Goal: Task Accomplishment & Management: Manage account settings

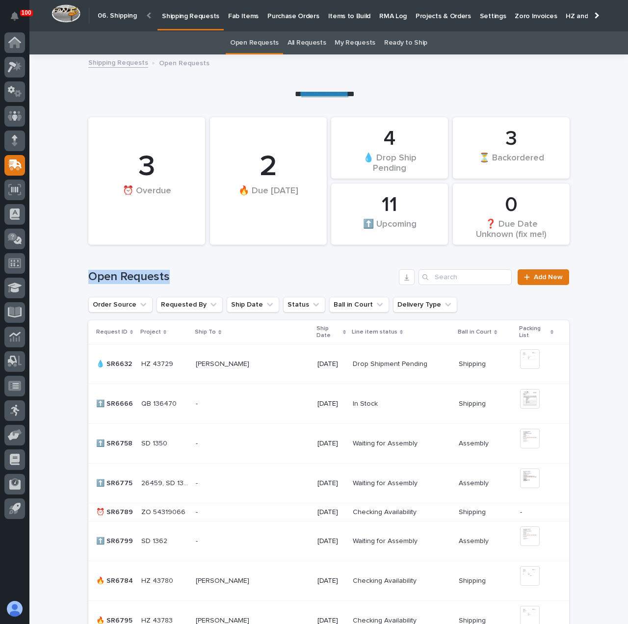
click at [322, 267] on div "Open Requests Add New" at bounding box center [328, 273] width 481 height 47
click at [318, 42] on link "All Requests" at bounding box center [307, 42] width 38 height 23
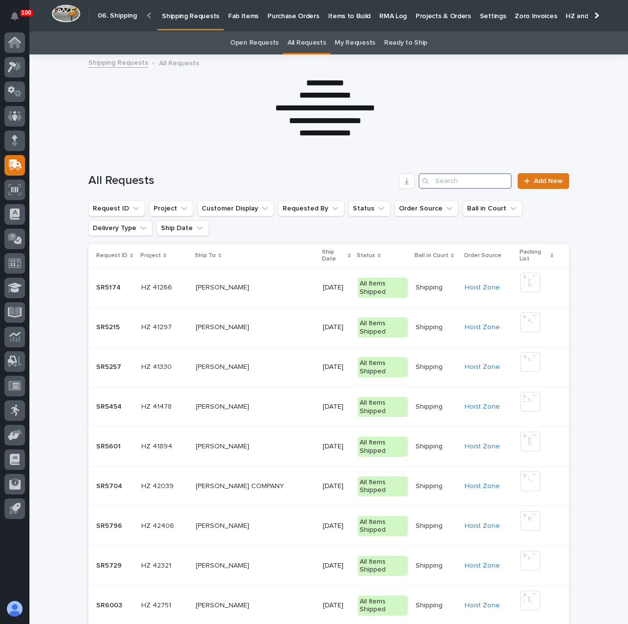
click at [482, 180] on input "Search" at bounding box center [465, 181] width 93 height 16
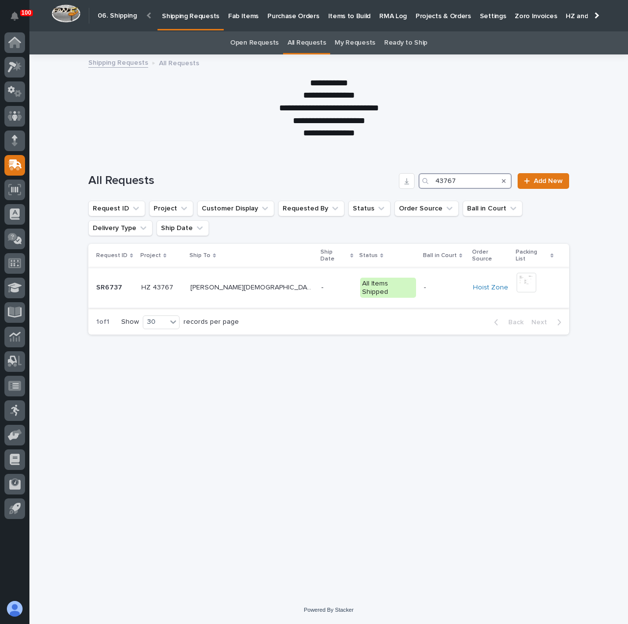
type input "43767"
click at [322, 284] on p "-" at bounding box center [337, 288] width 31 height 8
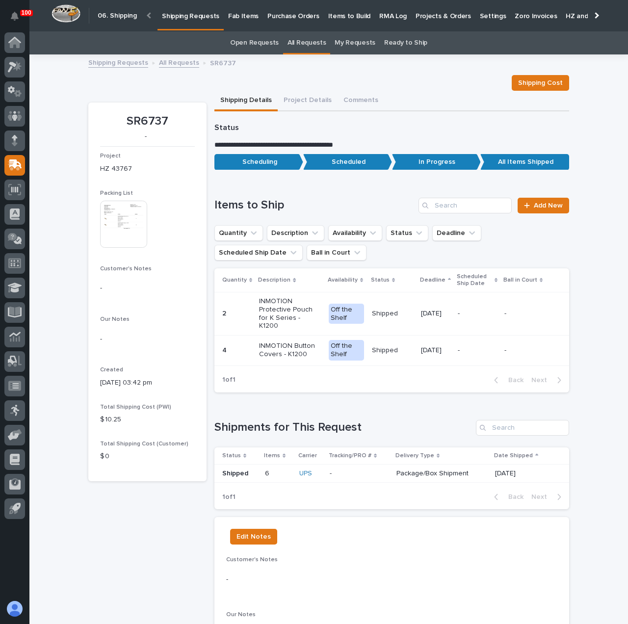
click at [189, 12] on p "Shipping Requests" at bounding box center [190, 10] width 57 height 21
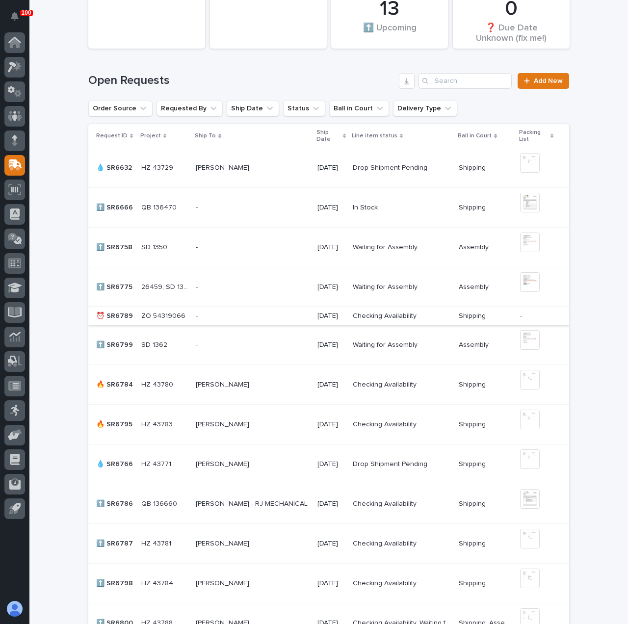
scroll to position [245, 0]
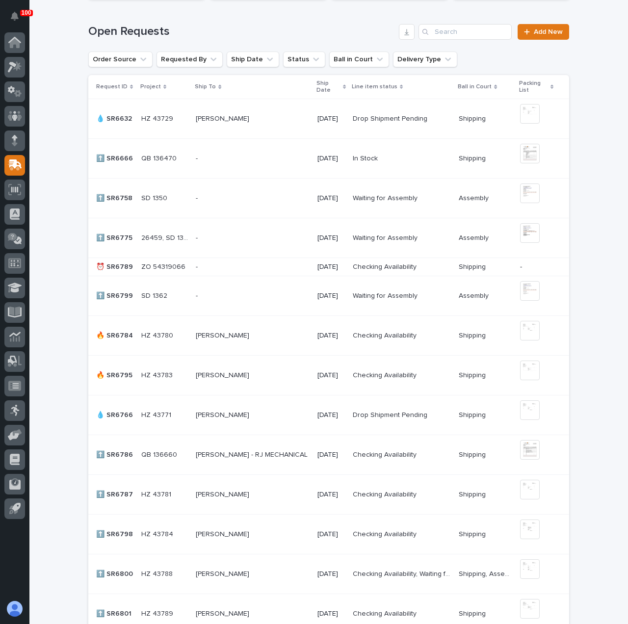
click at [278, 329] on div "[PERSON_NAME] [PERSON_NAME]" at bounding box center [252, 336] width 113 height 16
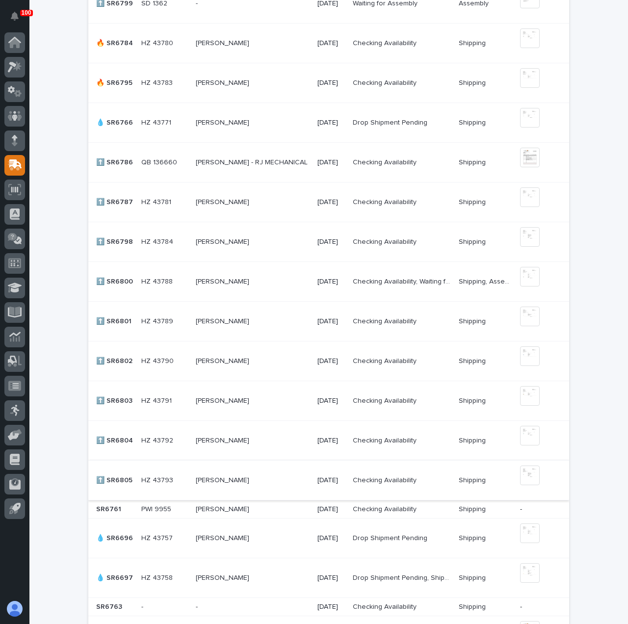
scroll to position [540, 0]
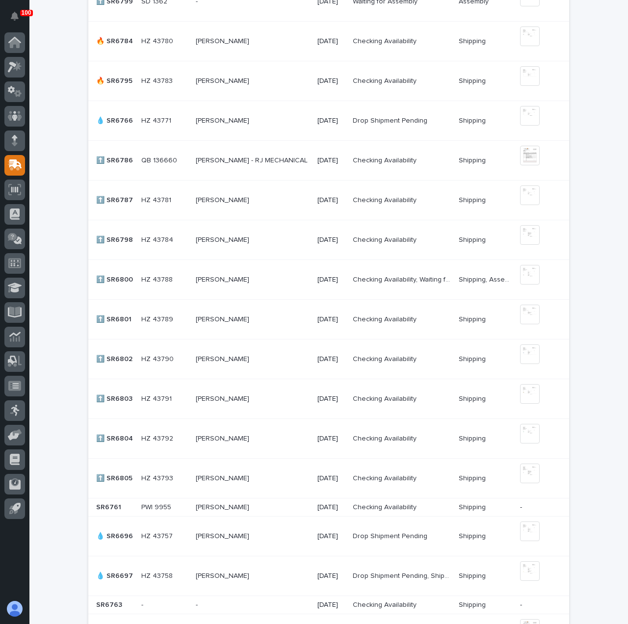
click at [247, 479] on p at bounding box center [252, 479] width 113 height 8
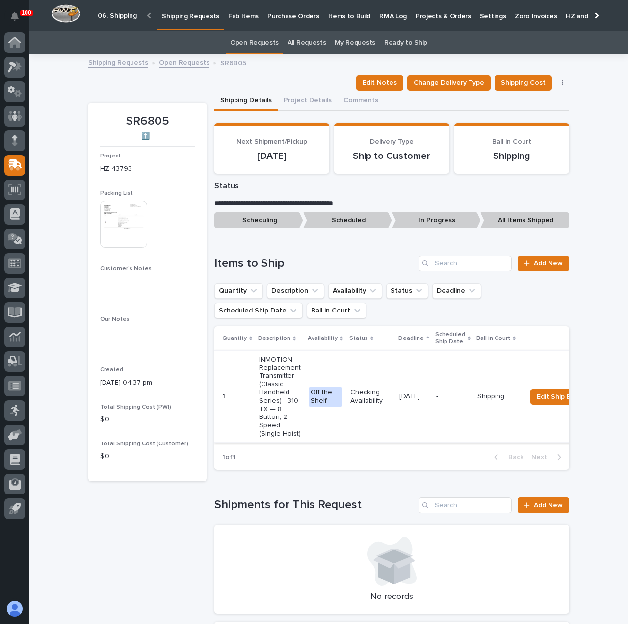
scroll to position [49, 0]
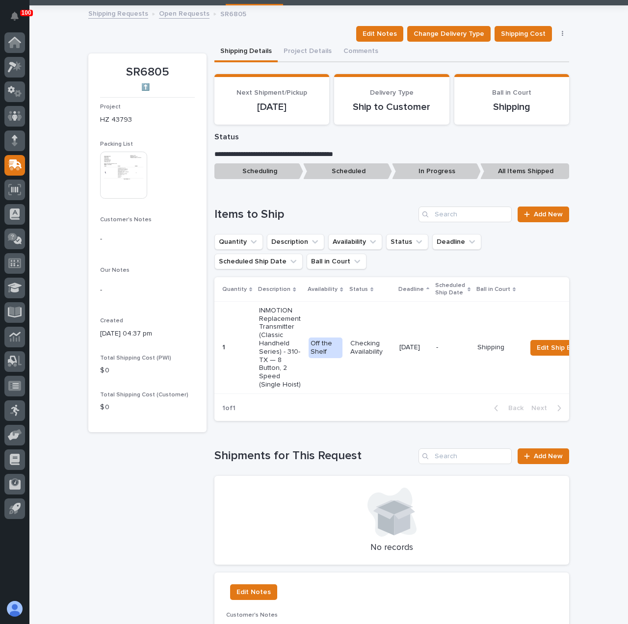
click at [114, 178] on img at bounding box center [123, 175] width 47 height 47
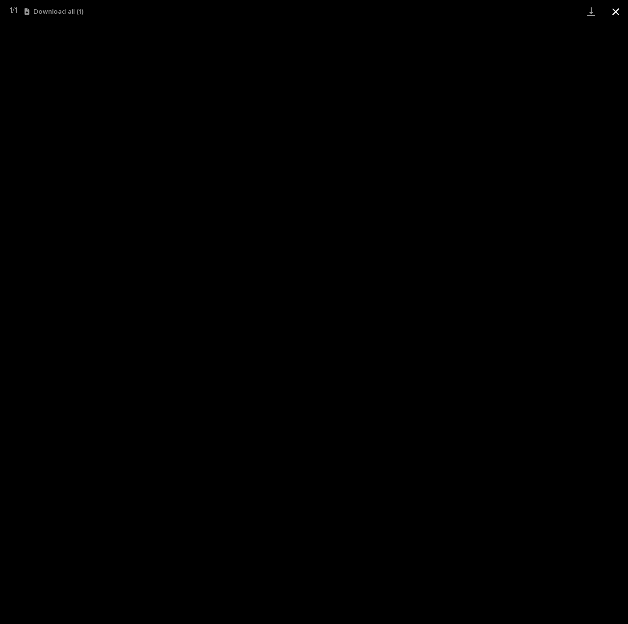
click at [617, 9] on button "Close gallery" at bounding box center [616, 11] width 25 height 23
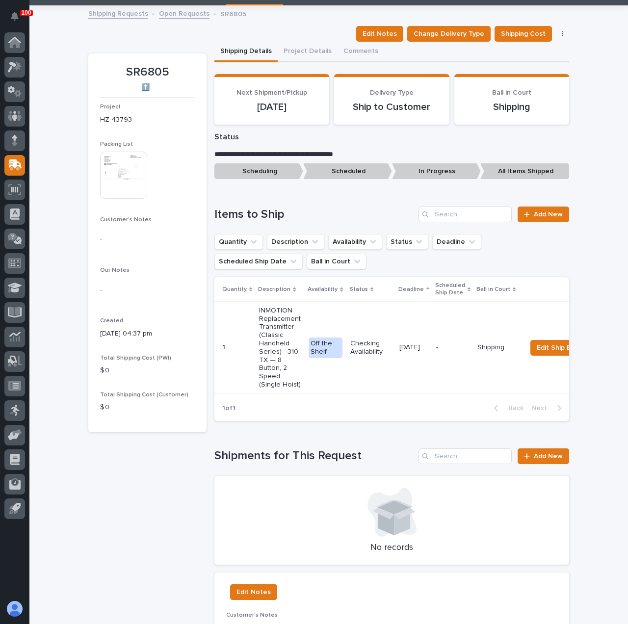
click at [117, 166] on img at bounding box center [123, 175] width 47 height 47
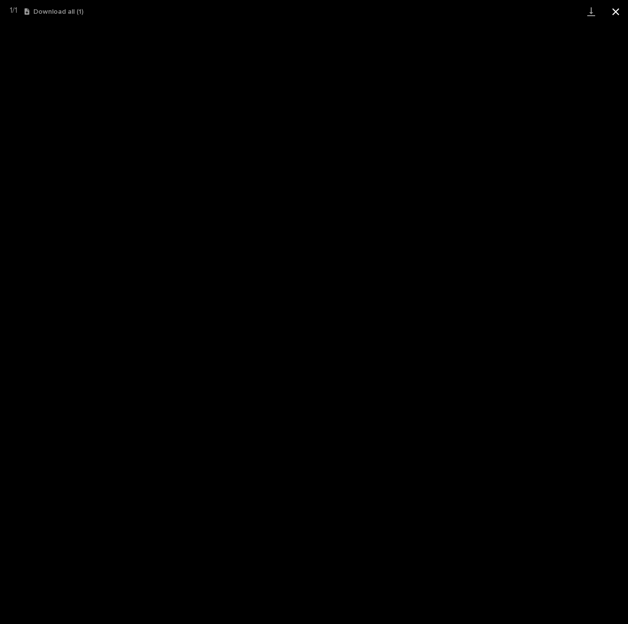
click at [616, 12] on button "Close gallery" at bounding box center [616, 11] width 25 height 23
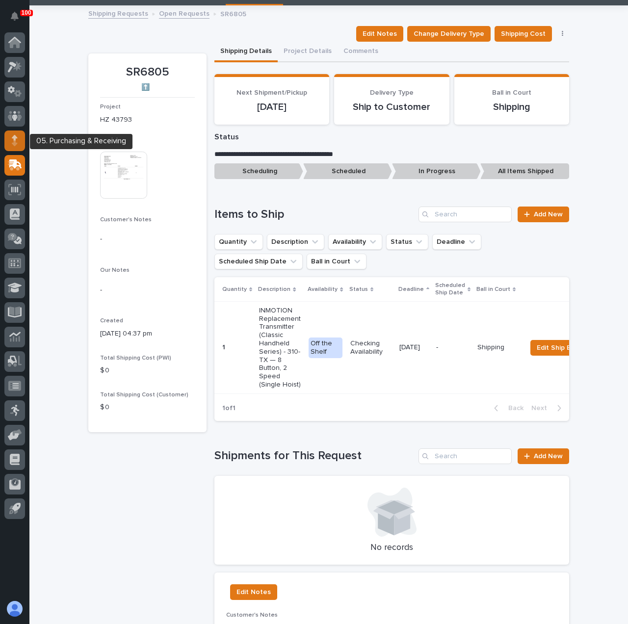
click at [18, 136] on div at bounding box center [14, 141] width 21 height 21
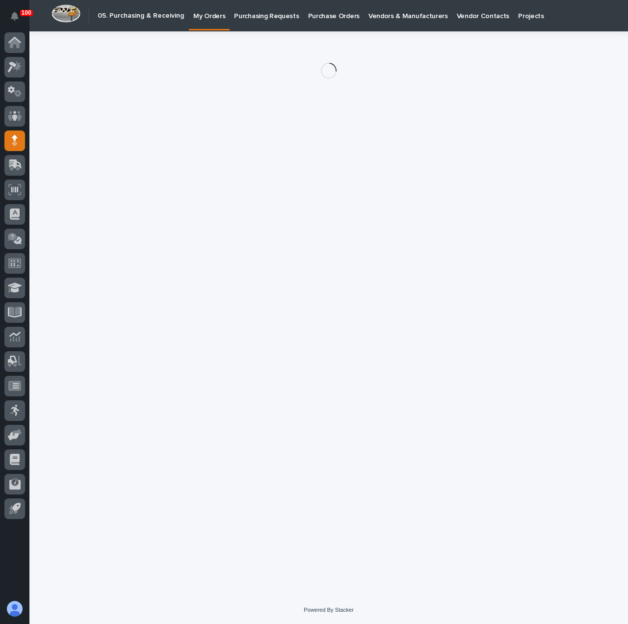
click at [262, 23] on link "Purchasing Requests" at bounding box center [267, 15] width 74 height 30
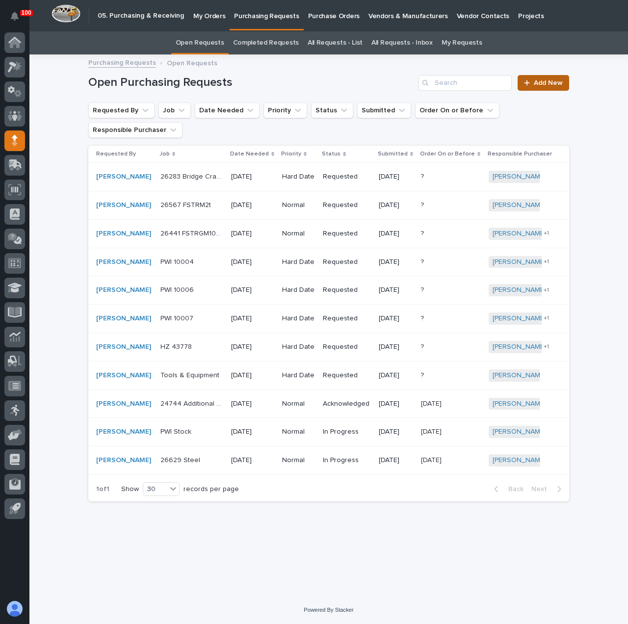
click at [534, 83] on div at bounding box center [529, 83] width 10 height 7
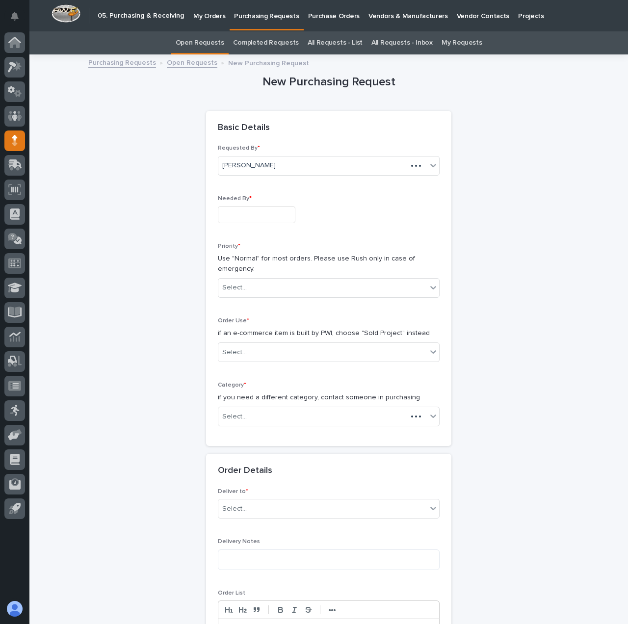
scroll to position [31, 0]
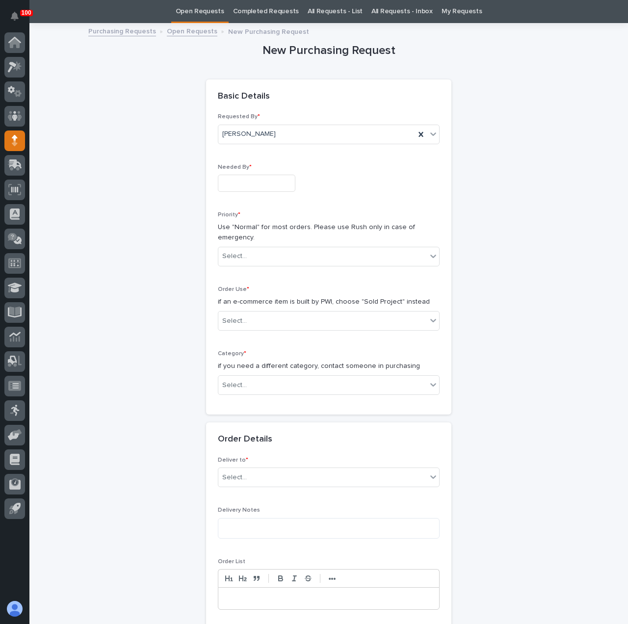
click at [254, 176] on input "text" at bounding box center [257, 183] width 78 height 17
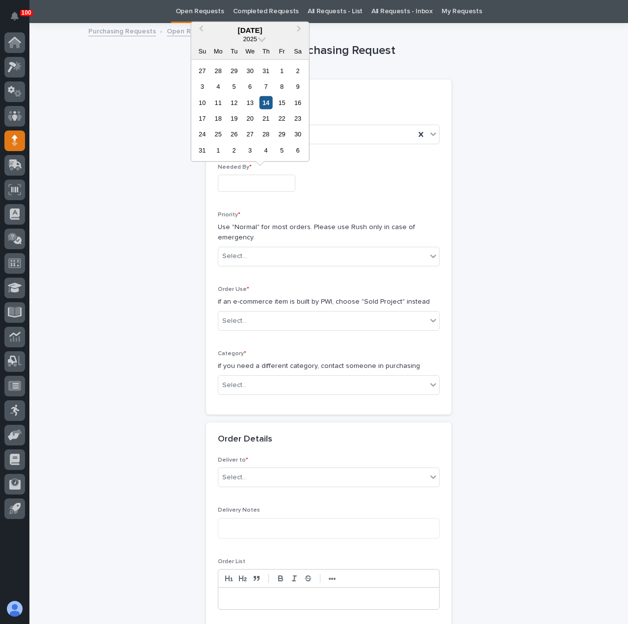
click at [265, 101] on div "14" at bounding box center [266, 102] width 13 height 13
type input "**********"
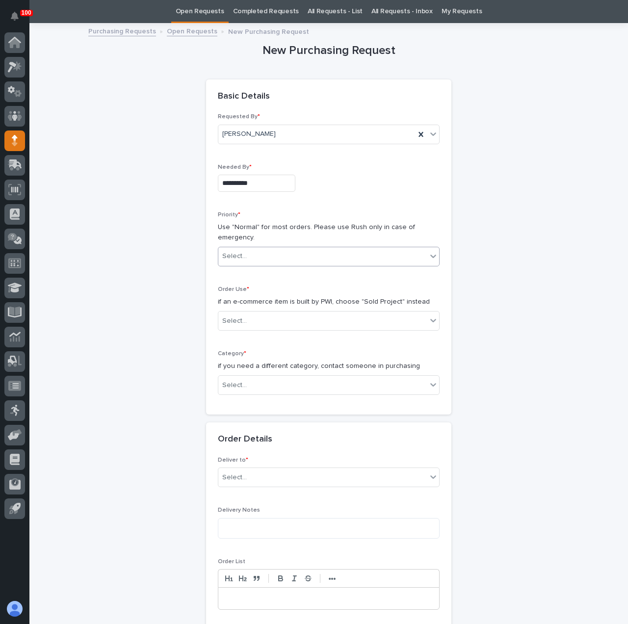
click at [263, 259] on div "Select..." at bounding box center [322, 256] width 209 height 16
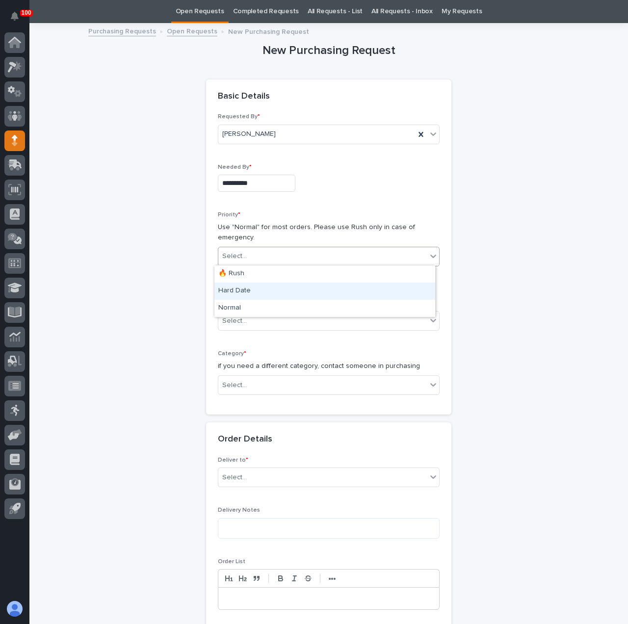
click at [265, 287] on div "Hard Date" at bounding box center [325, 291] width 221 height 17
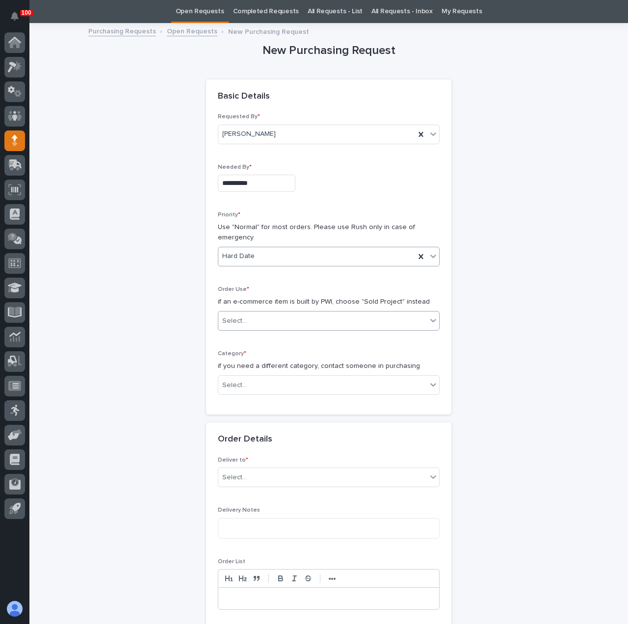
click at [263, 316] on div "Select..." at bounding box center [322, 321] width 209 height 16
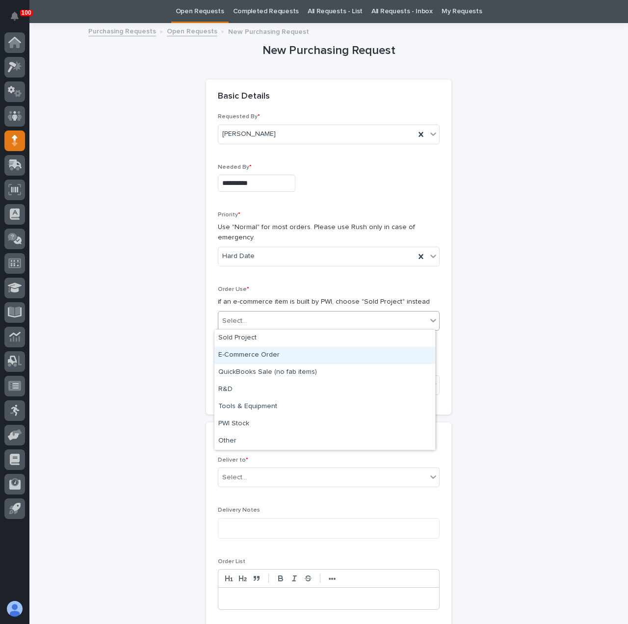
click at [262, 356] on div "E-Commerce Order" at bounding box center [325, 355] width 221 height 17
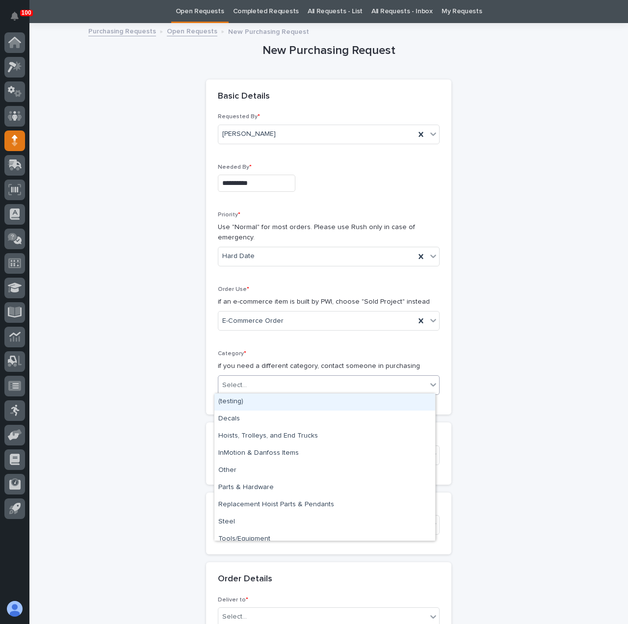
click at [265, 385] on div "Select..." at bounding box center [322, 385] width 209 height 16
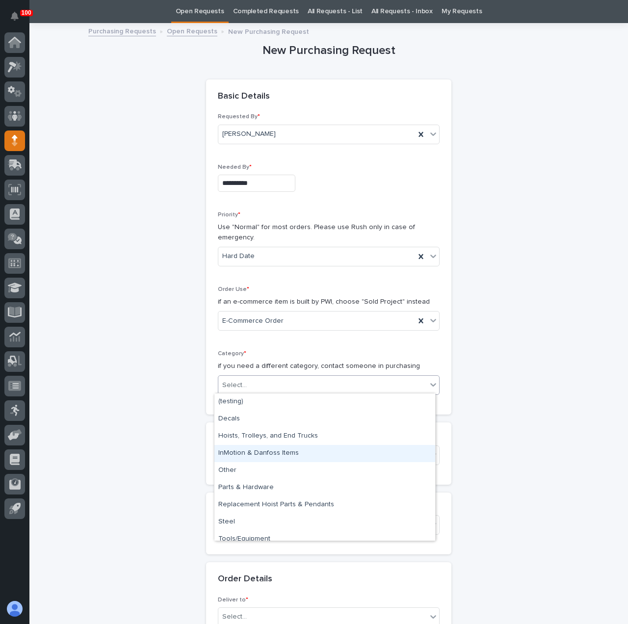
click at [266, 454] on div "InMotion & Danfoss Items" at bounding box center [325, 453] width 221 height 17
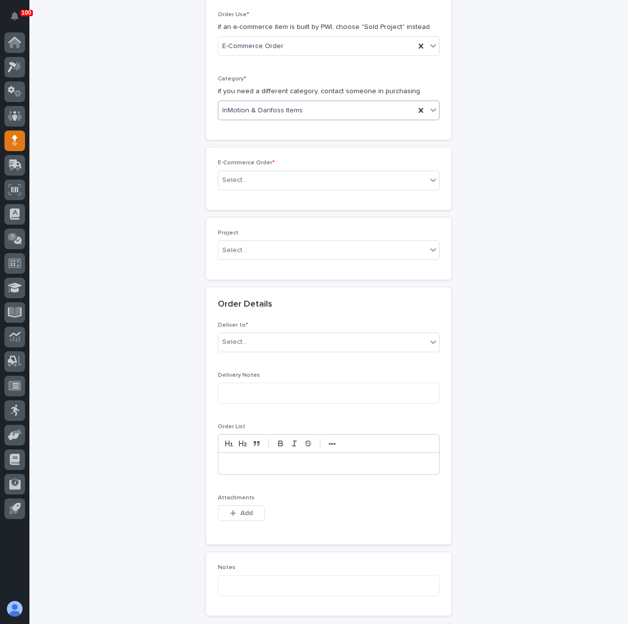
scroll to position [326, 0]
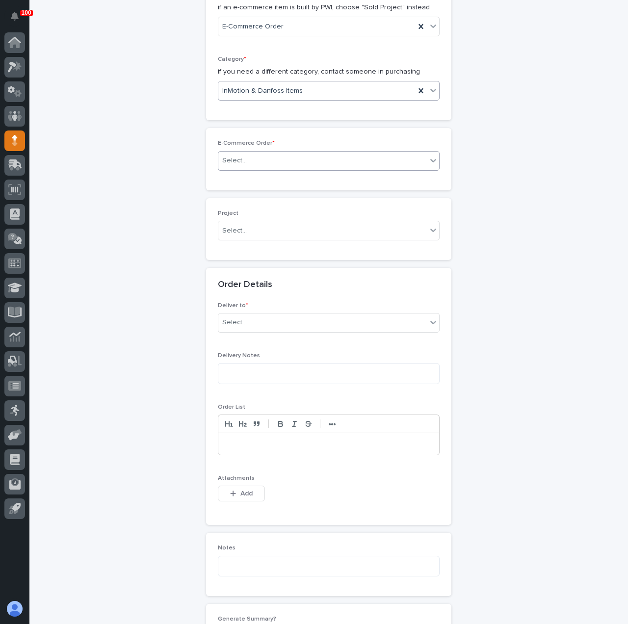
click at [255, 160] on div "Select..." at bounding box center [322, 161] width 209 height 16
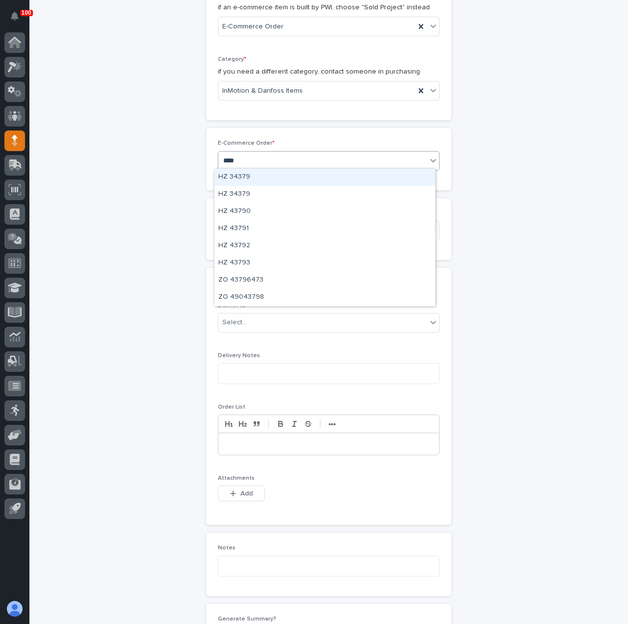
type input "*****"
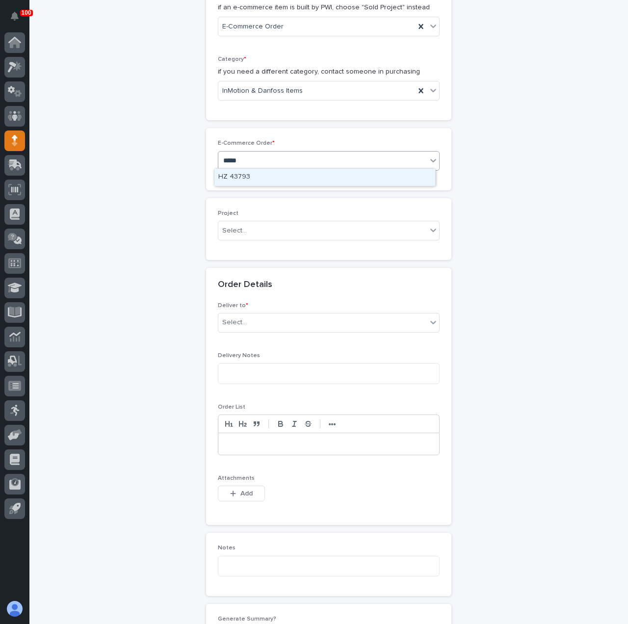
click at [276, 177] on div "HZ 43793" at bounding box center [325, 177] width 221 height 17
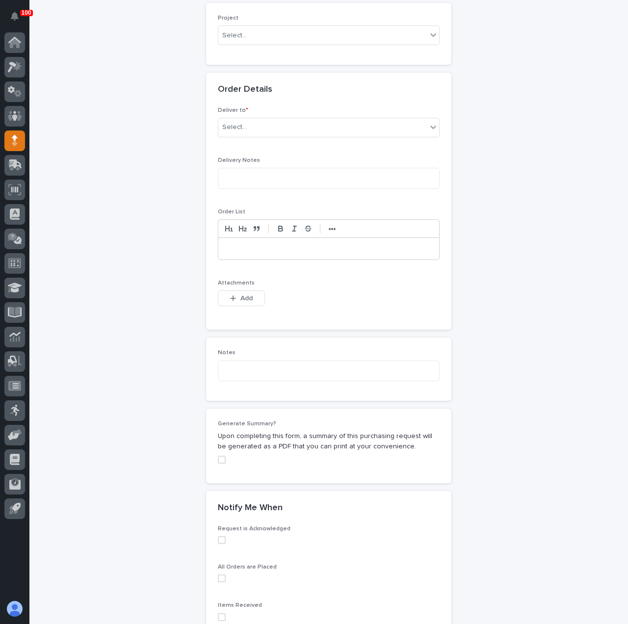
scroll to position [522, 0]
click at [224, 124] on div "Select..." at bounding box center [234, 126] width 25 height 10
drag, startPoint x: 247, startPoint y: 169, endPoint x: 247, endPoint y: 159, distance: 9.8
click at [247, 159] on div "PWI or Customer" at bounding box center [325, 159] width 221 height 17
click at [235, 290] on button "Add" at bounding box center [241, 298] width 47 height 16
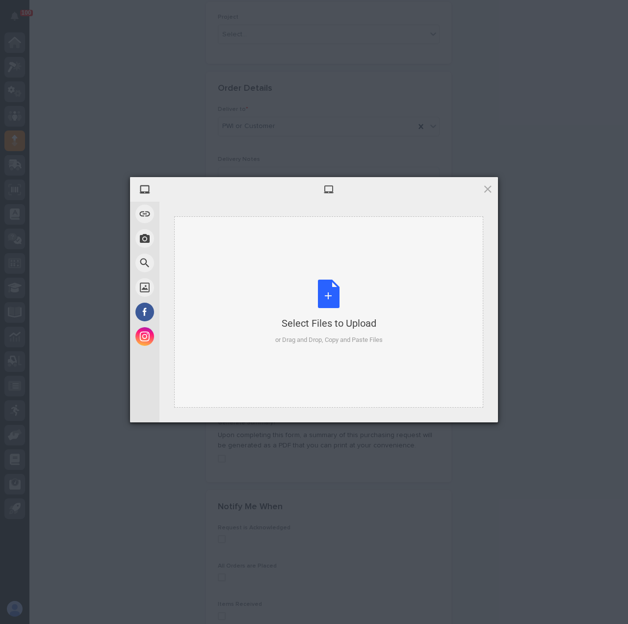
click at [334, 320] on div "Select Files to Upload" at bounding box center [328, 324] width 107 height 14
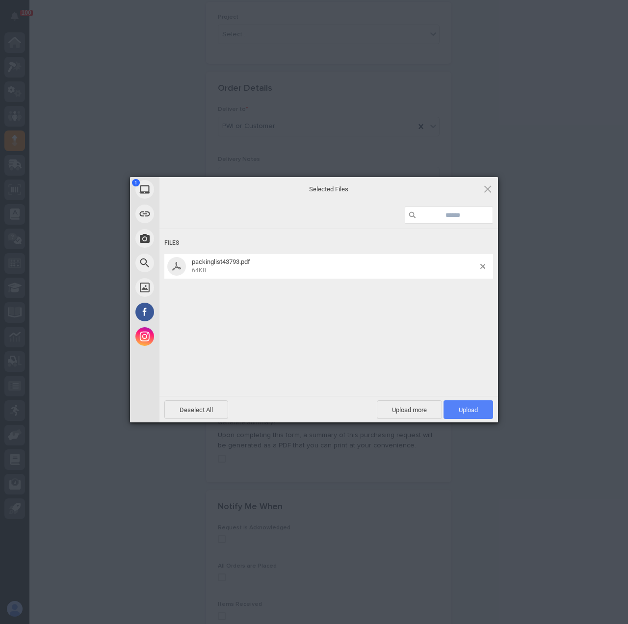
click at [456, 408] on span "Upload 1" at bounding box center [469, 410] width 50 height 19
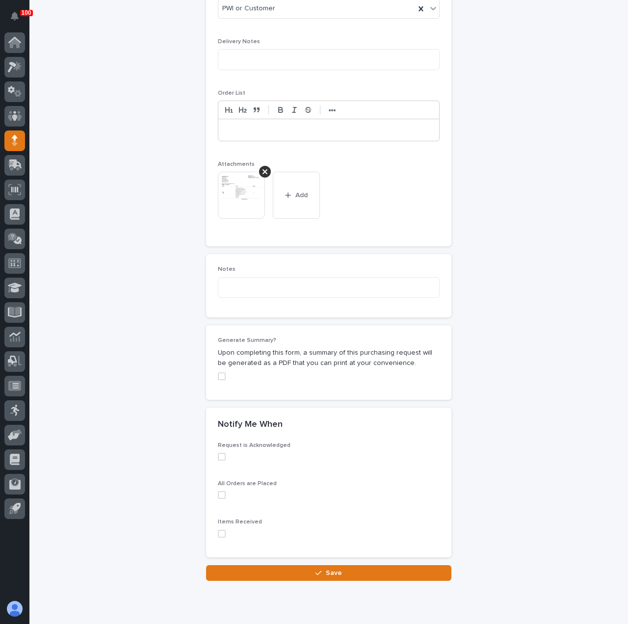
scroll to position [671, 0]
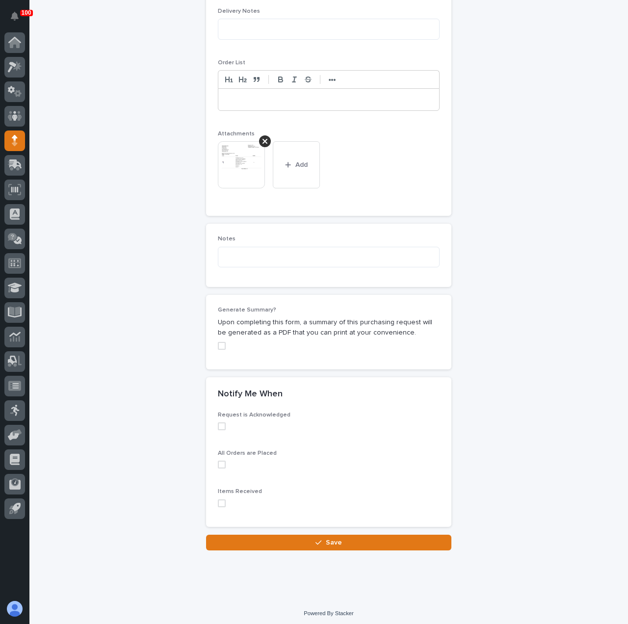
click at [213, 426] on div "Request is Acknowledged All Orders are Placed Items Received" at bounding box center [328, 469] width 245 height 115
click at [218, 424] on span at bounding box center [222, 427] width 8 height 8
click at [313, 544] on button "Save" at bounding box center [328, 543] width 245 height 16
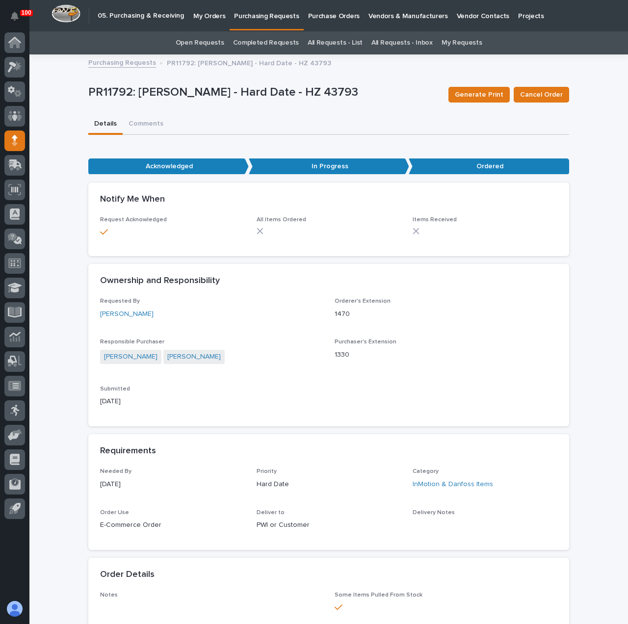
click at [328, 21] on link "Purchase Orders" at bounding box center [334, 15] width 60 height 30
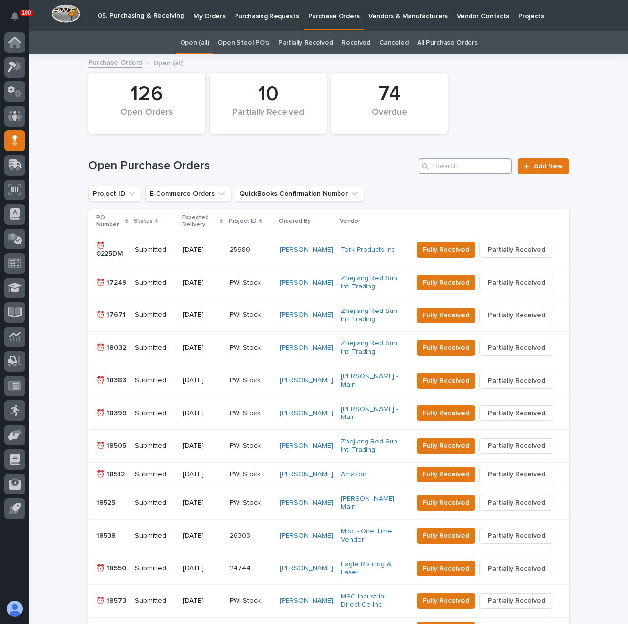
click at [437, 166] on input "Search" at bounding box center [465, 167] width 93 height 16
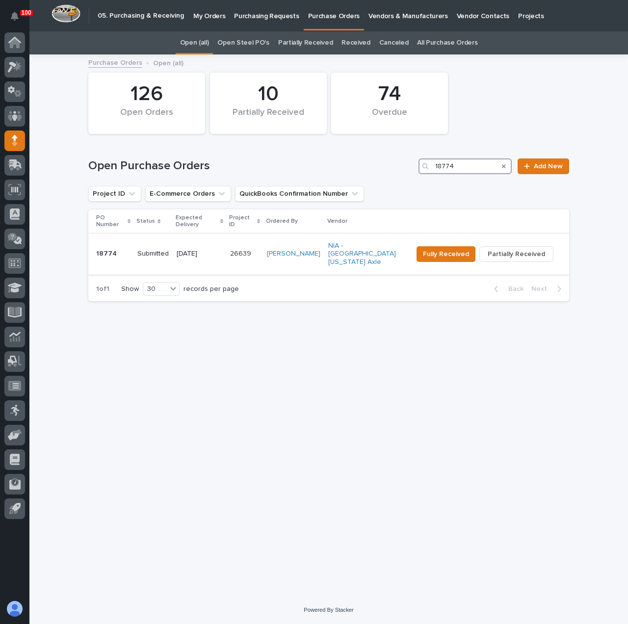
type input "18774"
click at [200, 250] on p "[DATE]" at bounding box center [200, 254] width 46 height 8
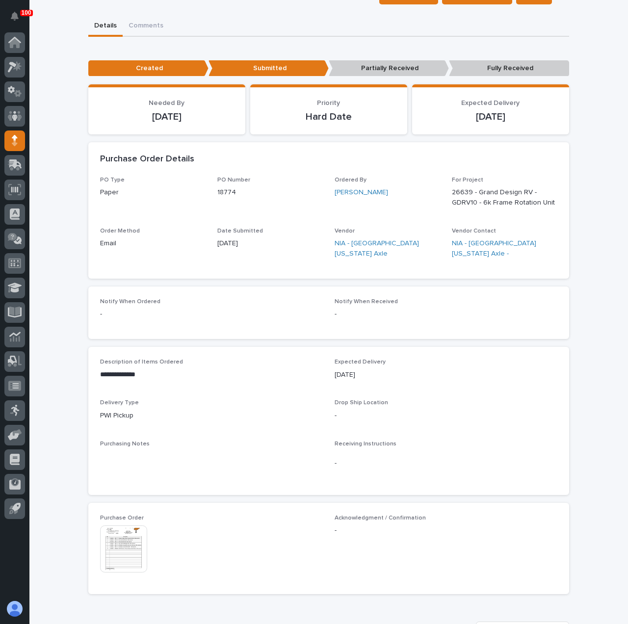
scroll to position [245, 0]
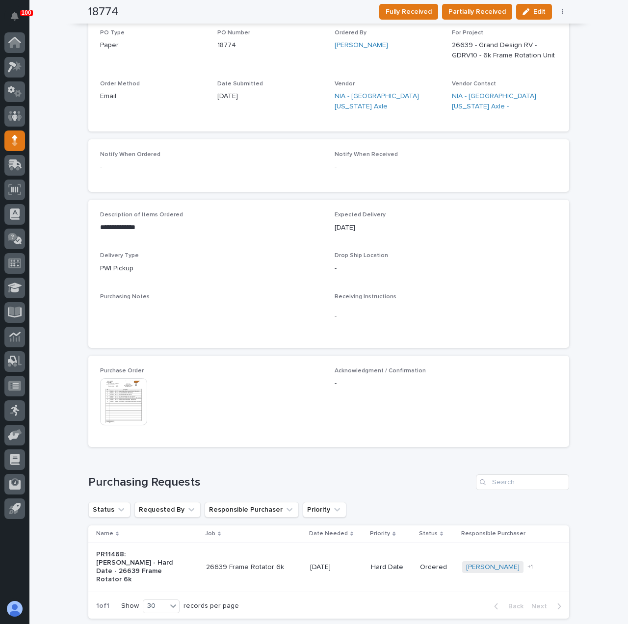
click at [121, 404] on img at bounding box center [123, 401] width 47 height 47
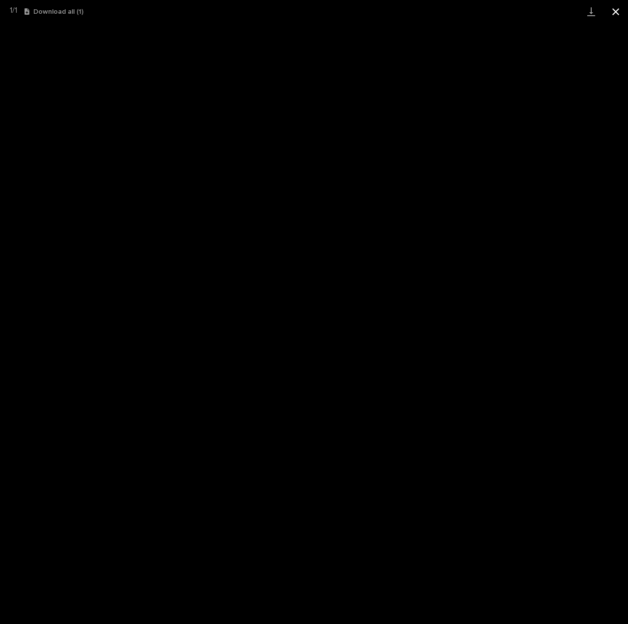
click at [617, 8] on button "Close gallery" at bounding box center [616, 11] width 25 height 23
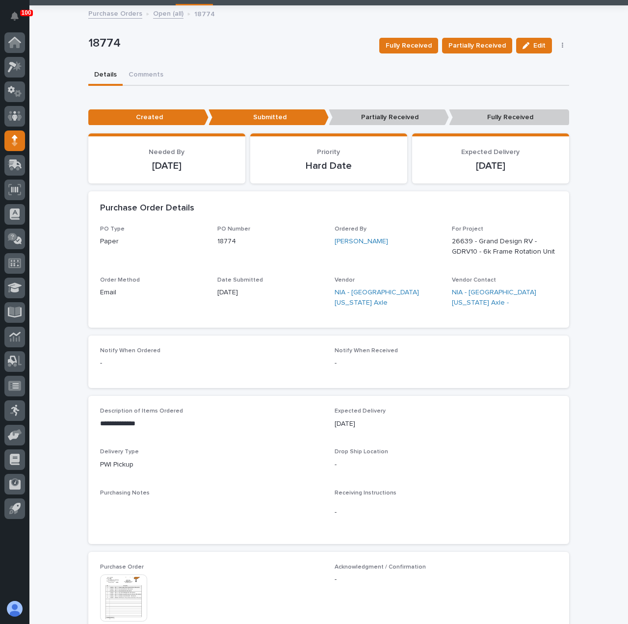
scroll to position [0, 0]
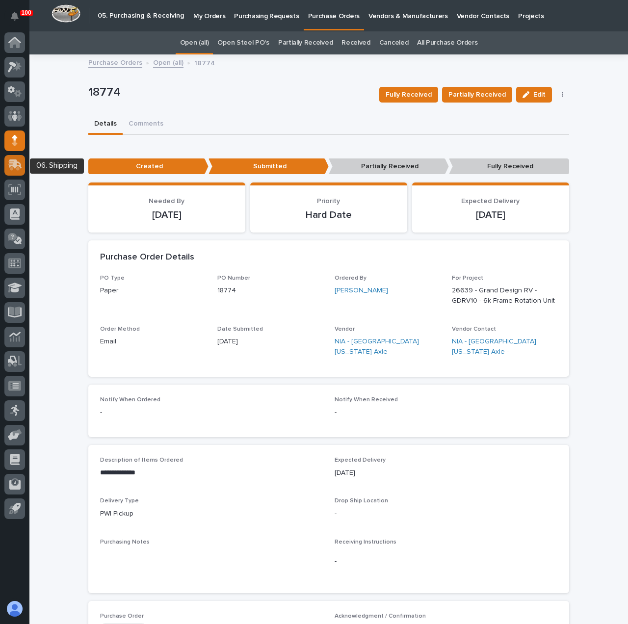
click at [19, 169] on icon at bounding box center [14, 165] width 12 height 9
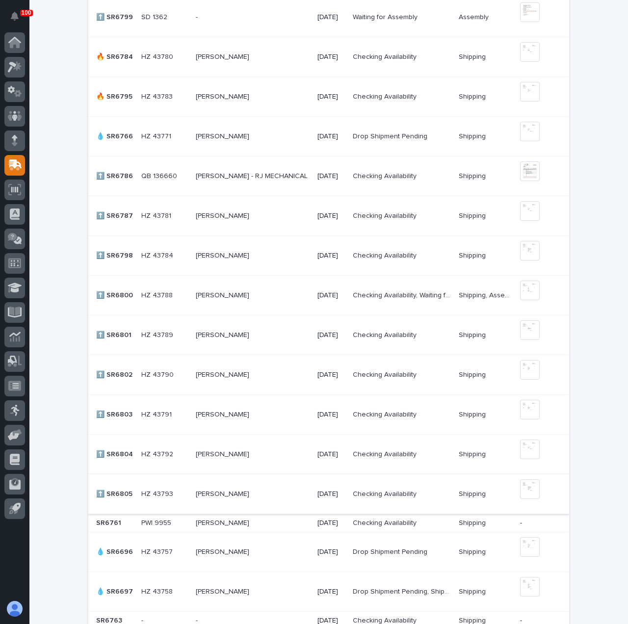
scroll to position [540, 0]
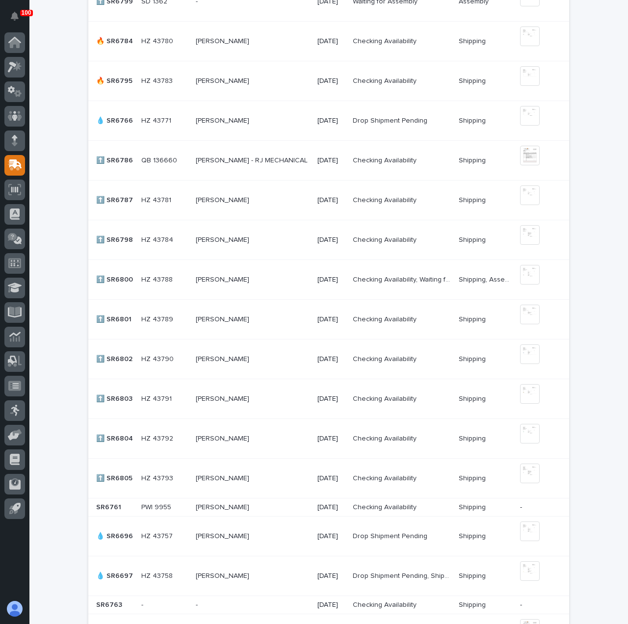
click at [193, 345] on td "[PERSON_NAME] [PERSON_NAME]" at bounding box center [252, 360] width 121 height 40
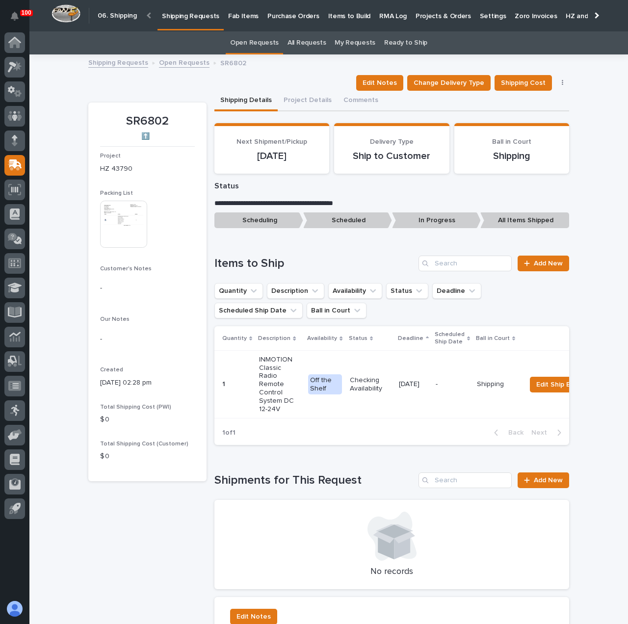
click at [109, 219] on img at bounding box center [123, 224] width 47 height 47
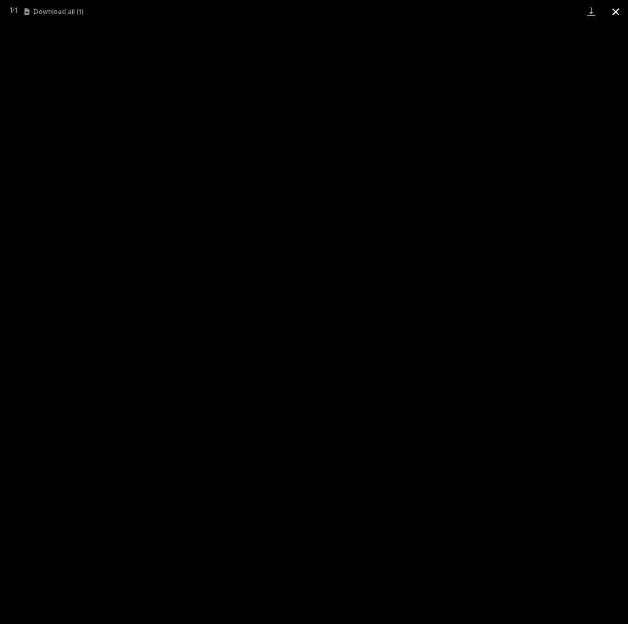
click at [615, 9] on button "Close gallery" at bounding box center [616, 11] width 25 height 23
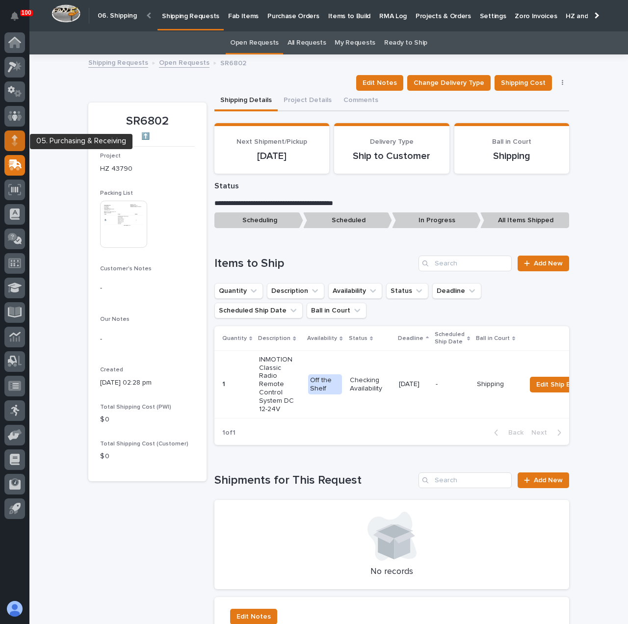
click at [10, 135] on div at bounding box center [14, 141] width 21 height 21
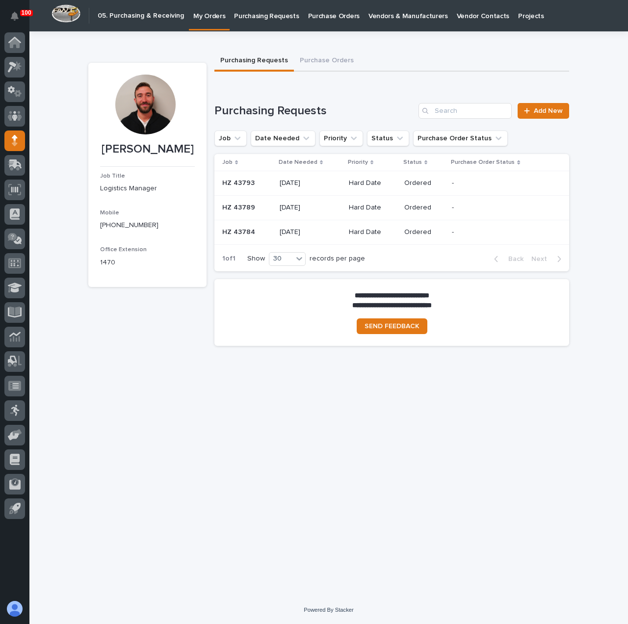
click at [252, 20] on p "Purchasing Requests" at bounding box center [266, 10] width 65 height 21
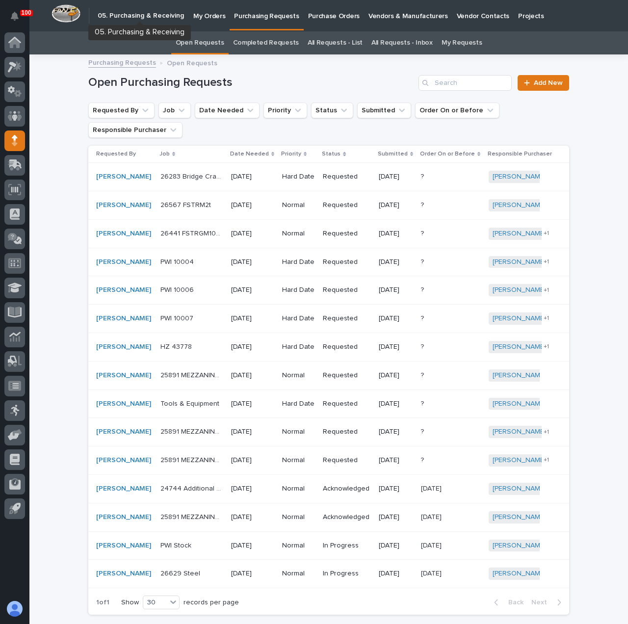
click at [215, 15] on p "My Orders" at bounding box center [209, 10] width 32 height 21
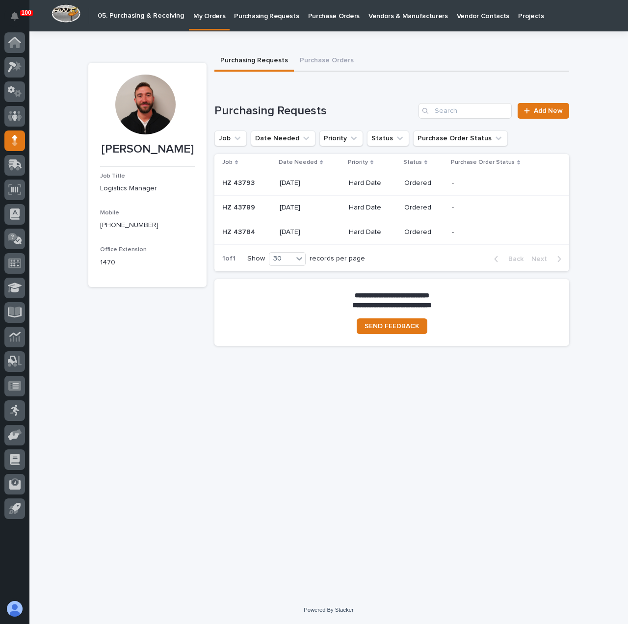
click at [250, 13] on p "Purchasing Requests" at bounding box center [266, 10] width 65 height 21
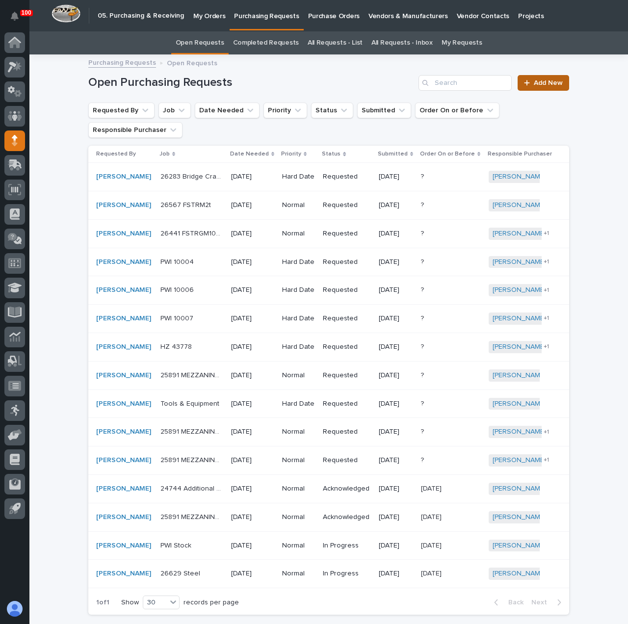
click at [547, 84] on span "Add New" at bounding box center [548, 83] width 29 height 7
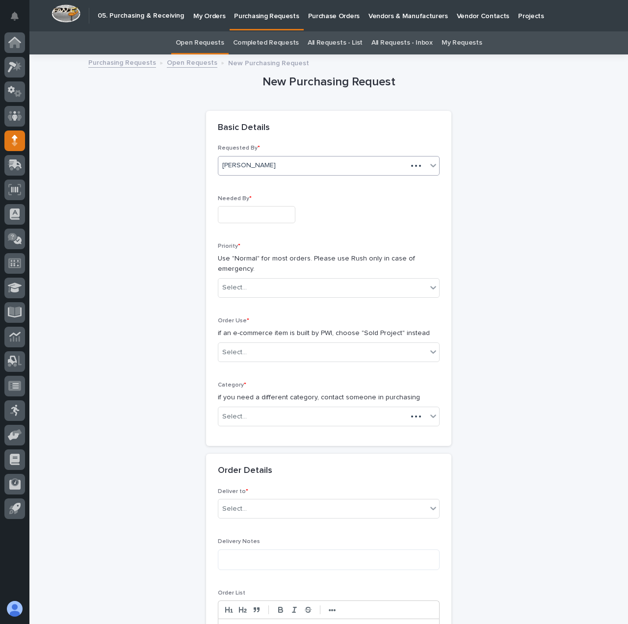
scroll to position [31, 0]
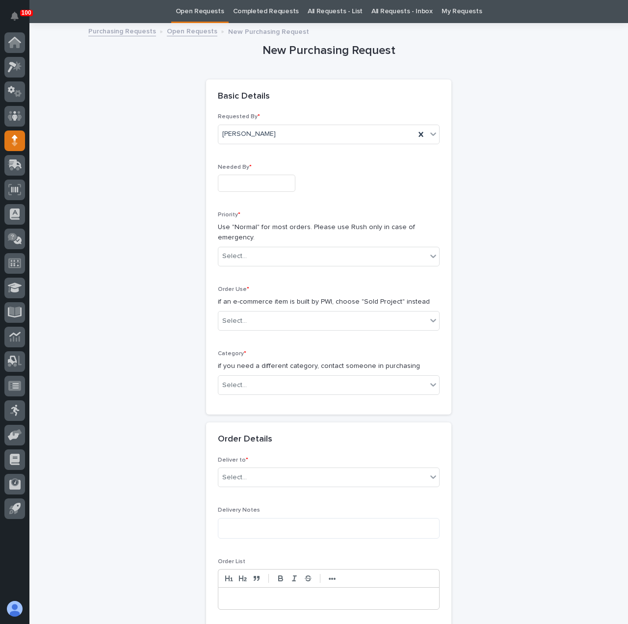
click at [257, 182] on input "text" at bounding box center [257, 183] width 78 height 17
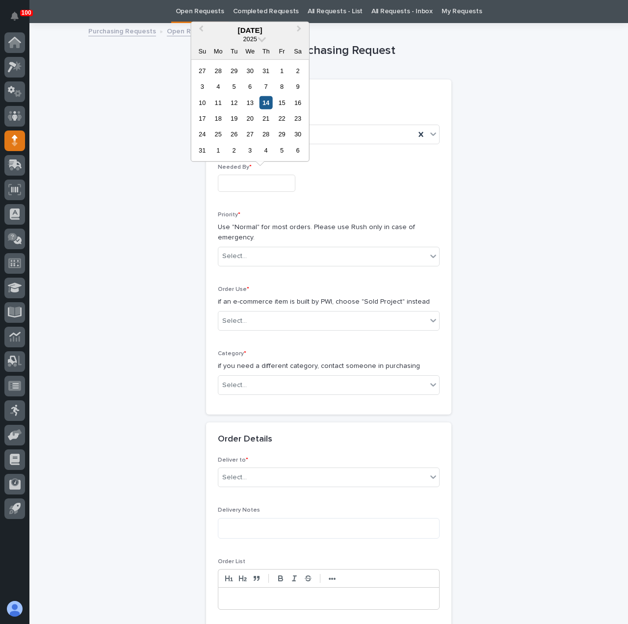
click at [266, 102] on div "14" at bounding box center [266, 102] width 13 height 13
type input "**********"
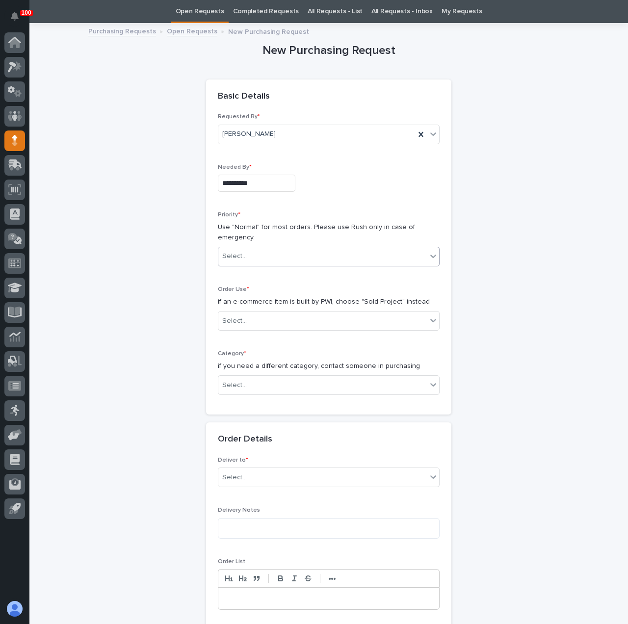
click at [259, 257] on div "Select..." at bounding box center [322, 256] width 209 height 16
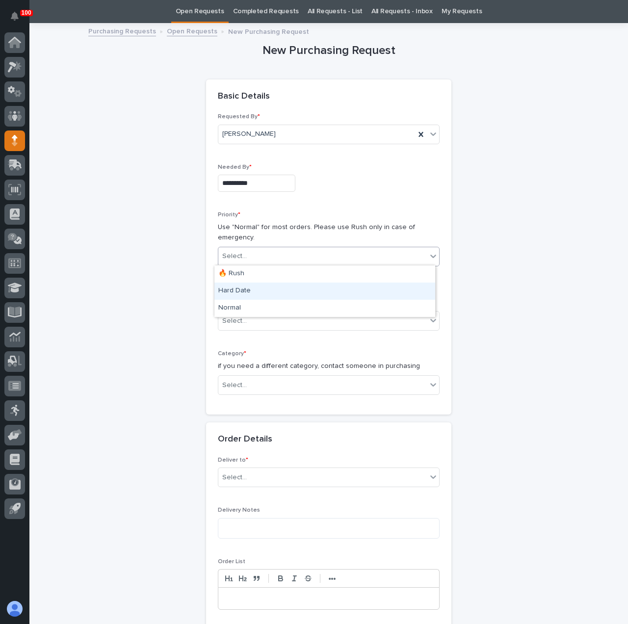
click at [255, 290] on div "Hard Date" at bounding box center [325, 291] width 221 height 17
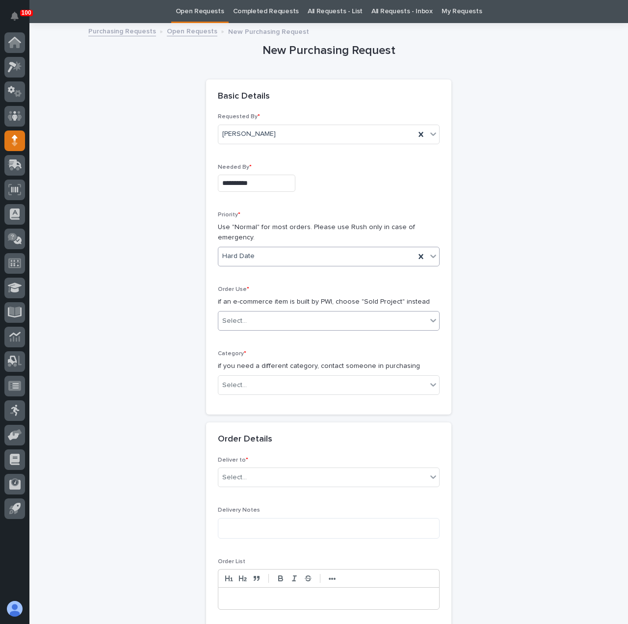
click at [248, 323] on div "Select..." at bounding box center [322, 321] width 209 height 16
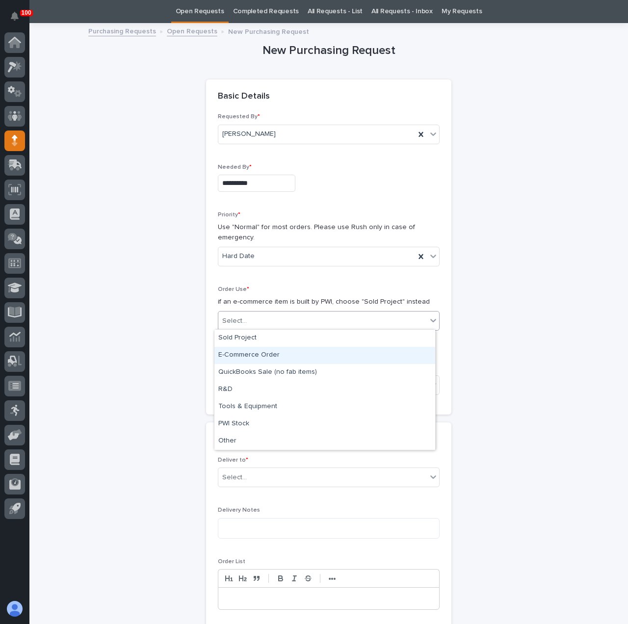
click at [257, 352] on div "E-Commerce Order" at bounding box center [325, 355] width 221 height 17
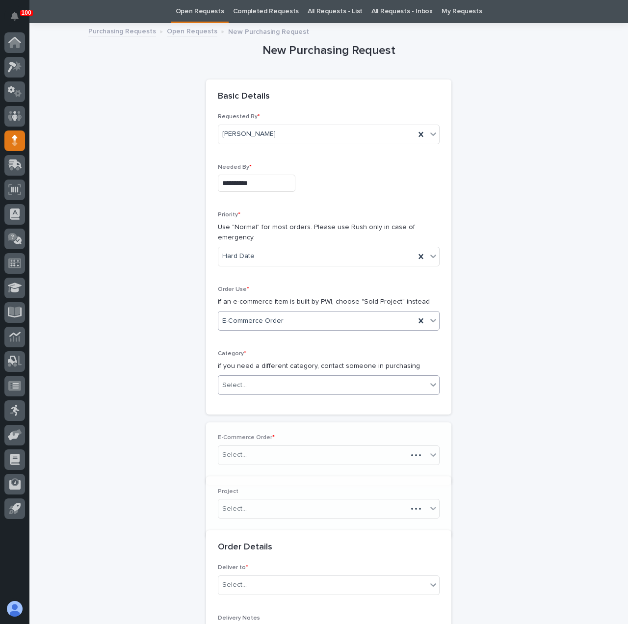
click at [244, 384] on div "Select..." at bounding box center [322, 385] width 209 height 16
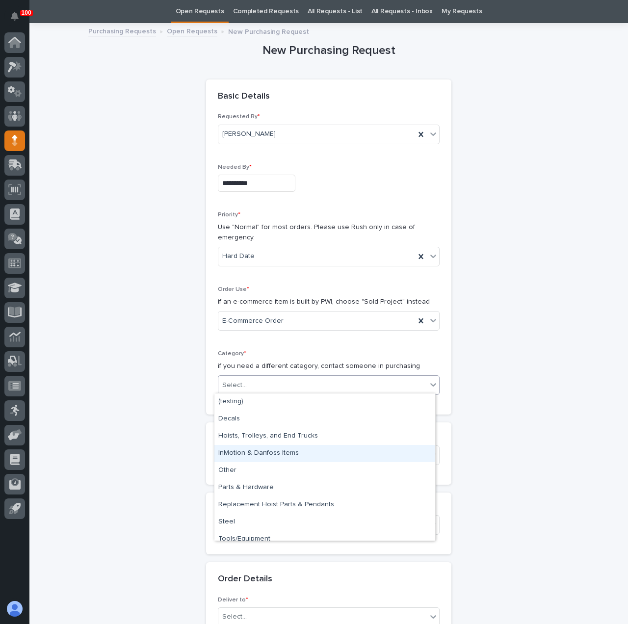
click at [261, 455] on div "InMotion & Danfoss Items" at bounding box center [325, 453] width 221 height 17
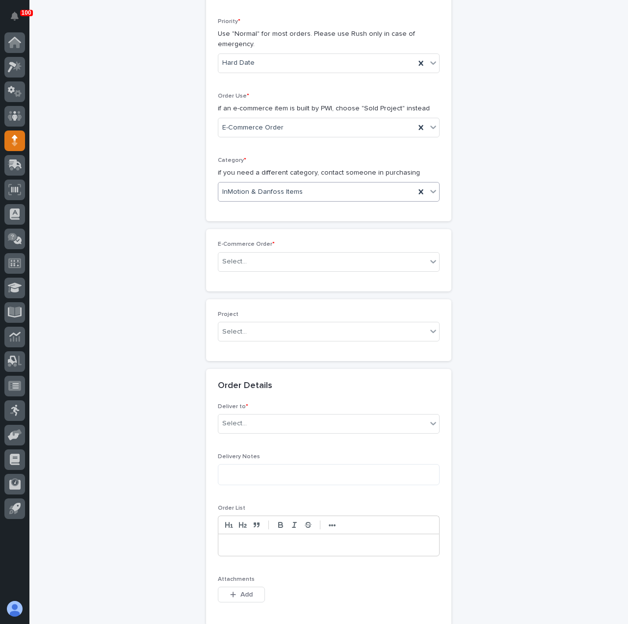
scroll to position [277, 0]
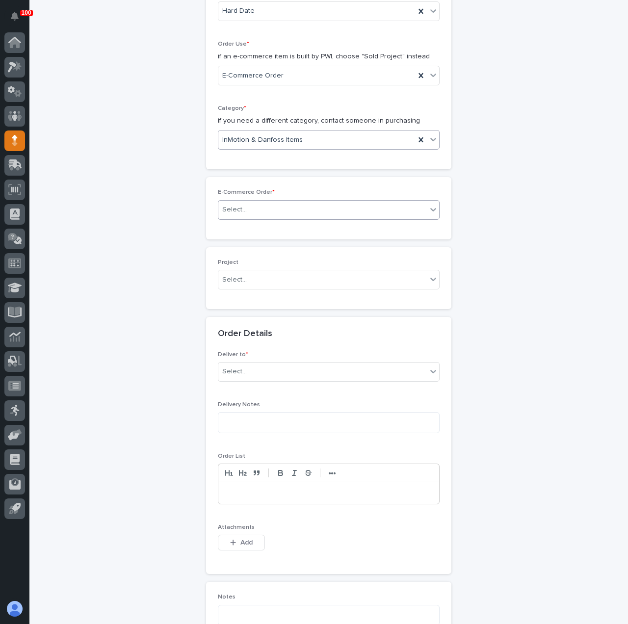
click at [228, 206] on div "Select..." at bounding box center [234, 210] width 25 height 10
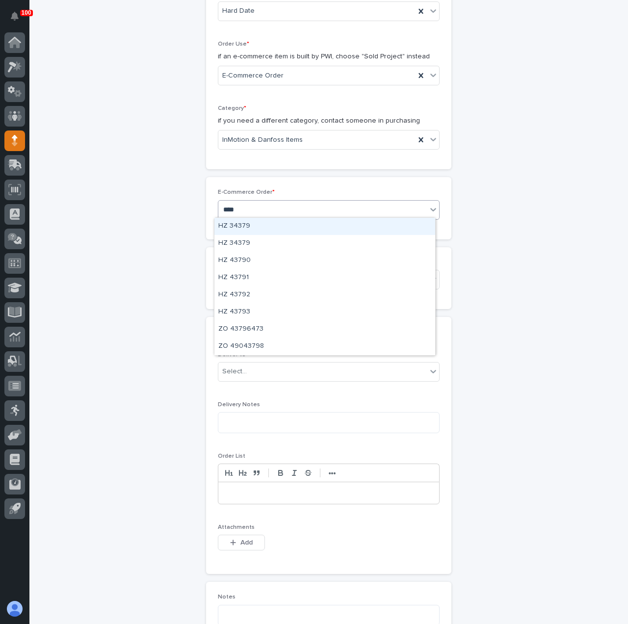
type input "*****"
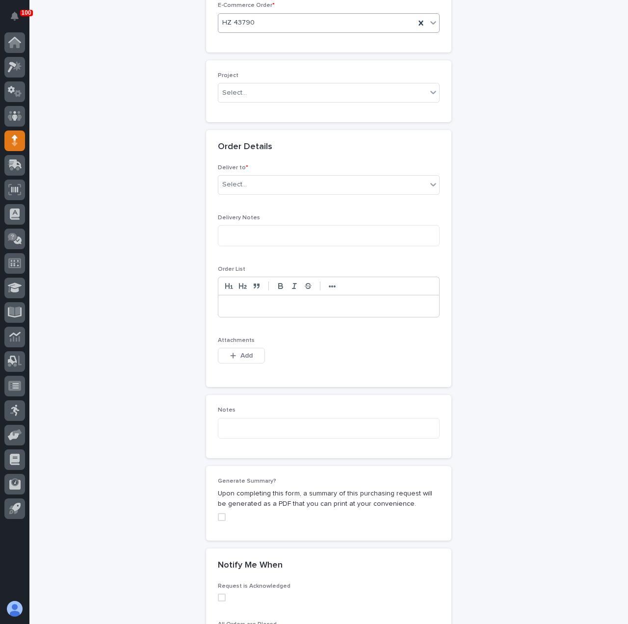
scroll to position [473, 0]
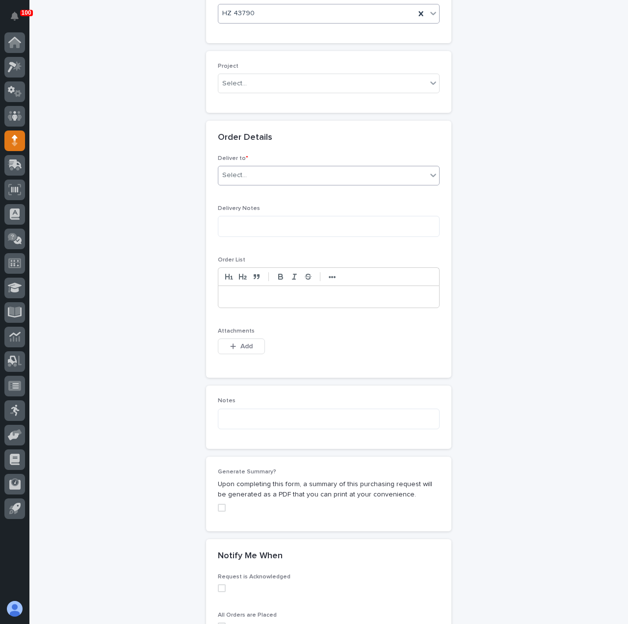
click at [249, 173] on div "Select..." at bounding box center [322, 175] width 209 height 16
click at [262, 212] on div "PWI or Customer" at bounding box center [325, 208] width 221 height 17
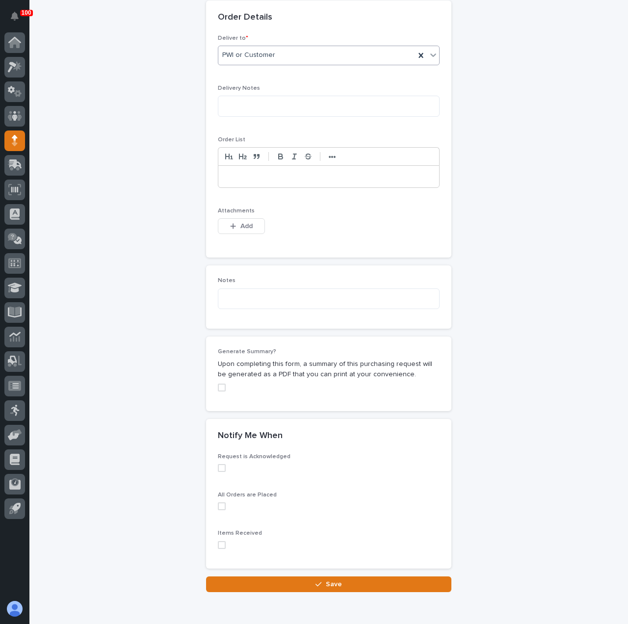
scroll to position [620, 0]
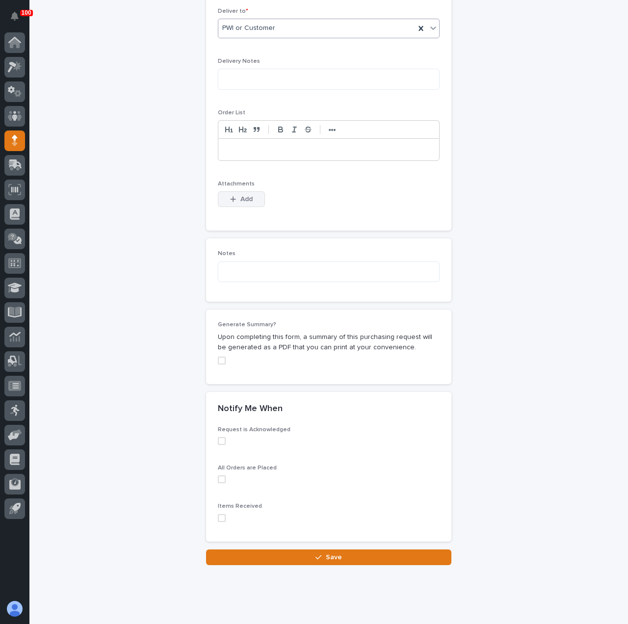
click at [241, 196] on span "Add" at bounding box center [247, 199] width 12 height 7
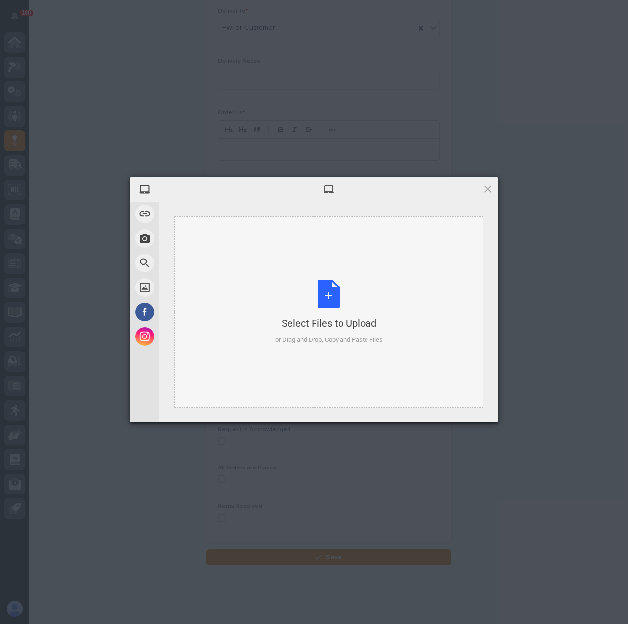
click at [314, 305] on div "Select Files to Upload or Drag and Drop, Copy and Paste Files" at bounding box center [328, 312] width 107 height 65
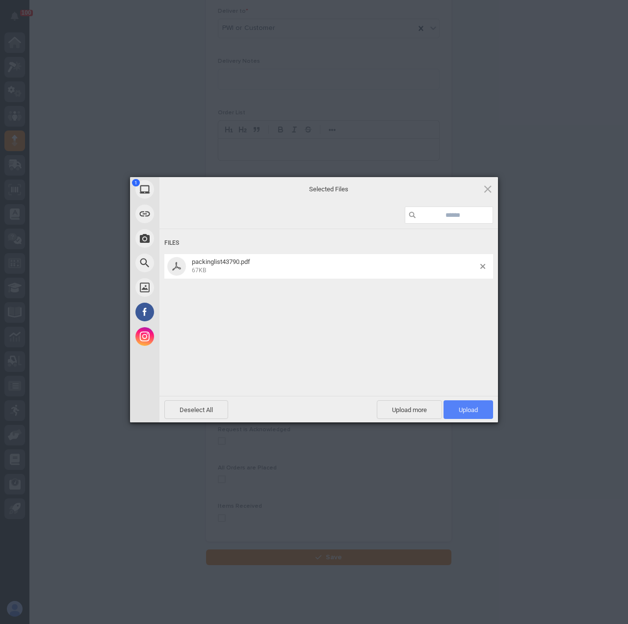
click at [471, 413] on span "Upload 1" at bounding box center [468, 409] width 19 height 7
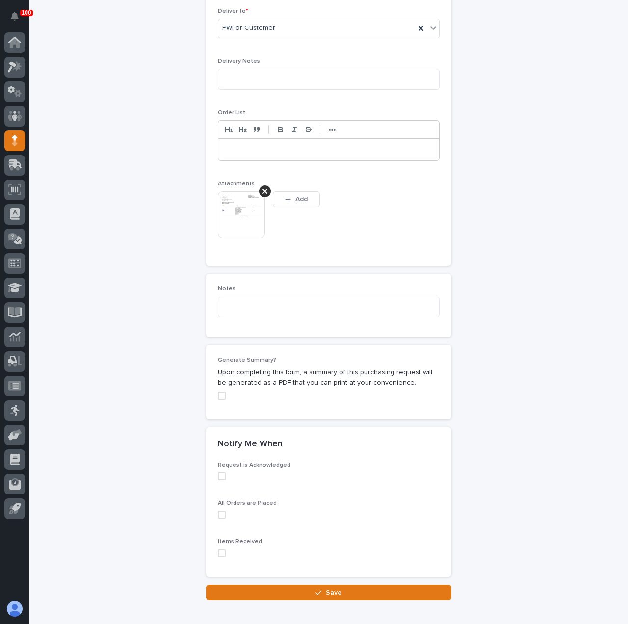
scroll to position [638, 0]
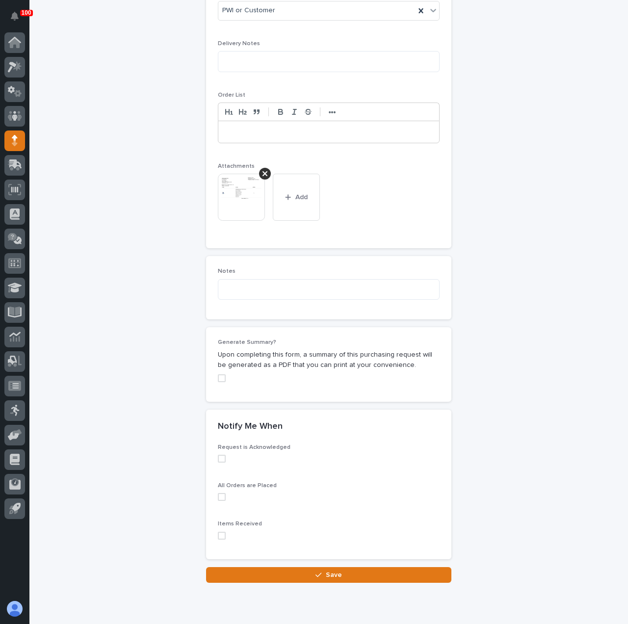
click at [220, 455] on span at bounding box center [222, 459] width 8 height 8
click at [281, 569] on button "Save" at bounding box center [328, 575] width 245 height 16
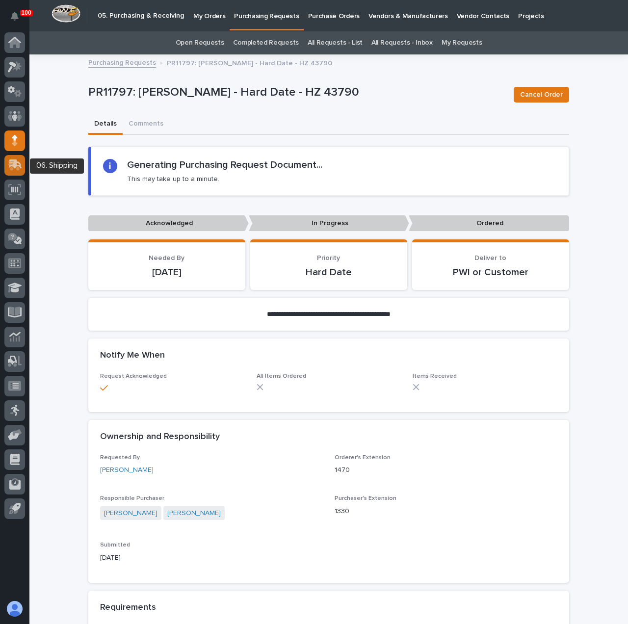
click at [17, 172] on div at bounding box center [14, 165] width 21 height 21
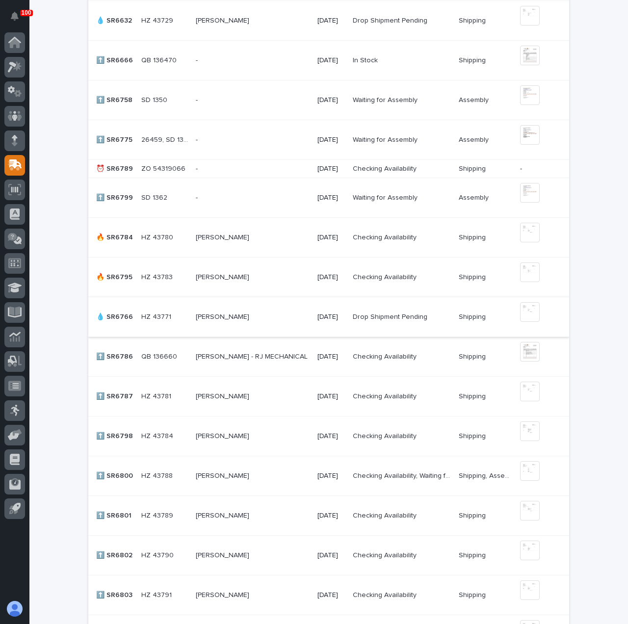
scroll to position [491, 0]
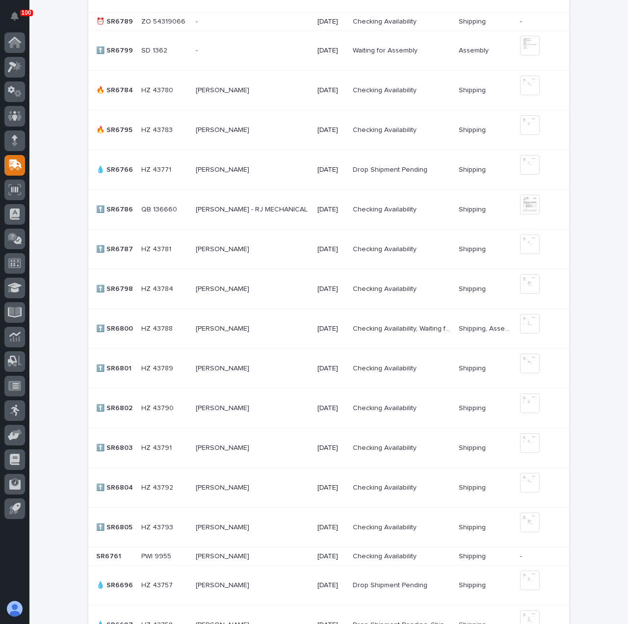
click at [281, 484] on p at bounding box center [252, 488] width 113 height 8
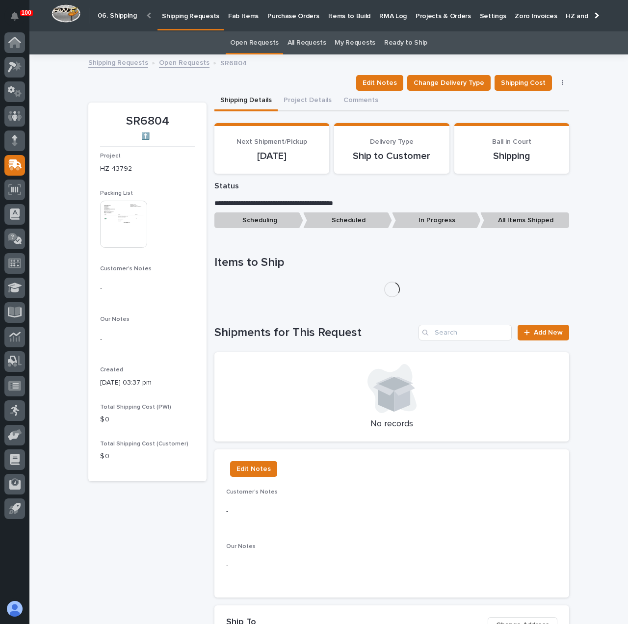
click at [147, 211] on div "This file cannot be opened Download File" at bounding box center [147, 225] width 95 height 49
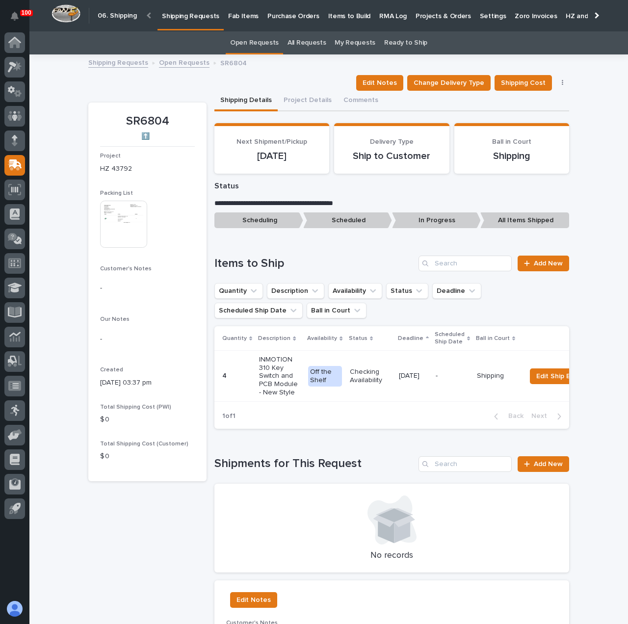
click at [136, 220] on img at bounding box center [123, 224] width 47 height 47
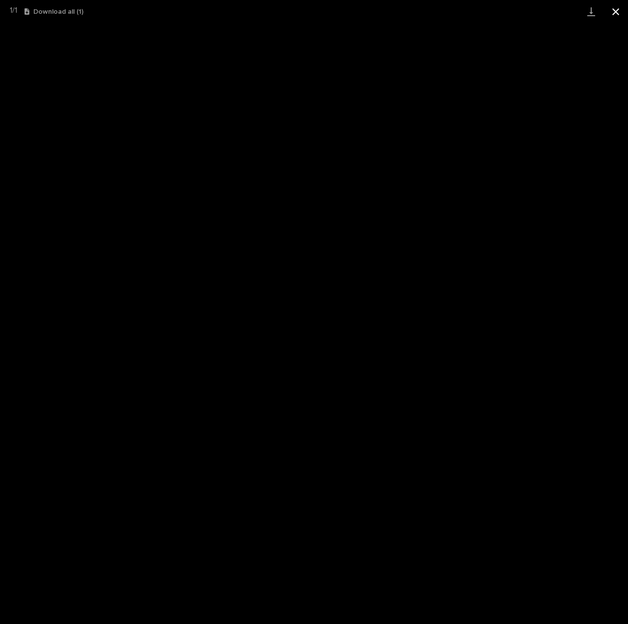
click at [619, 10] on button "Close gallery" at bounding box center [616, 11] width 25 height 23
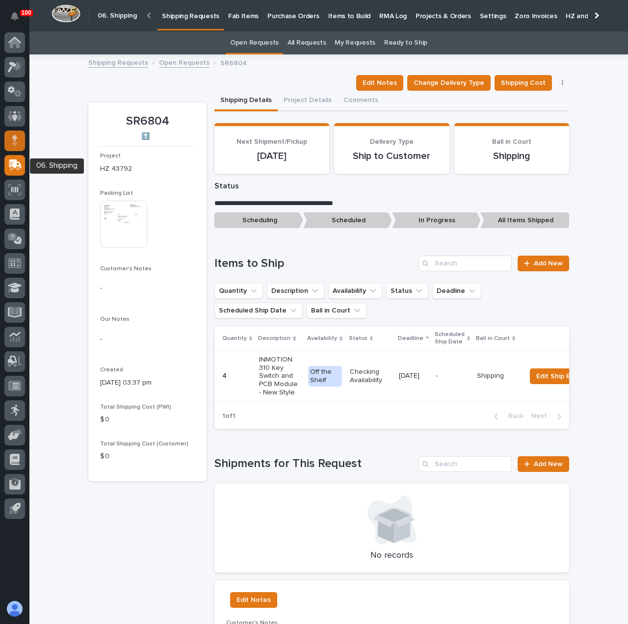
click at [13, 137] on icon at bounding box center [15, 137] width 6 height 5
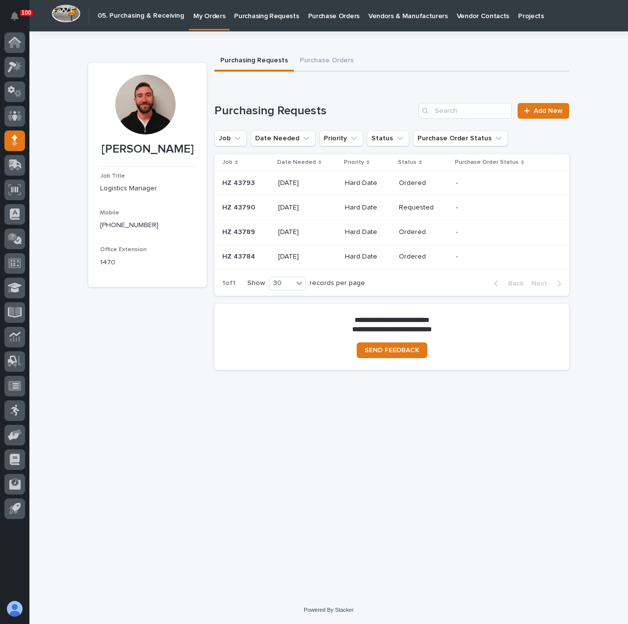
click at [255, 19] on p "Purchasing Requests" at bounding box center [266, 10] width 65 height 21
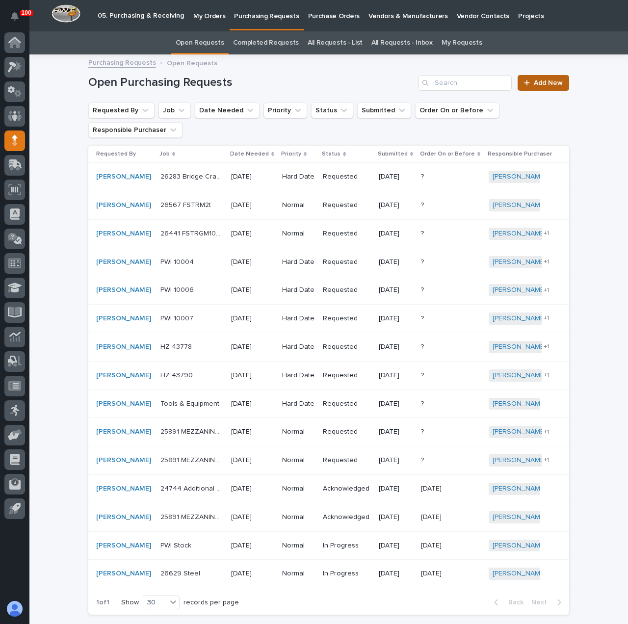
click at [551, 81] on span "Add New" at bounding box center [548, 83] width 29 height 7
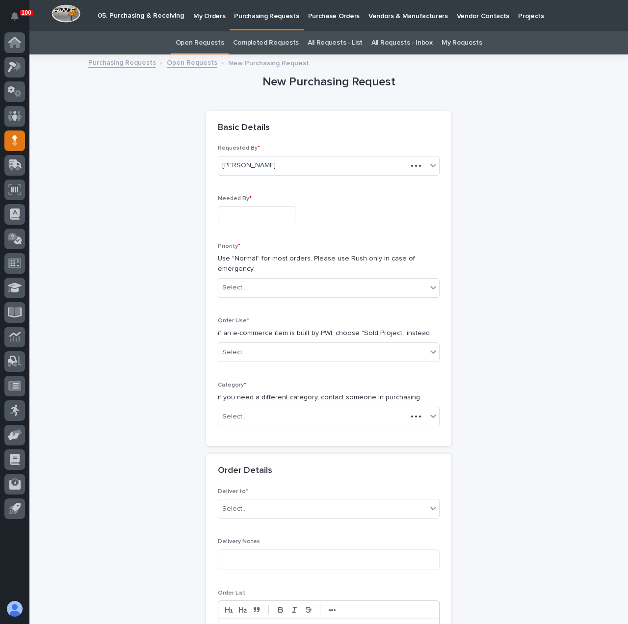
scroll to position [31, 0]
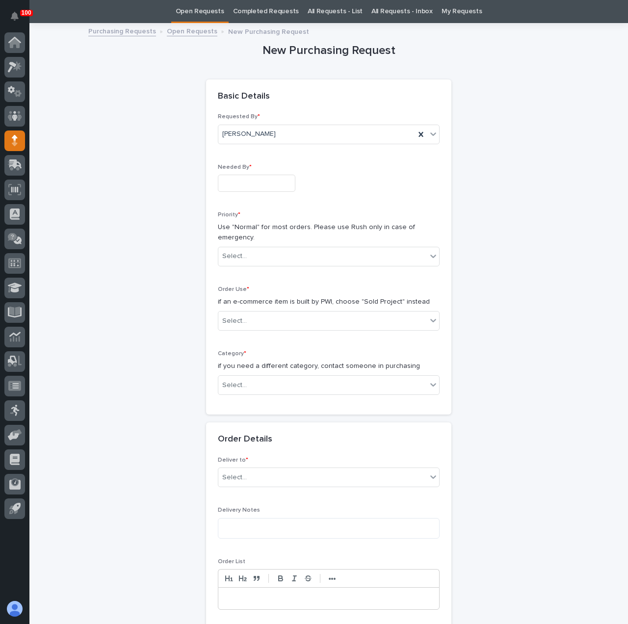
click at [263, 183] on input "text" at bounding box center [257, 183] width 78 height 17
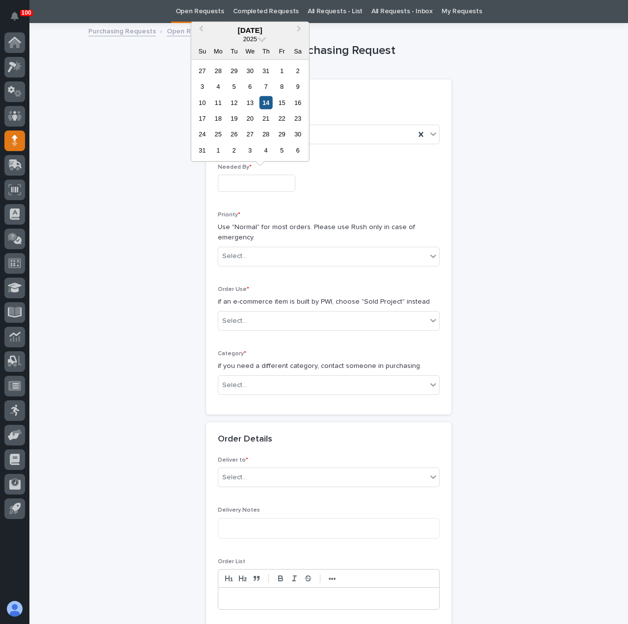
click at [266, 106] on div "14" at bounding box center [266, 102] width 13 height 13
type input "**********"
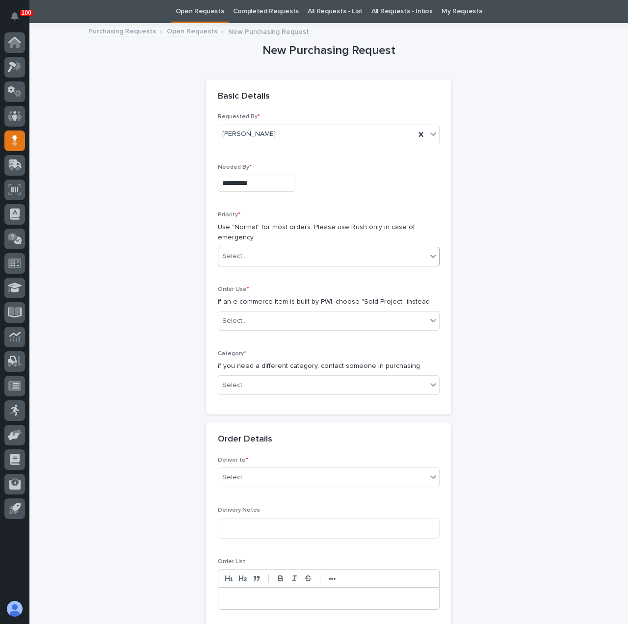
click at [288, 248] on div "Select..." at bounding box center [322, 256] width 209 height 16
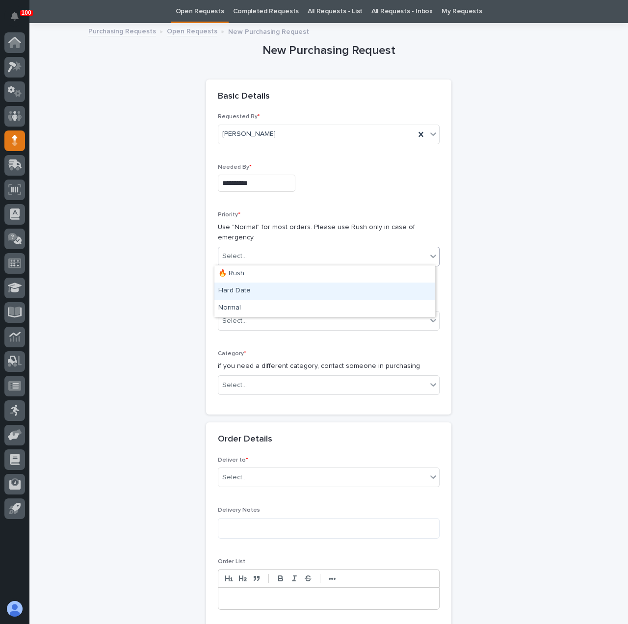
click at [295, 284] on div "Hard Date" at bounding box center [325, 291] width 221 height 17
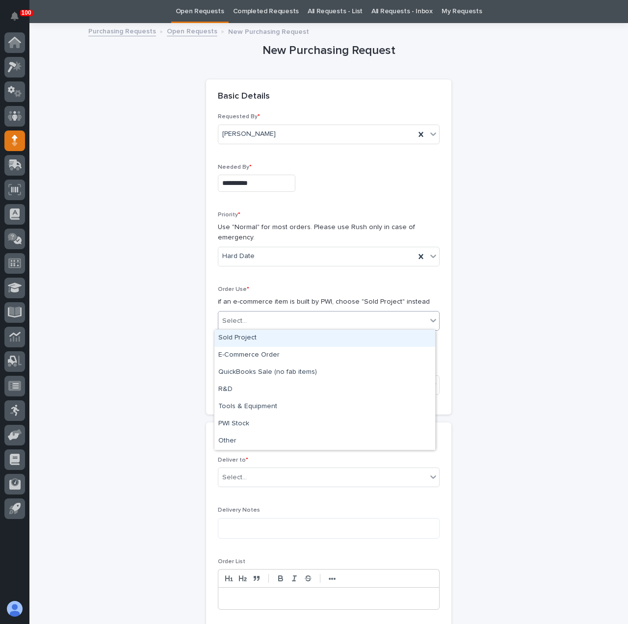
click at [277, 315] on div "Select..." at bounding box center [322, 321] width 209 height 16
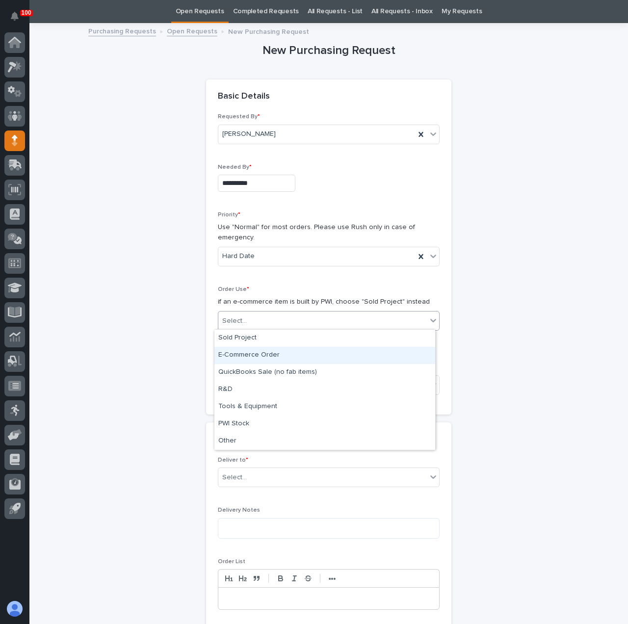
click at [277, 359] on div "E-Commerce Order" at bounding box center [325, 355] width 221 height 17
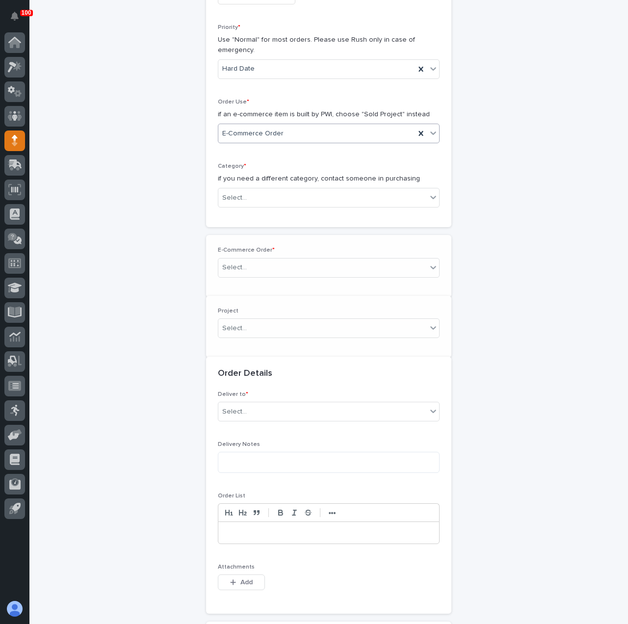
scroll to position [235, 0]
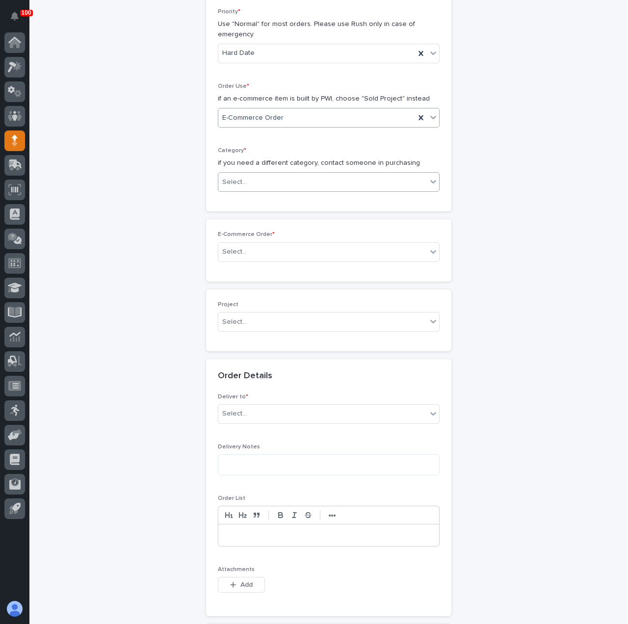
click at [256, 180] on div "Select..." at bounding box center [322, 182] width 209 height 16
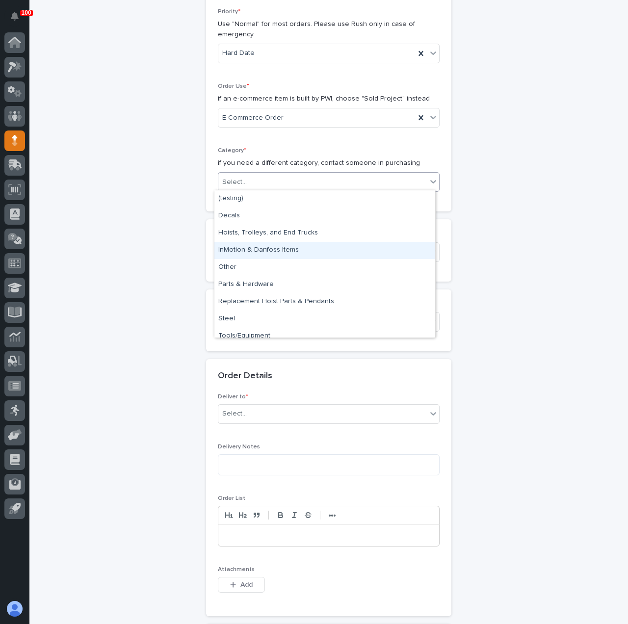
click at [268, 250] on div "InMotion & Danfoss Items" at bounding box center [325, 250] width 221 height 17
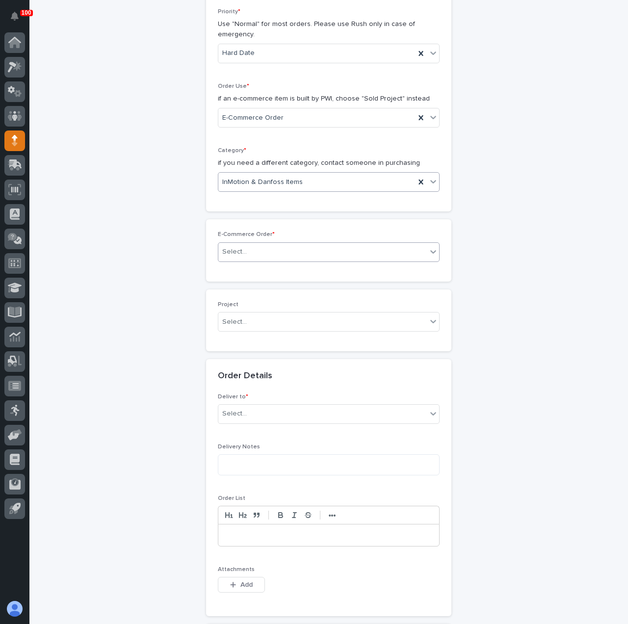
click at [247, 250] on div "Select..." at bounding box center [322, 252] width 209 height 16
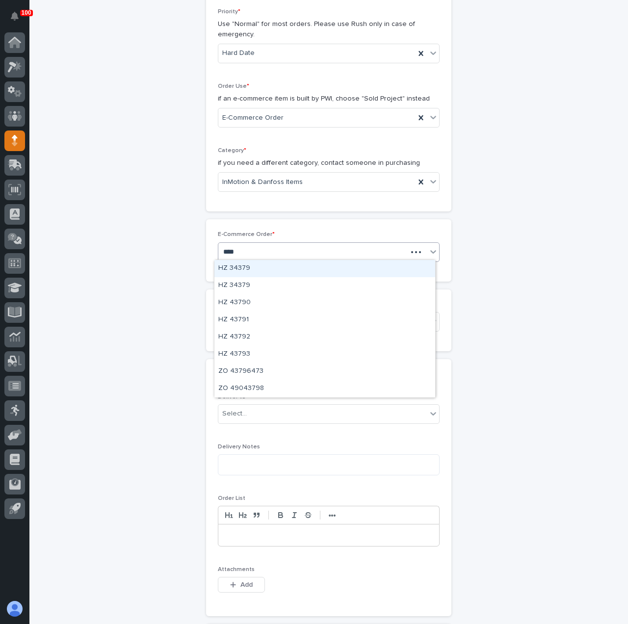
type input "*****"
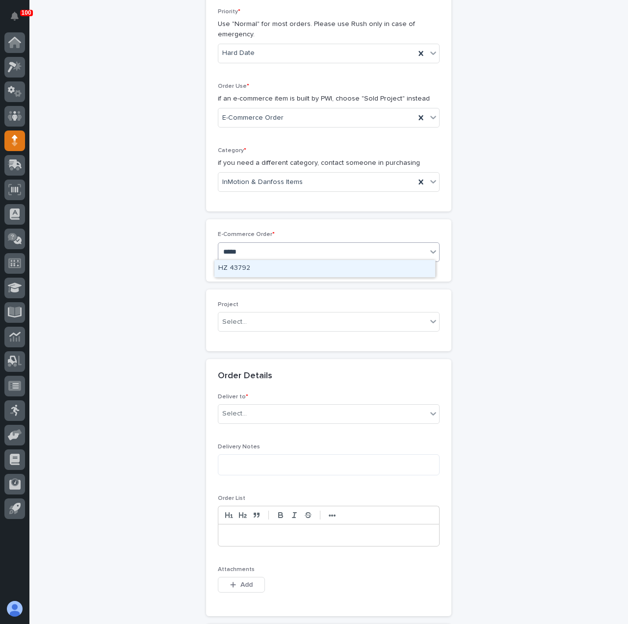
click at [280, 263] on div "HZ 43792" at bounding box center [325, 268] width 221 height 17
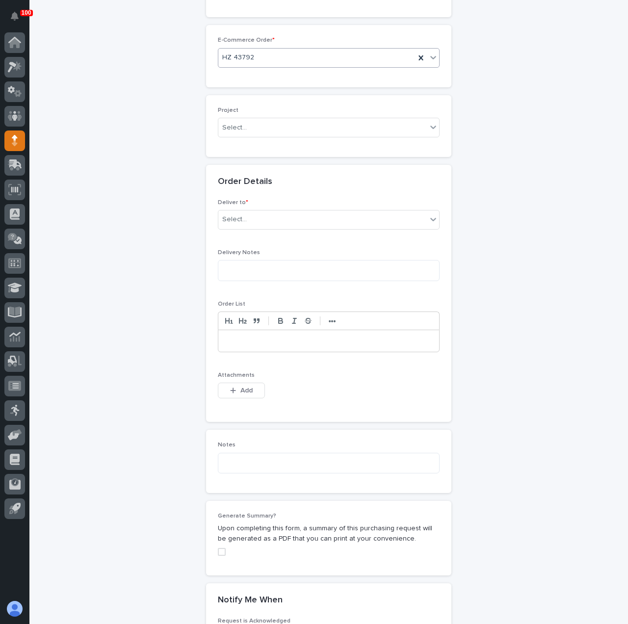
scroll to position [431, 0]
click at [262, 205] on div "Deliver to * Select..." at bounding box center [329, 216] width 222 height 38
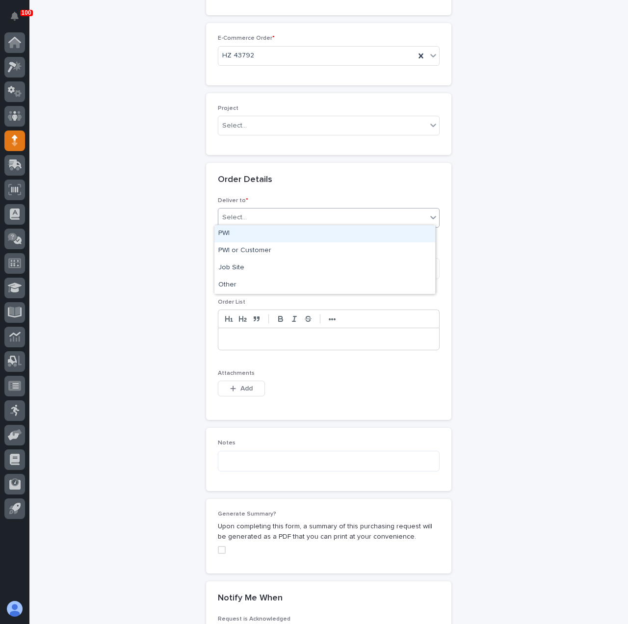
click at [262, 219] on div "Select..." at bounding box center [322, 218] width 209 height 16
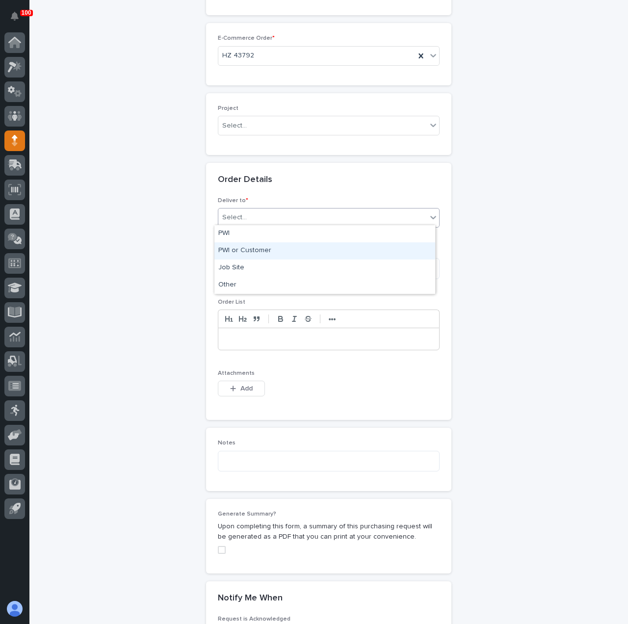
click at [264, 252] on div "PWI or Customer" at bounding box center [325, 250] width 221 height 17
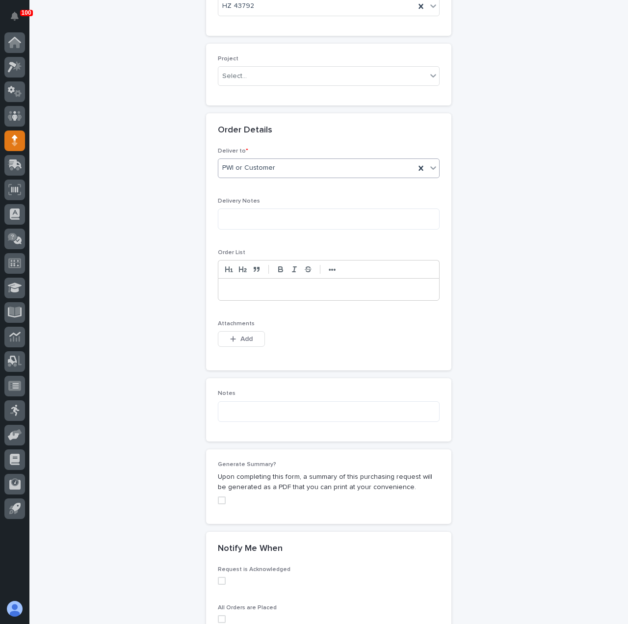
scroll to position [578, 0]
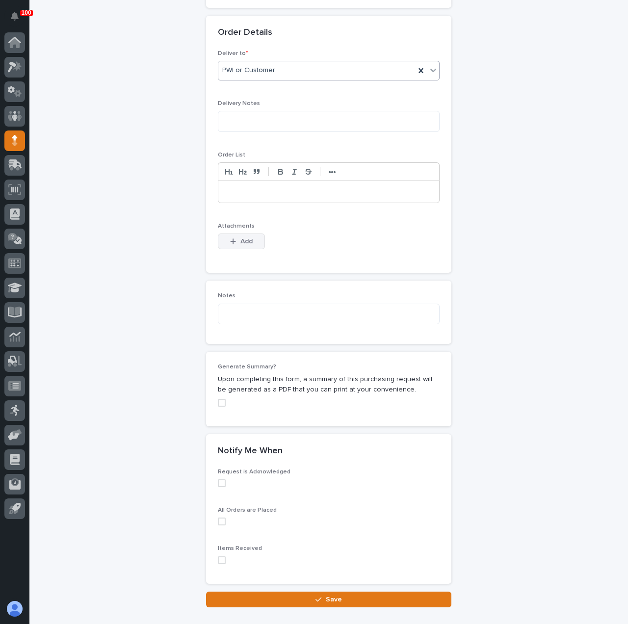
click at [230, 238] on icon "button" at bounding box center [233, 241] width 6 height 7
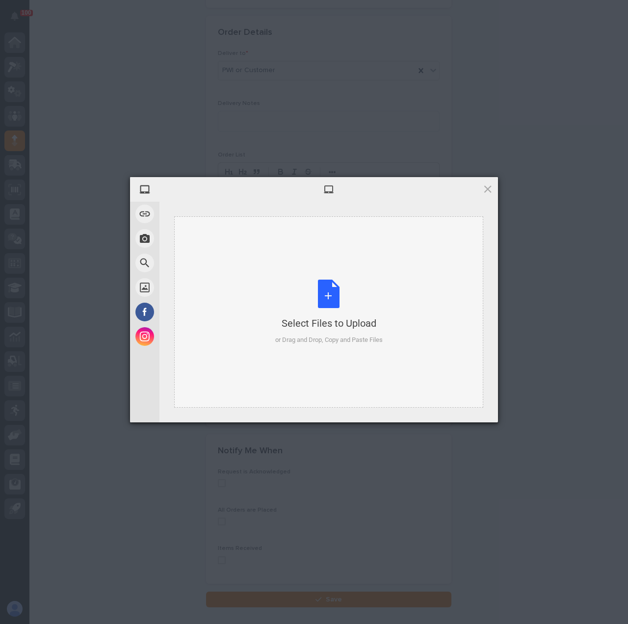
click at [321, 301] on div "Select Files to Upload or Drag and Drop, Copy and Paste Files" at bounding box center [328, 312] width 107 height 65
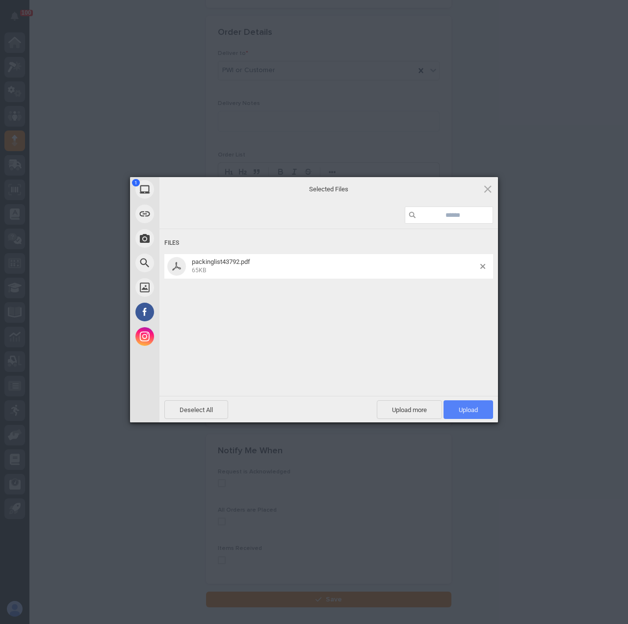
click at [469, 415] on span "Upload 1" at bounding box center [469, 410] width 50 height 19
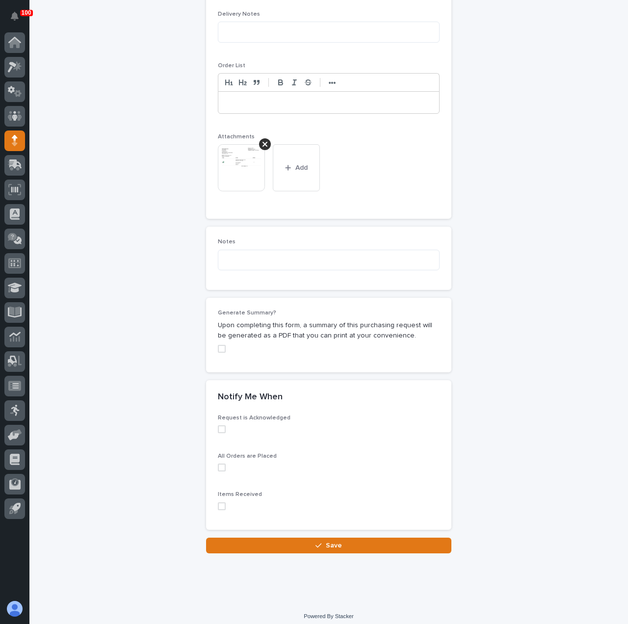
scroll to position [671, 0]
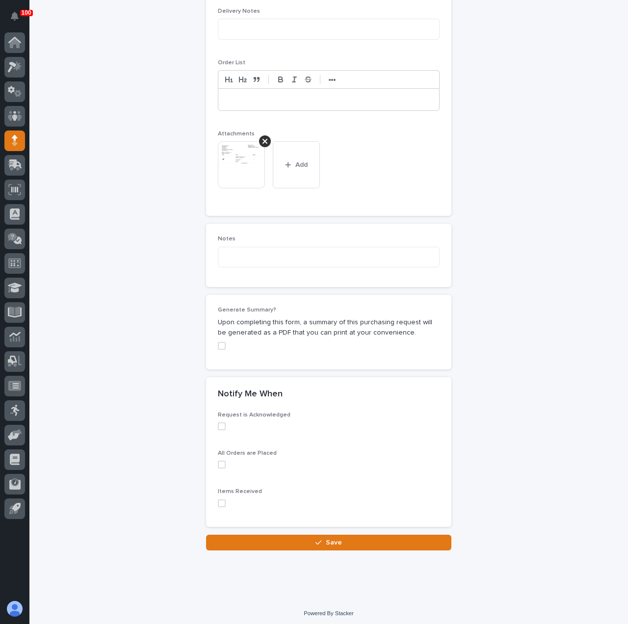
click at [220, 423] on span at bounding box center [222, 427] width 8 height 8
click at [250, 538] on button "Save" at bounding box center [328, 543] width 245 height 16
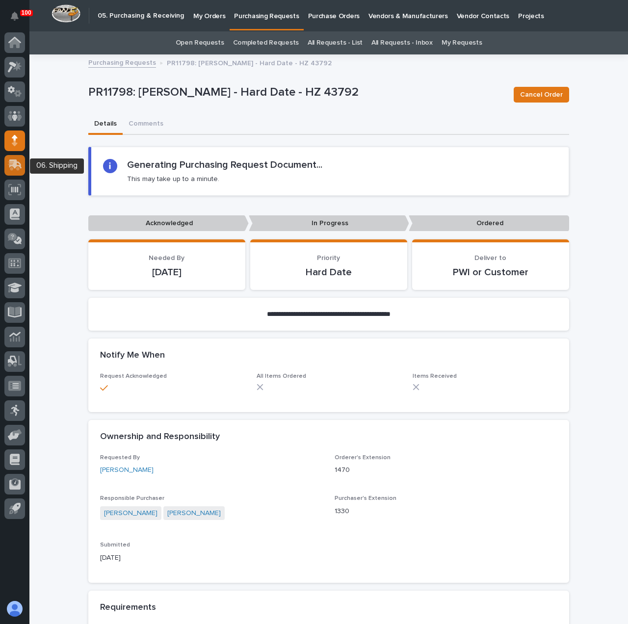
click at [18, 168] on icon at bounding box center [14, 165] width 12 height 9
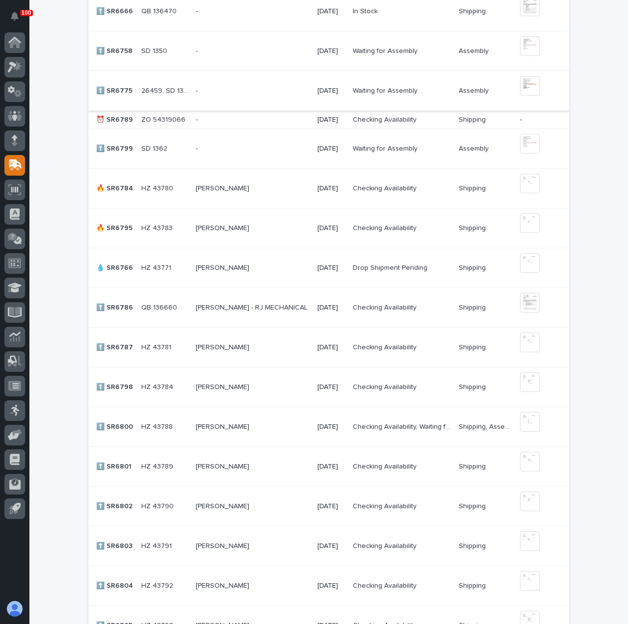
scroll to position [589, 0]
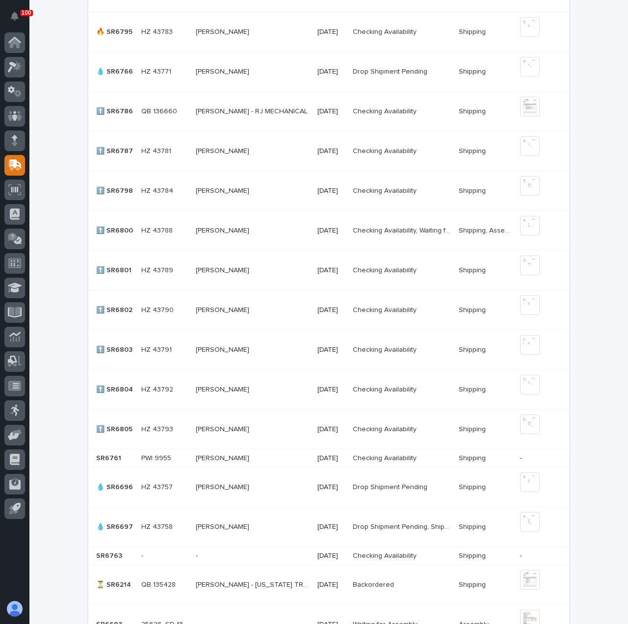
click at [251, 347] on p "[PERSON_NAME]" at bounding box center [223, 349] width 55 height 10
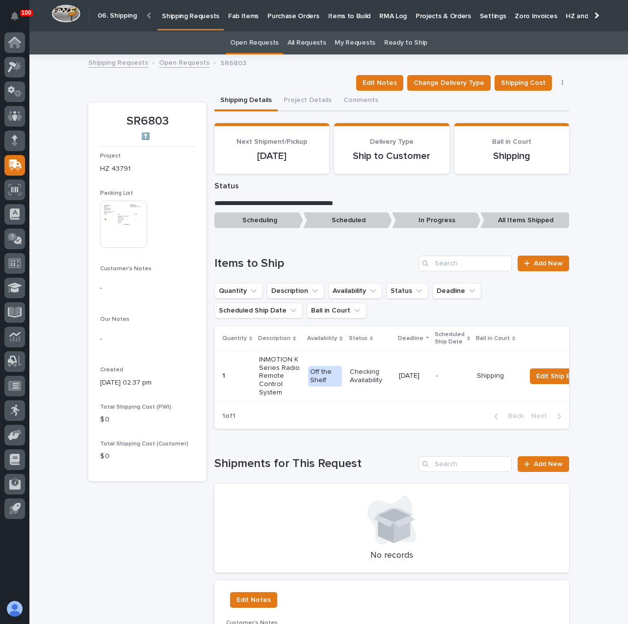
click at [121, 235] on img at bounding box center [123, 224] width 47 height 47
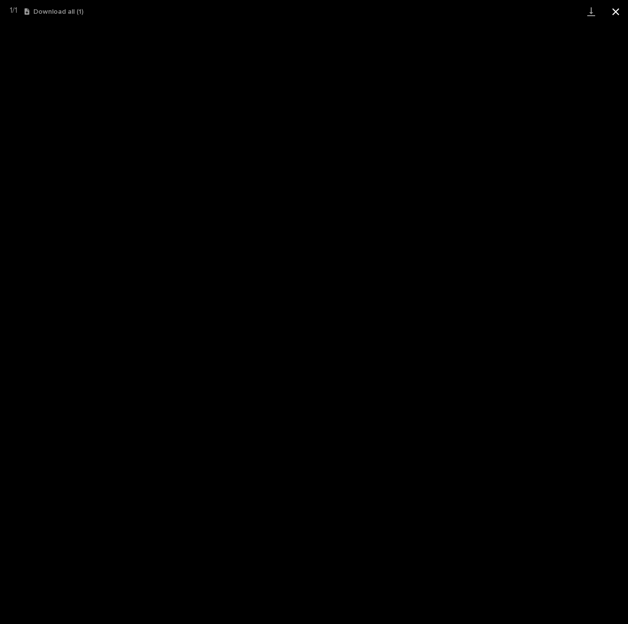
click at [617, 14] on button "Close gallery" at bounding box center [616, 11] width 25 height 23
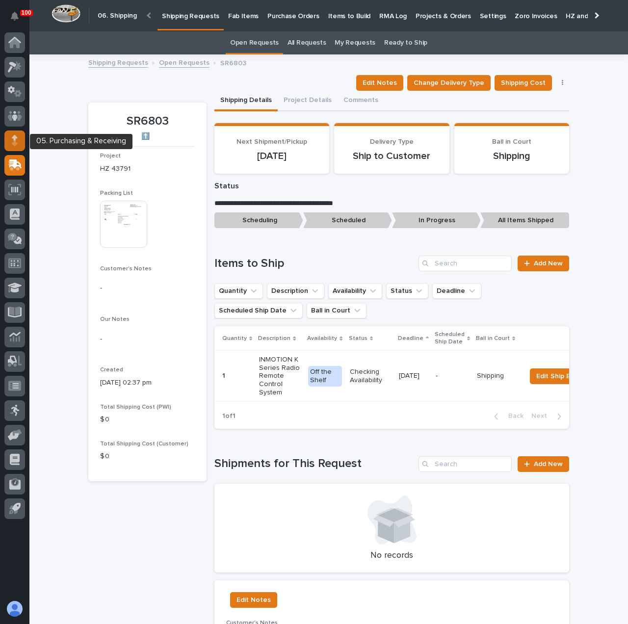
click at [17, 139] on icon at bounding box center [15, 140] width 6 height 11
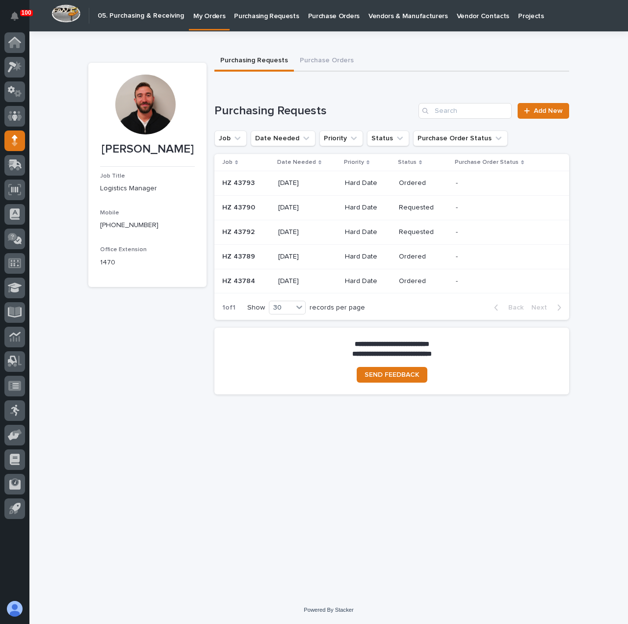
click at [266, 16] on p "Purchasing Requests" at bounding box center [266, 10] width 65 height 21
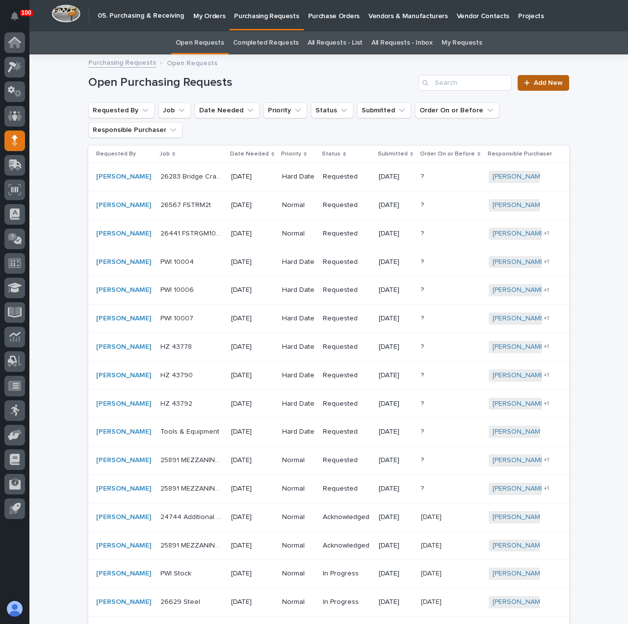
click at [530, 81] on div at bounding box center [529, 83] width 10 height 7
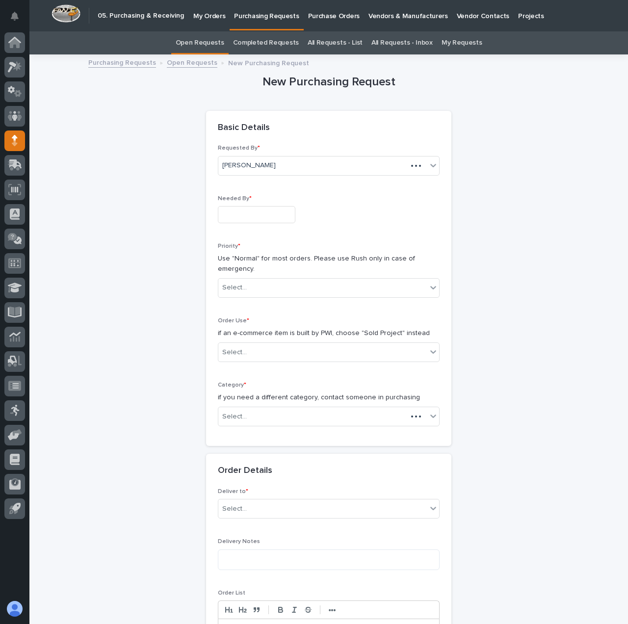
scroll to position [31, 0]
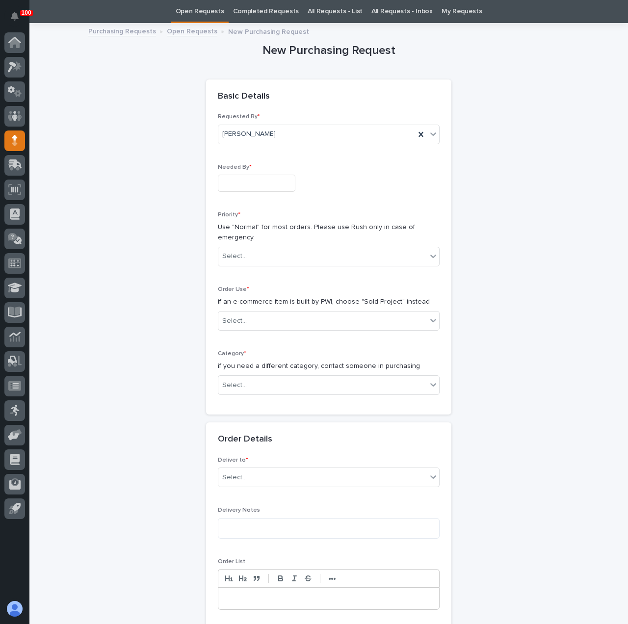
click at [268, 184] on input "text" at bounding box center [257, 183] width 78 height 17
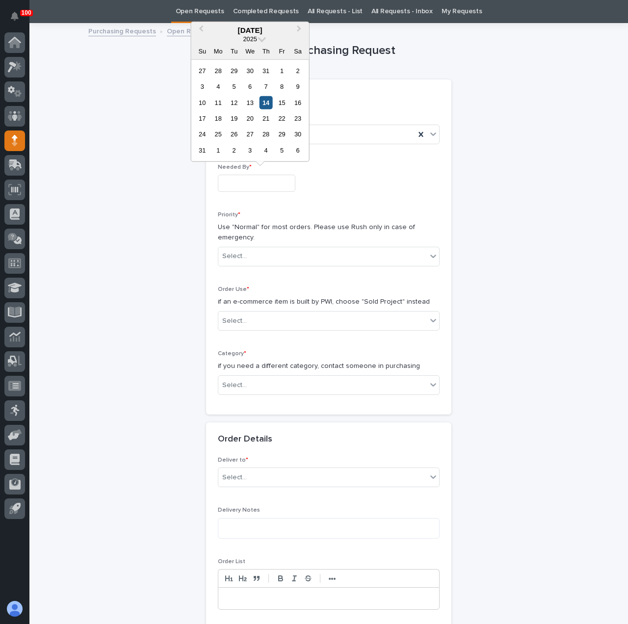
click at [263, 102] on div "14" at bounding box center [266, 102] width 13 height 13
type input "**********"
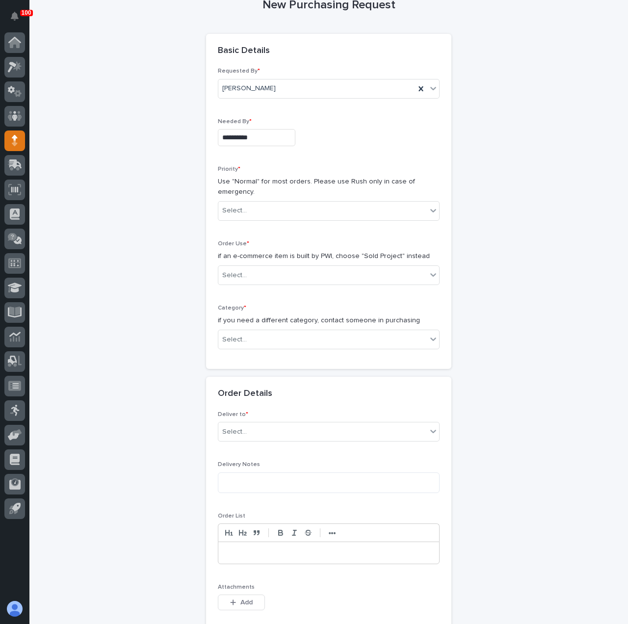
scroll to position [130, 0]
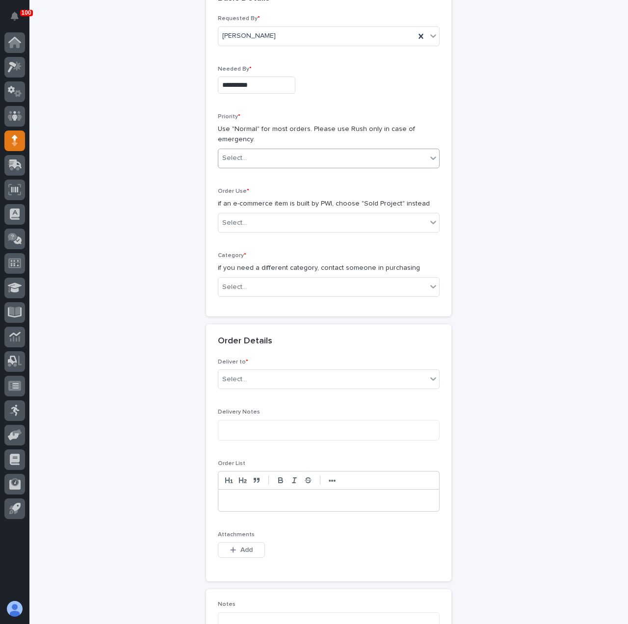
click at [248, 151] on div "Select..." at bounding box center [322, 158] width 209 height 16
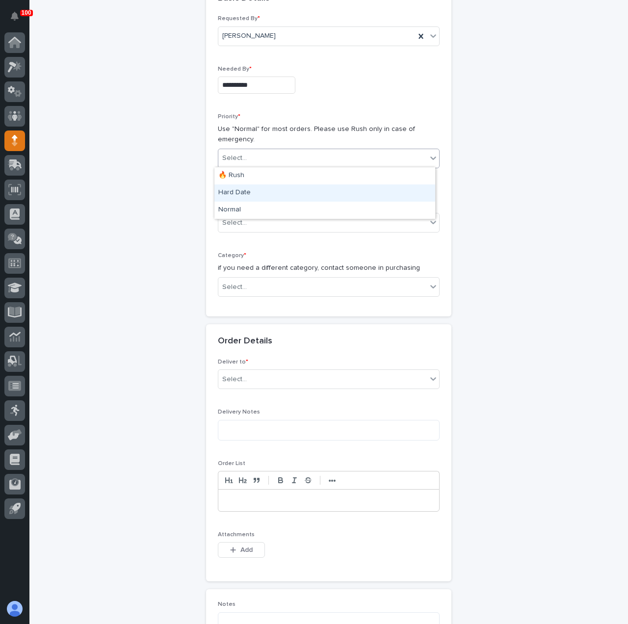
click at [257, 197] on div "Hard Date" at bounding box center [325, 193] width 221 height 17
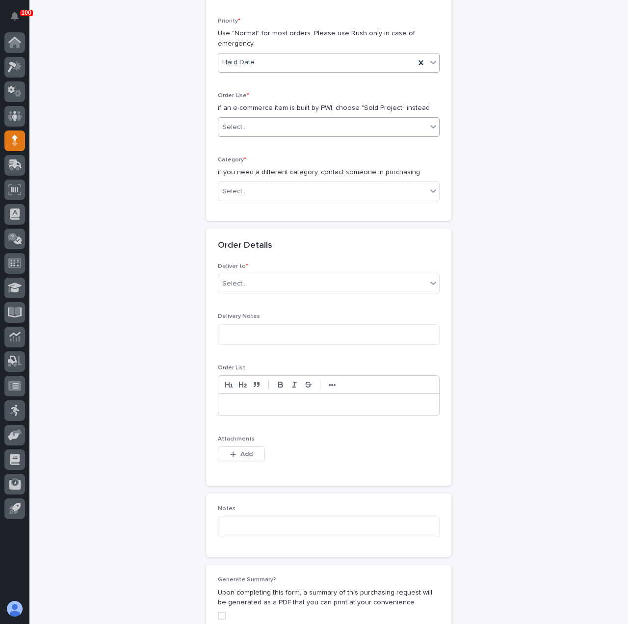
scroll to position [228, 0]
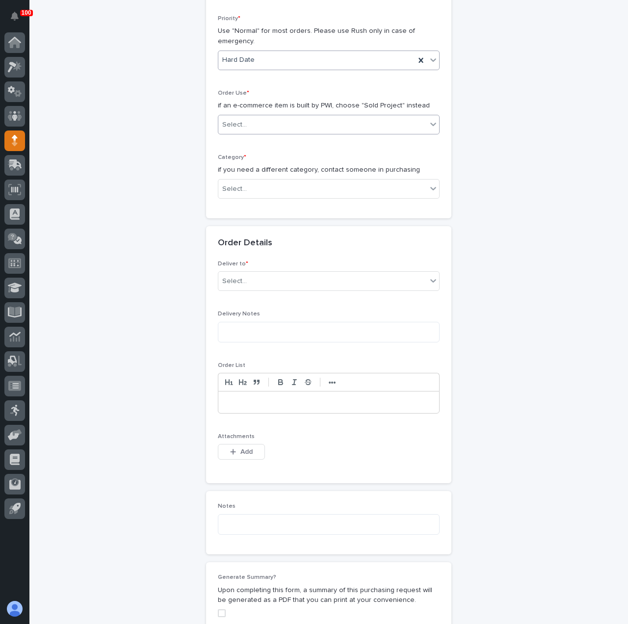
click at [242, 121] on div "Select..." at bounding box center [322, 125] width 209 height 16
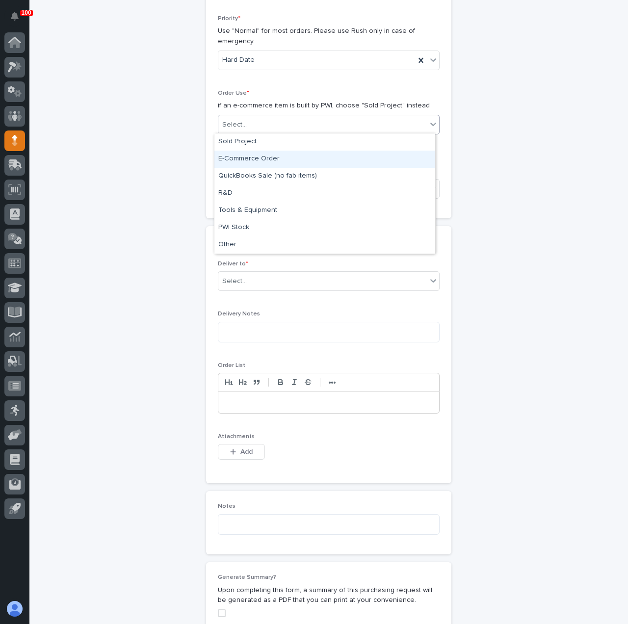
click at [252, 161] on div "E-Commerce Order" at bounding box center [325, 159] width 221 height 17
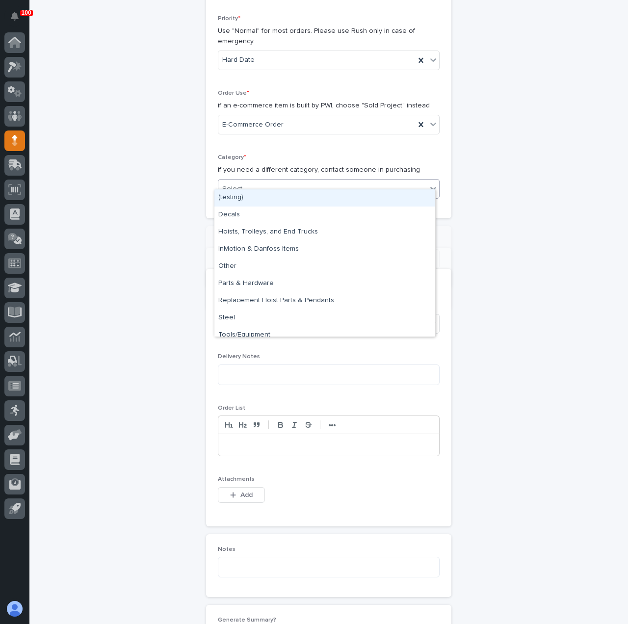
click at [257, 184] on div "**********" at bounding box center [328, 67] width 245 height 301
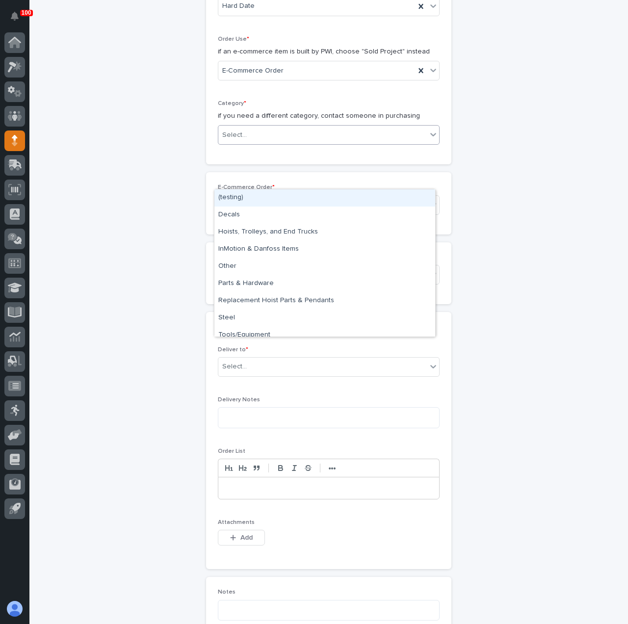
scroll to position [297, 0]
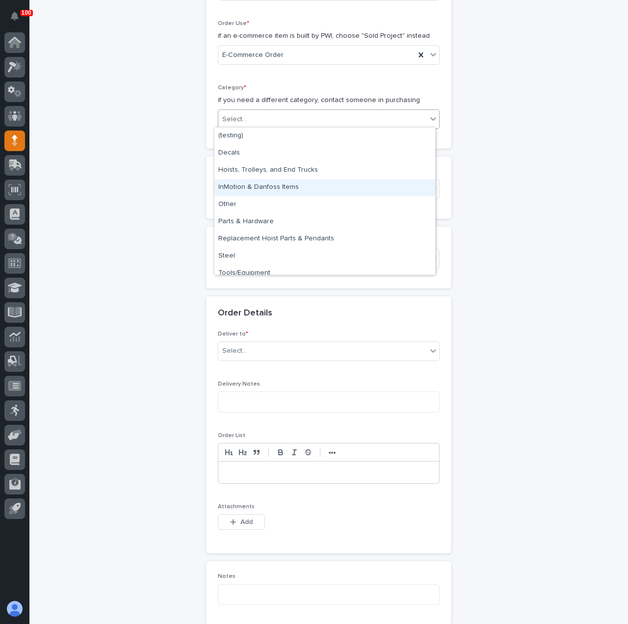
click at [261, 187] on div "InMotion & Danfoss Items" at bounding box center [325, 187] width 221 height 17
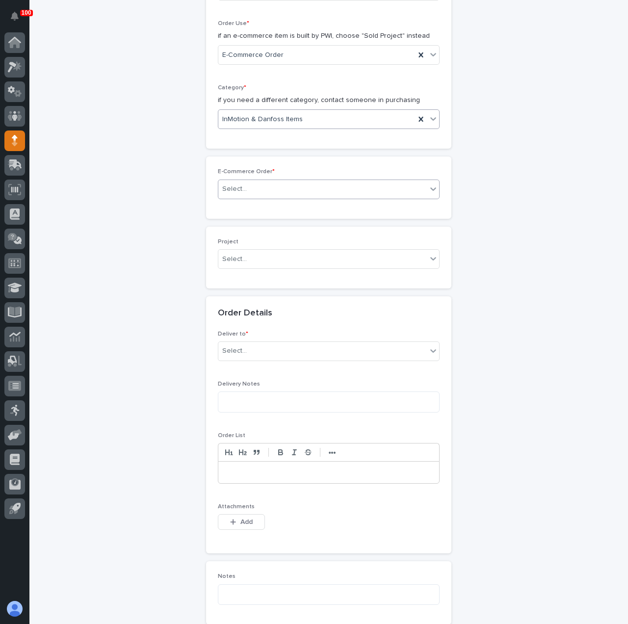
click at [231, 181] on div "Select..." at bounding box center [322, 189] width 209 height 16
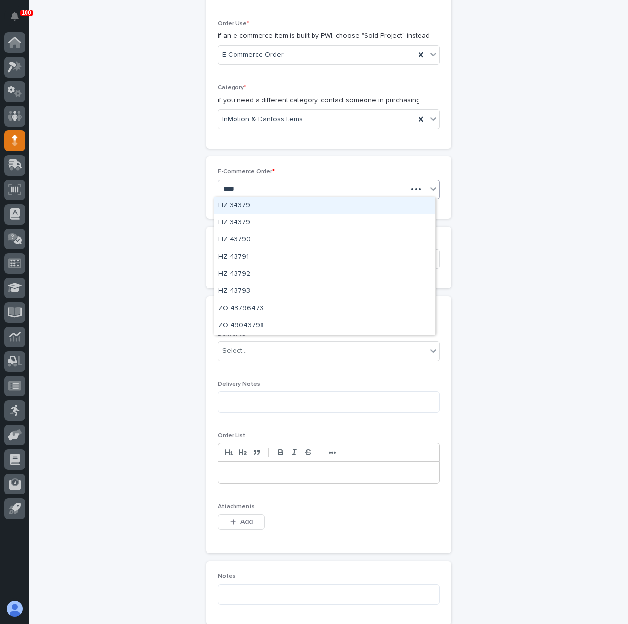
type input "*****"
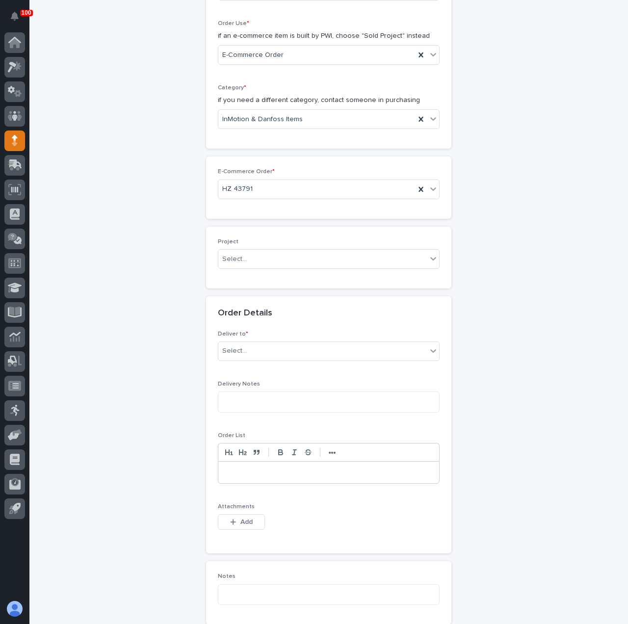
click at [239, 243] on p "Project" at bounding box center [329, 242] width 222 height 7
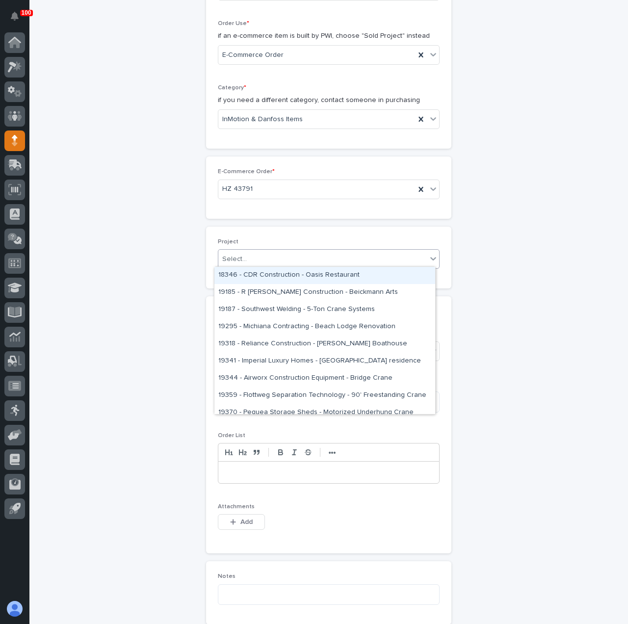
click at [240, 256] on div "Select..." at bounding box center [234, 259] width 25 height 10
click at [175, 255] on div "**********" at bounding box center [328, 323] width 481 height 1130
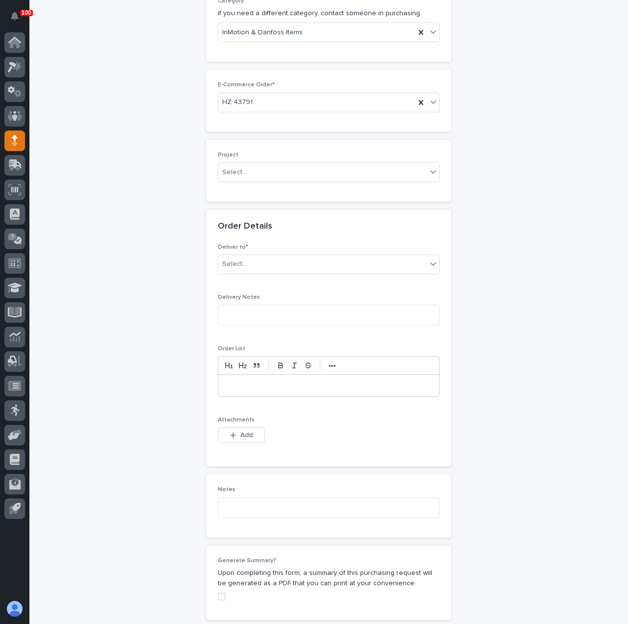
scroll to position [494, 0]
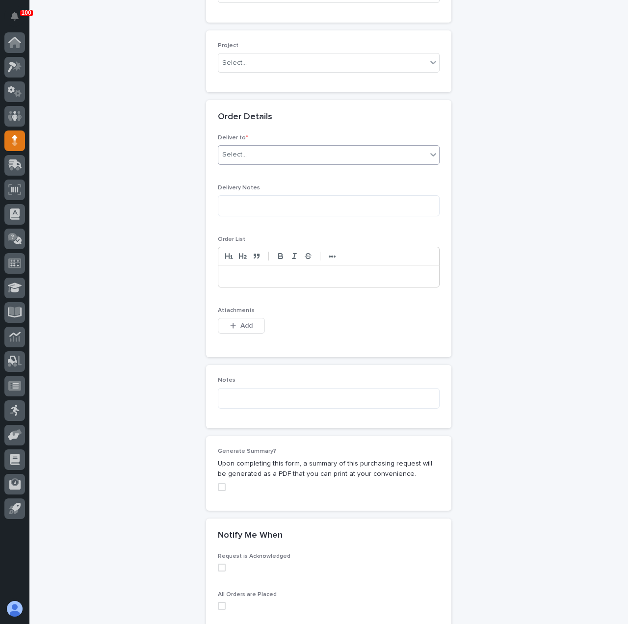
click at [268, 147] on div "Select..." at bounding box center [322, 155] width 209 height 16
drag, startPoint x: 272, startPoint y: 177, endPoint x: 273, endPoint y: 186, distance: 8.4
click at [273, 186] on div "PWI or Customer" at bounding box center [325, 188] width 221 height 17
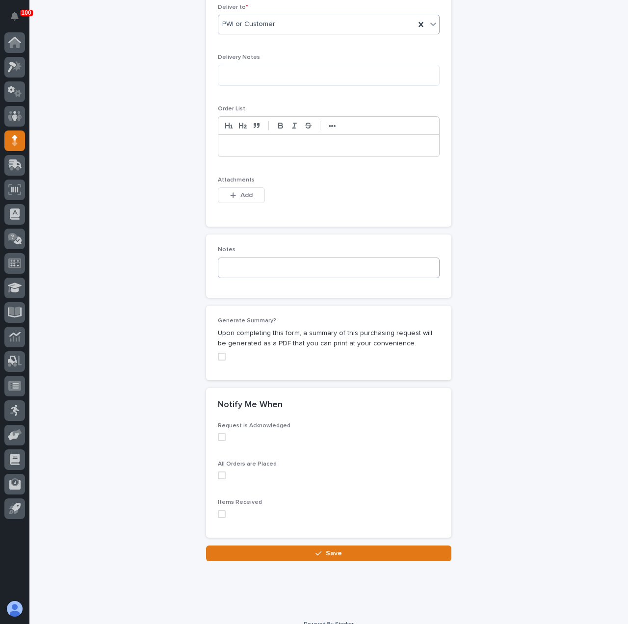
scroll to position [635, 0]
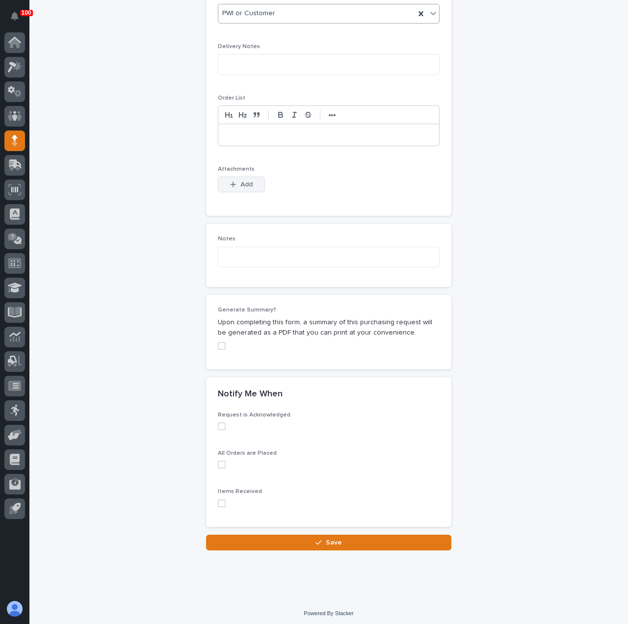
click at [235, 181] on div "button" at bounding box center [235, 184] width 10 height 7
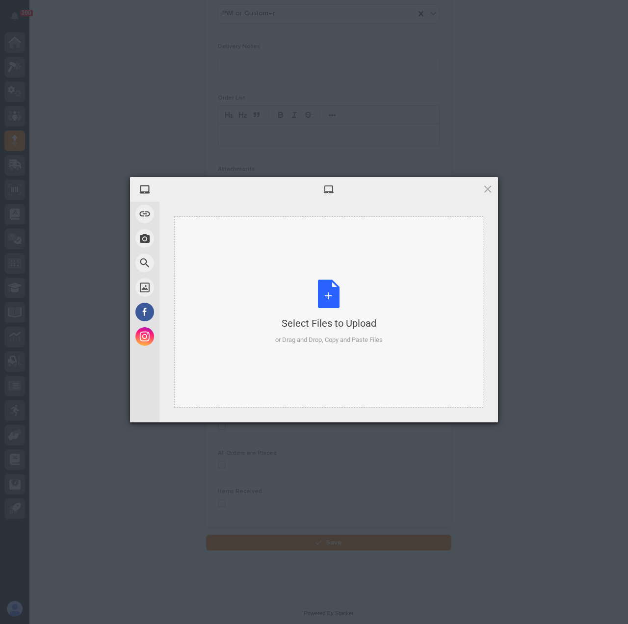
click at [330, 285] on div "Select Files to Upload or Drag and Drop, Copy and Paste Files" at bounding box center [328, 312] width 107 height 65
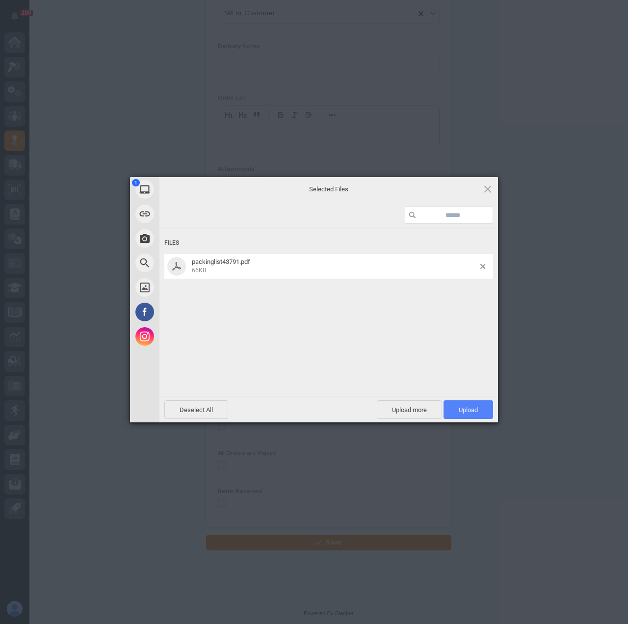
click at [486, 410] on span "Upload 1" at bounding box center [469, 410] width 50 height 19
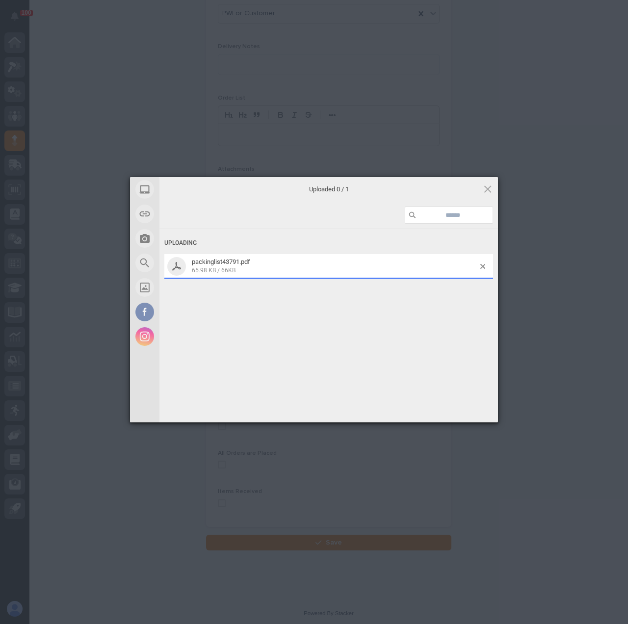
scroll to position [653, 0]
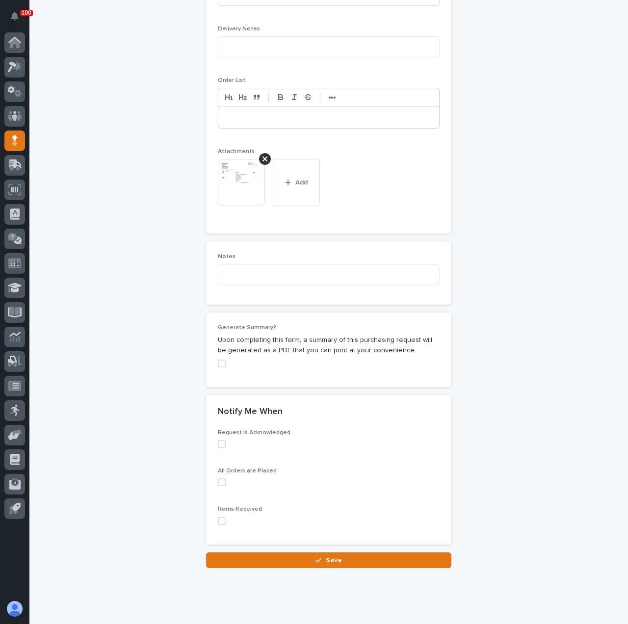
click at [218, 442] on span at bounding box center [222, 444] width 8 height 8
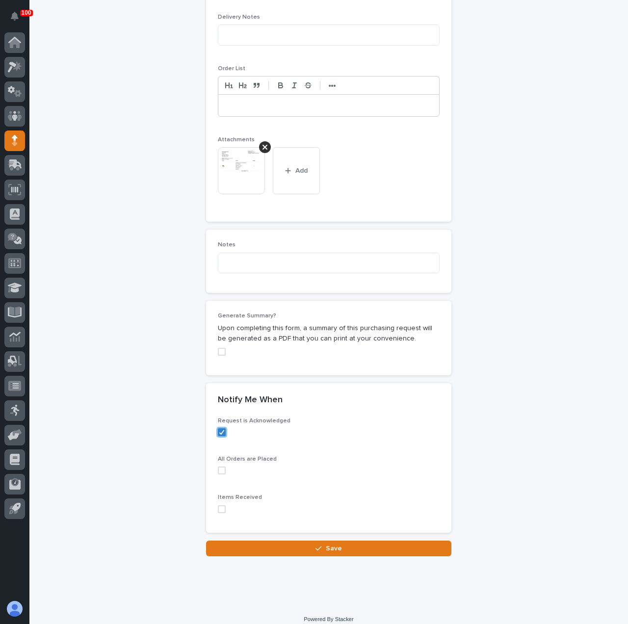
scroll to position [671, 0]
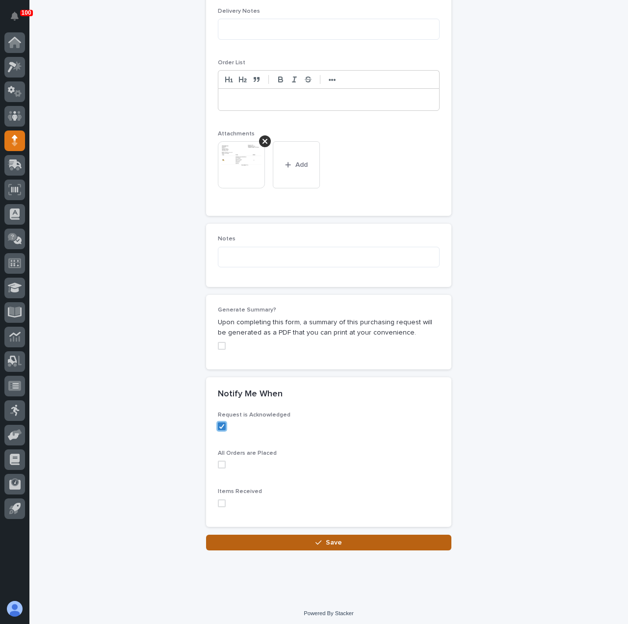
click at [321, 540] on div "button" at bounding box center [321, 542] width 10 height 7
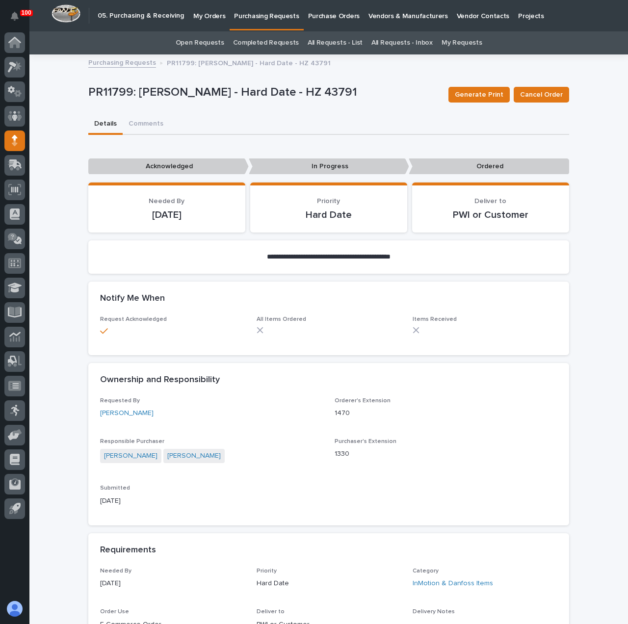
click at [204, 21] on link "My Orders" at bounding box center [209, 15] width 41 height 30
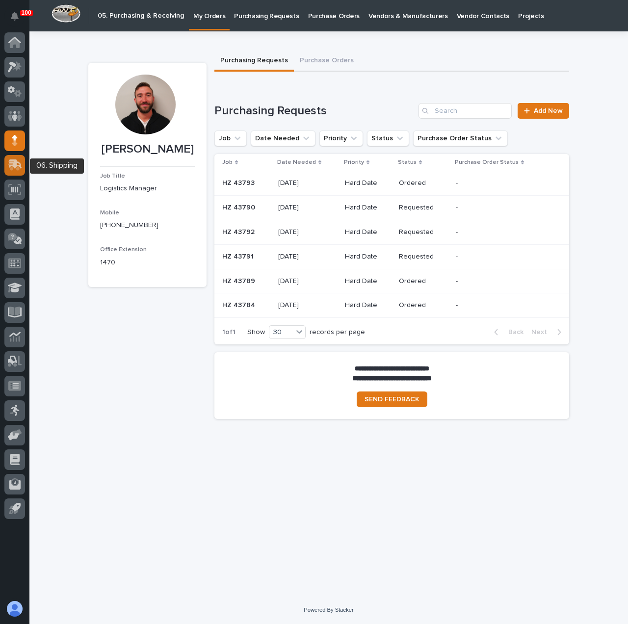
click at [17, 168] on icon at bounding box center [14, 165] width 12 height 9
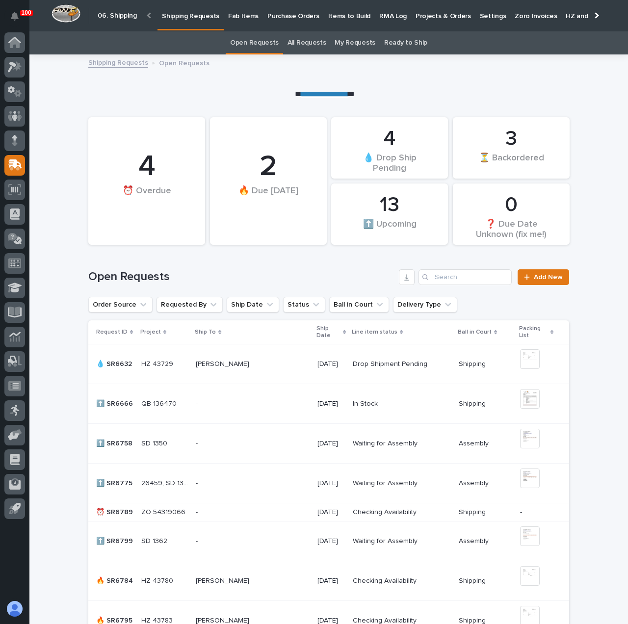
click at [349, 94] on link "**********" at bounding box center [324, 93] width 47 height 7
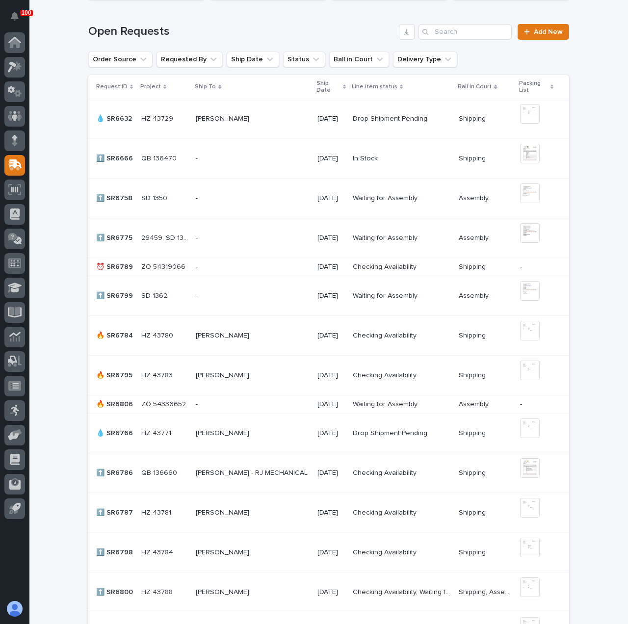
click at [269, 408] on div "- -" at bounding box center [252, 405] width 113 height 16
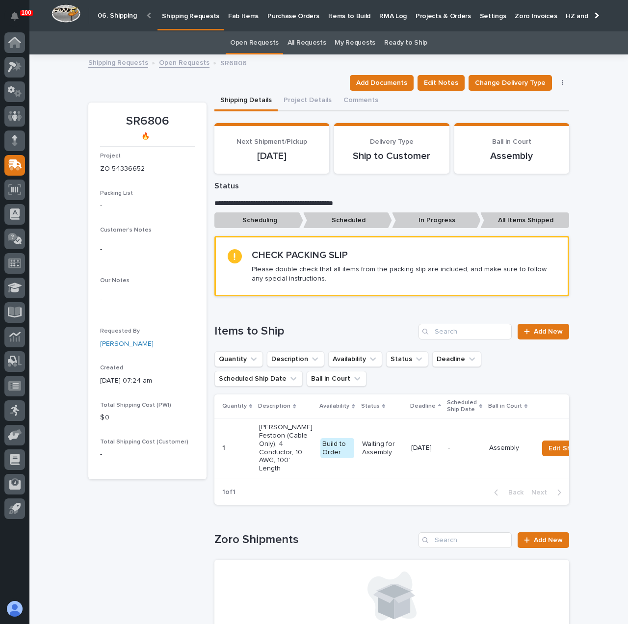
click at [196, 17] on p "Shipping Requests" at bounding box center [190, 10] width 57 height 21
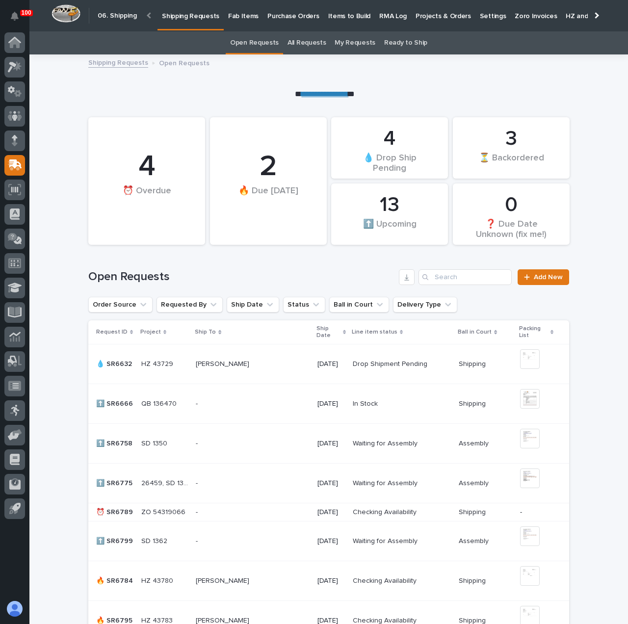
click at [342, 97] on link "**********" at bounding box center [324, 93] width 47 height 7
click at [336, 94] on link "**********" at bounding box center [324, 93] width 47 height 7
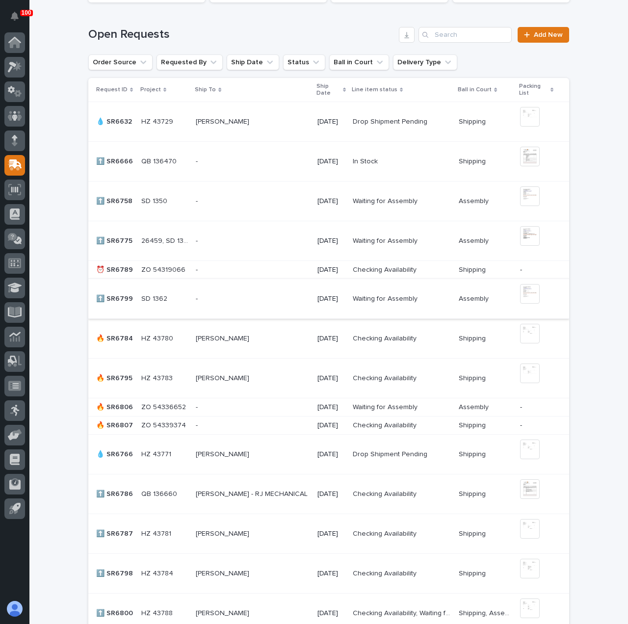
scroll to position [245, 0]
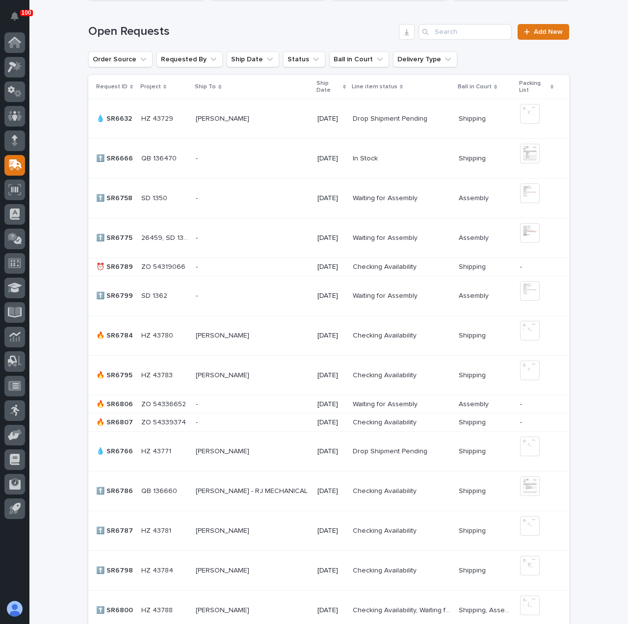
click at [261, 340] on div "[PERSON_NAME] [PERSON_NAME]" at bounding box center [252, 336] width 113 height 16
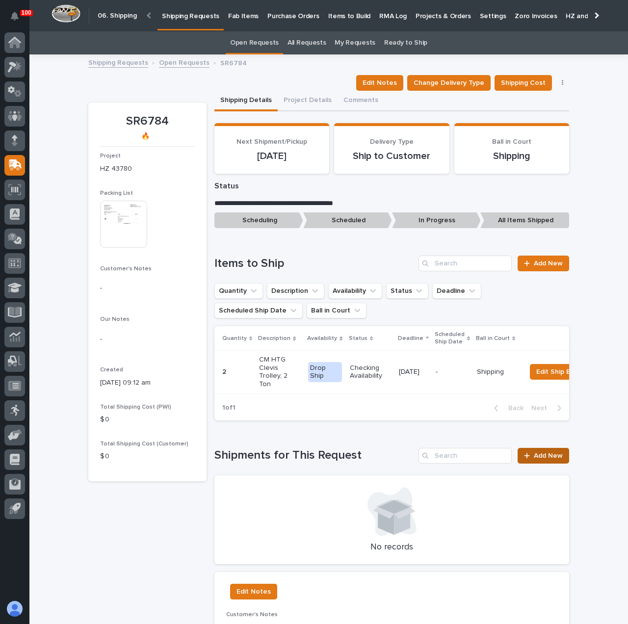
click at [530, 454] on div at bounding box center [529, 456] width 10 height 7
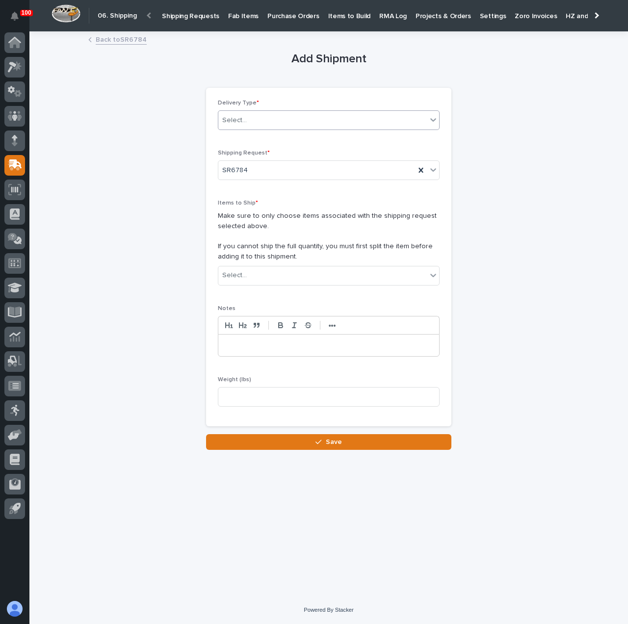
click at [254, 123] on div "Select..." at bounding box center [322, 120] width 209 height 16
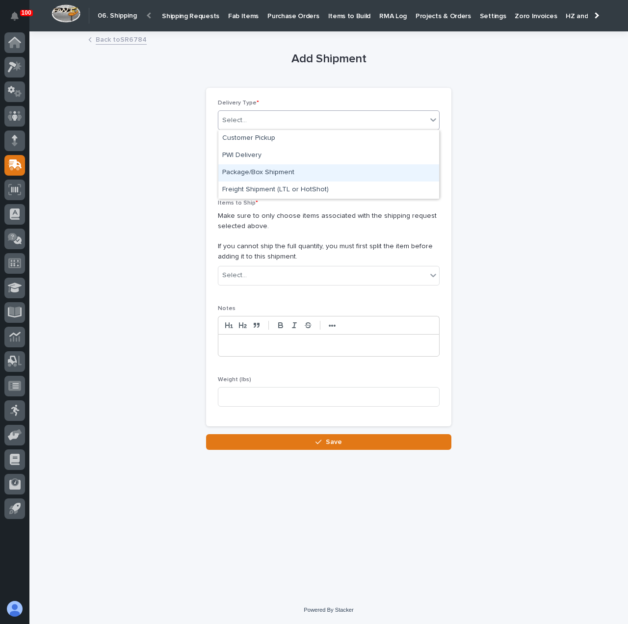
click at [290, 171] on div "Package/Box Shipment" at bounding box center [328, 172] width 221 height 17
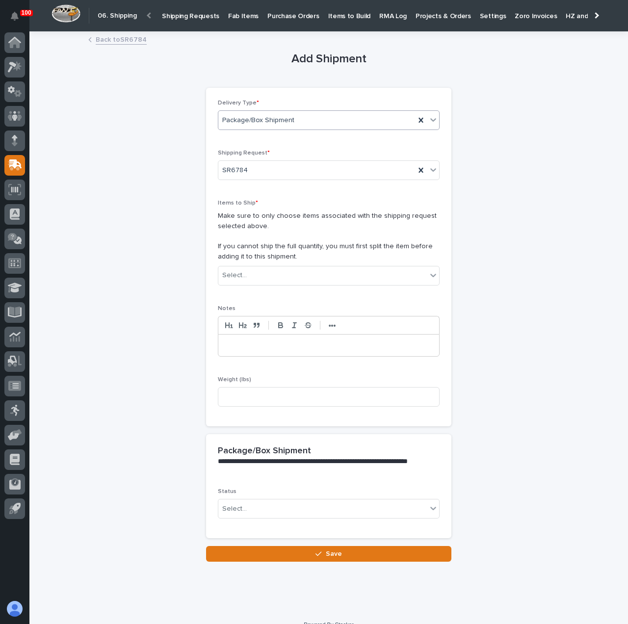
click at [278, 262] on div "Items to Ship * Make sure to only choose items associated with the shipping req…" at bounding box center [329, 246] width 222 height 93
click at [285, 275] on div "Select..." at bounding box center [322, 276] width 209 height 16
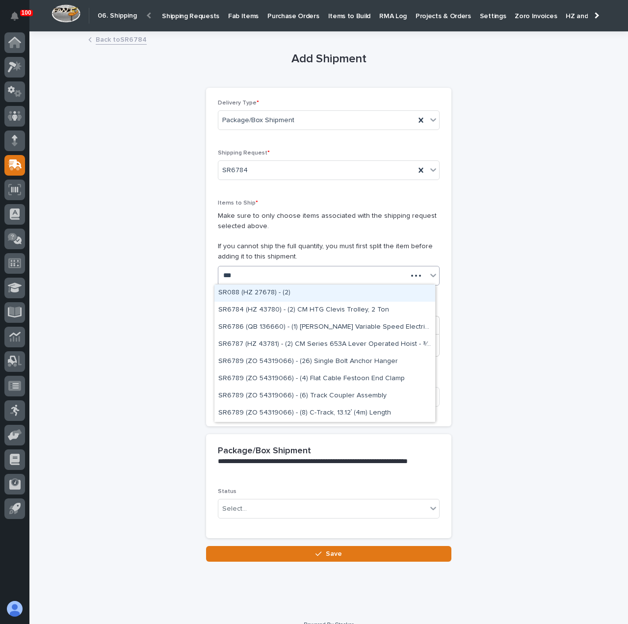
type input "****"
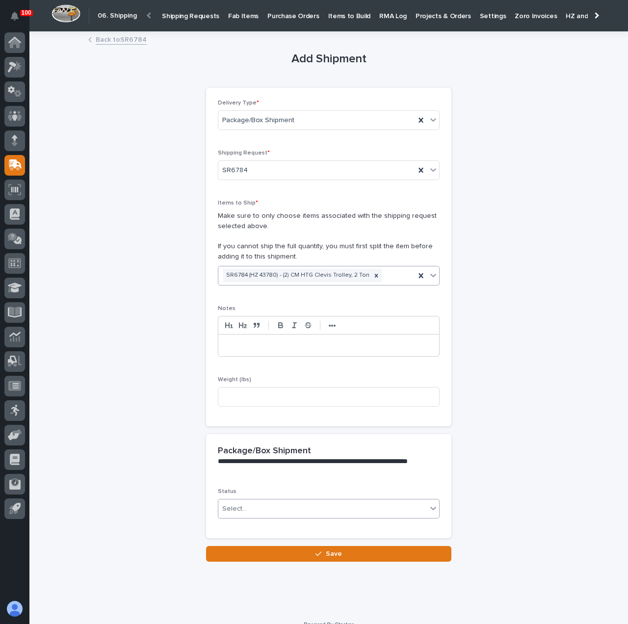
click at [252, 502] on div "Select..." at bounding box center [322, 509] width 209 height 16
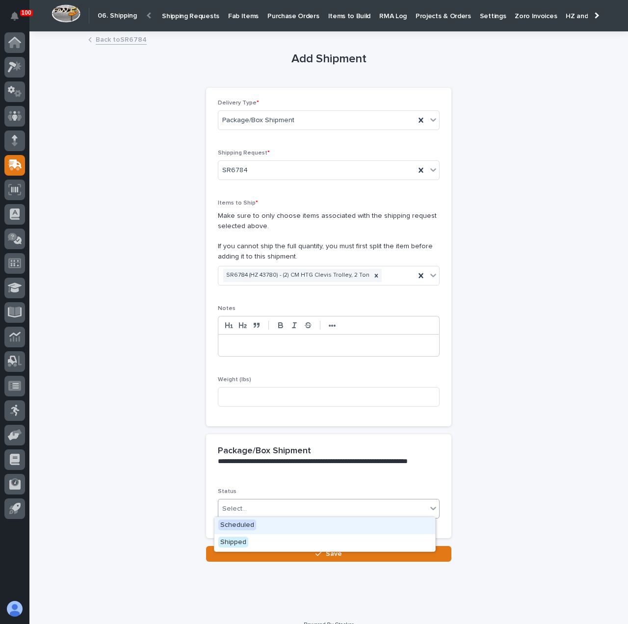
click at [126, 44] on link "Back to SR6784" at bounding box center [121, 38] width 51 height 11
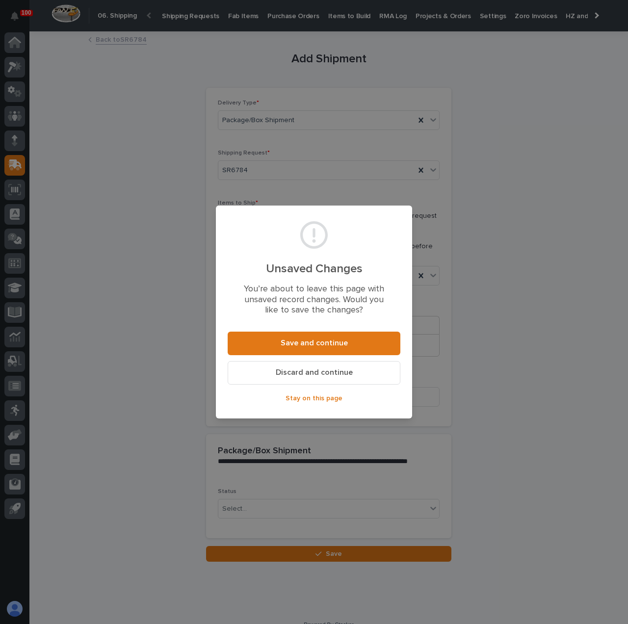
click at [302, 371] on span "Discard and continue" at bounding box center [314, 373] width 77 height 10
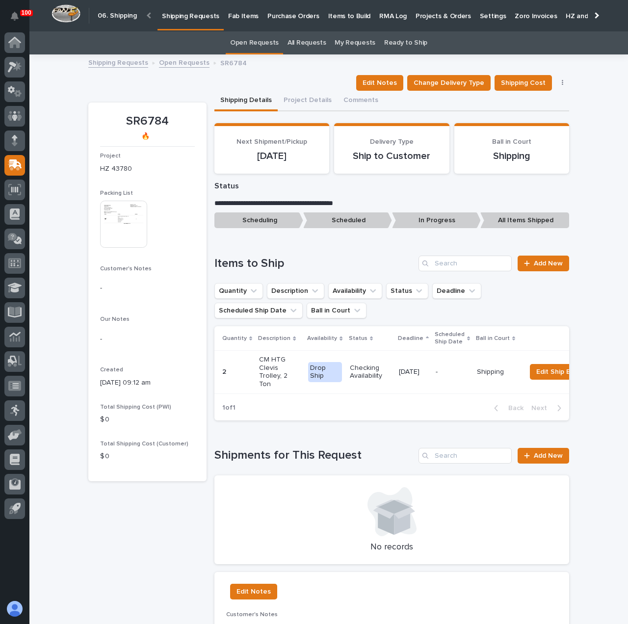
click at [181, 12] on p "Shipping Requests" at bounding box center [190, 10] width 57 height 21
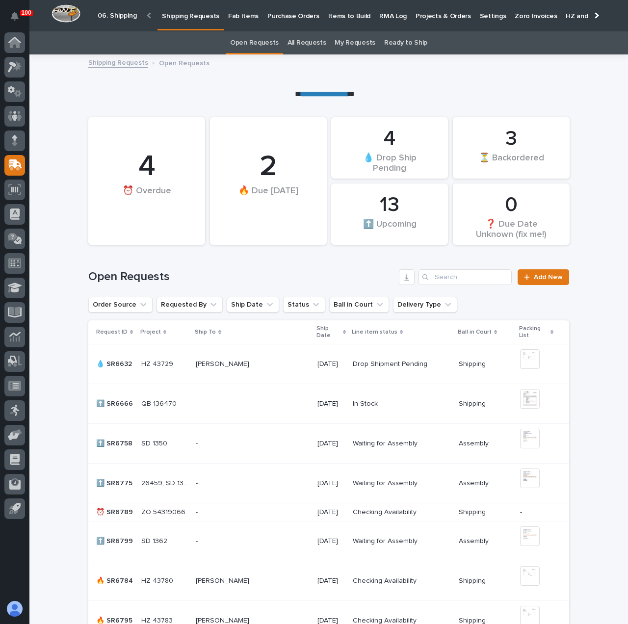
scroll to position [98, 0]
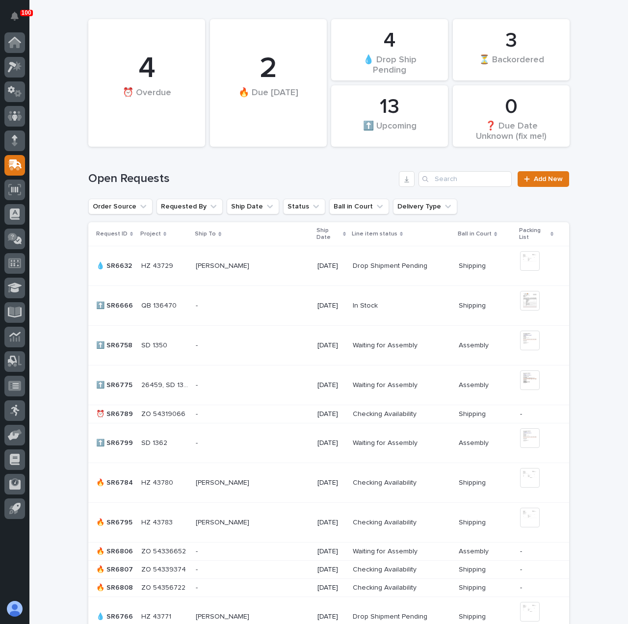
click at [280, 513] on td "[PERSON_NAME] [PERSON_NAME]" at bounding box center [252, 523] width 121 height 40
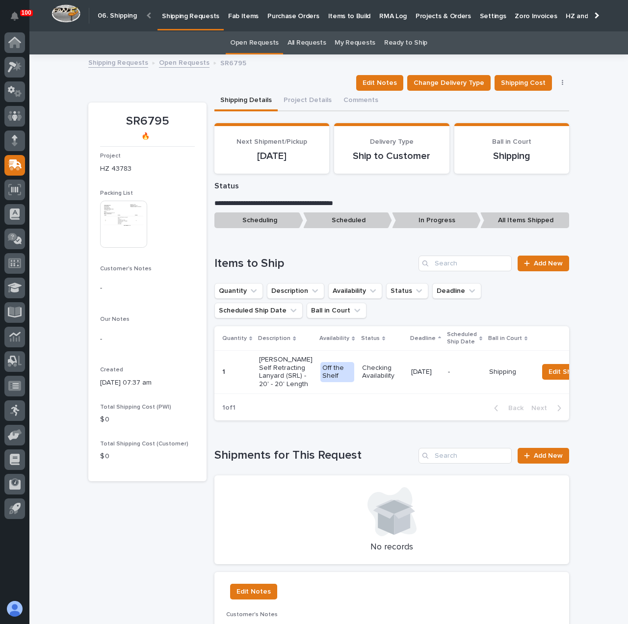
click at [118, 225] on img at bounding box center [123, 224] width 47 height 47
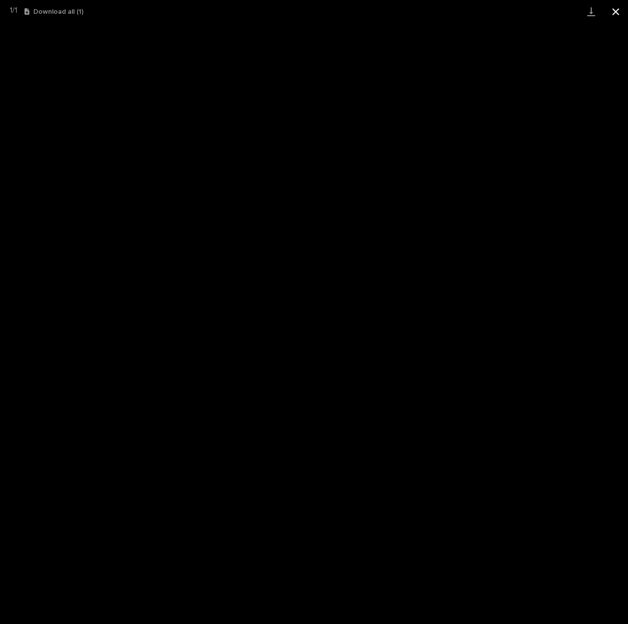
click at [612, 11] on button "Close gallery" at bounding box center [616, 11] width 25 height 23
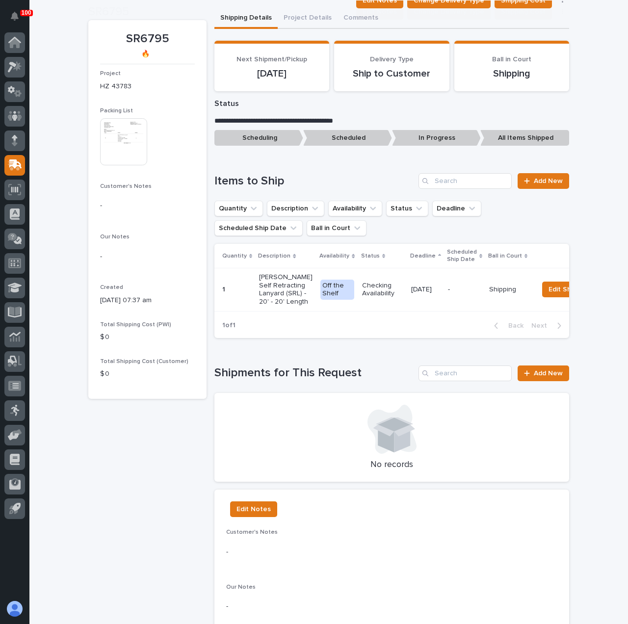
scroll to position [98, 0]
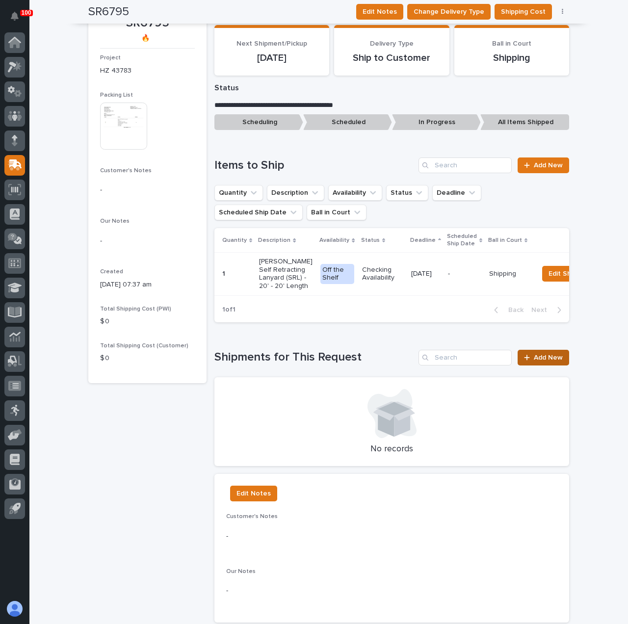
click at [535, 361] on span "Add New" at bounding box center [548, 357] width 29 height 7
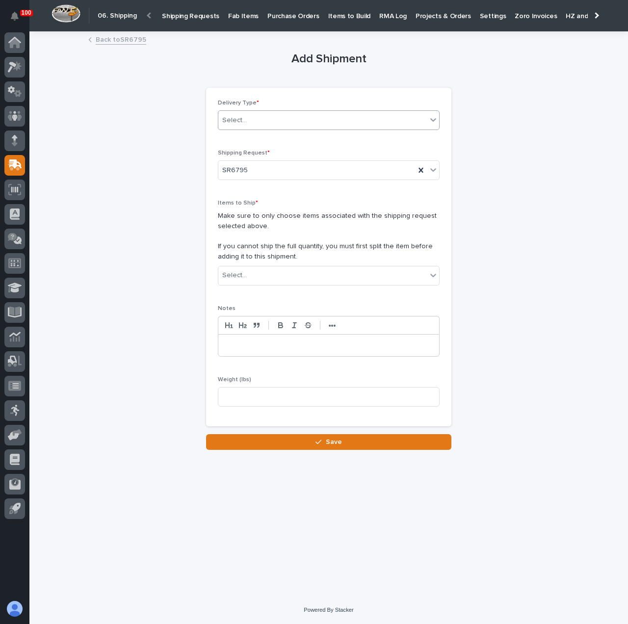
click at [257, 116] on div "Select..." at bounding box center [322, 120] width 209 height 16
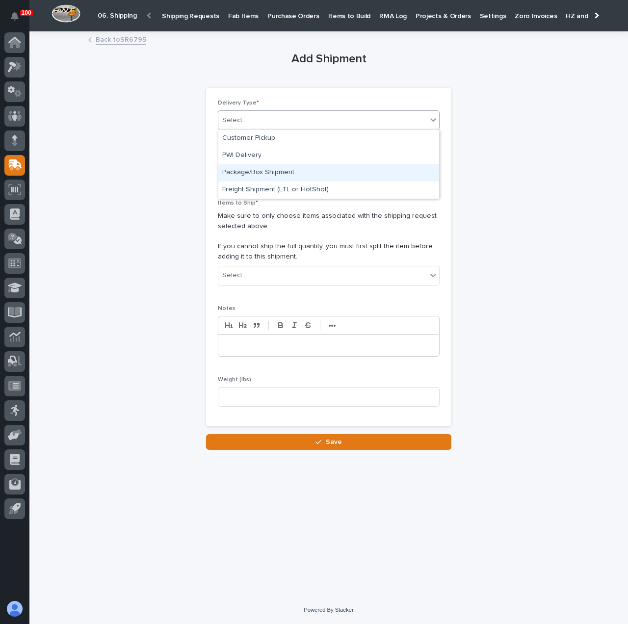
drag, startPoint x: 261, startPoint y: 160, endPoint x: 268, endPoint y: 173, distance: 15.2
click at [267, 173] on div "Package/Box Shipment" at bounding box center [328, 172] width 221 height 17
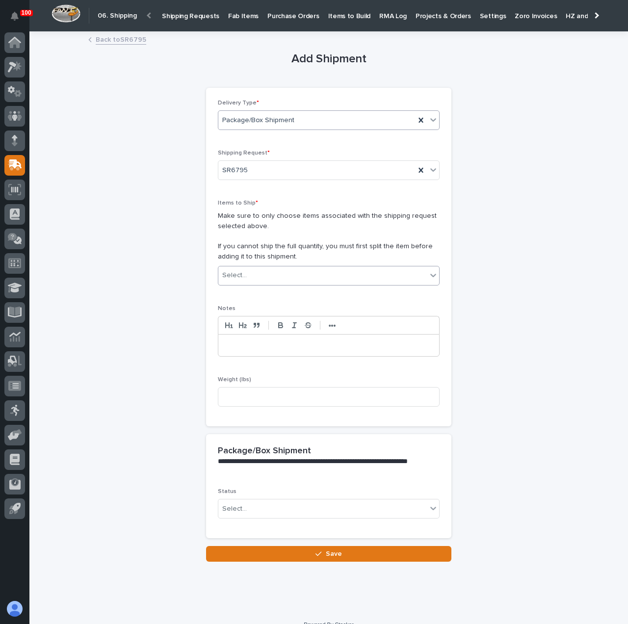
click at [283, 268] on div "Select..." at bounding box center [322, 276] width 209 height 16
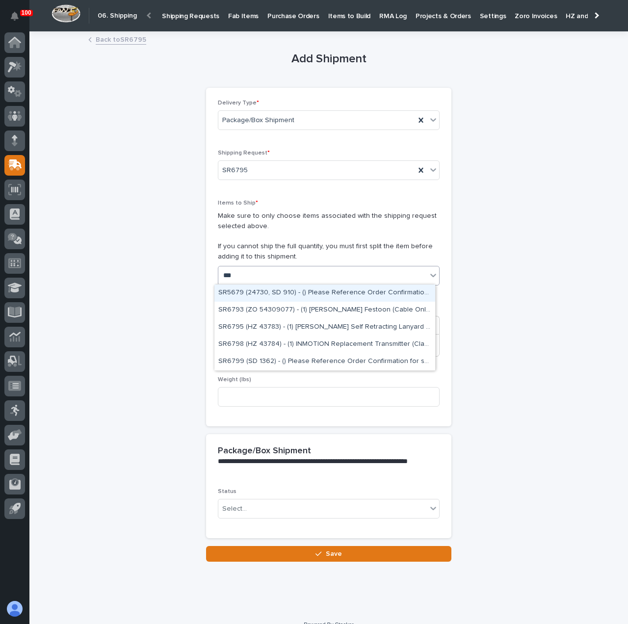
type input "****"
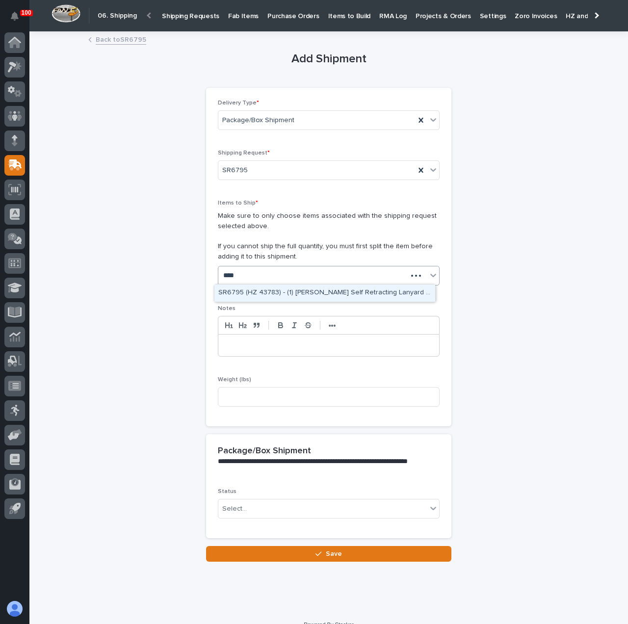
click at [284, 291] on div "SR6795 (HZ 43783) - (1) [PERSON_NAME] Self Retracting Lanyard (SRL) - 20' - 20'…" at bounding box center [325, 293] width 221 height 17
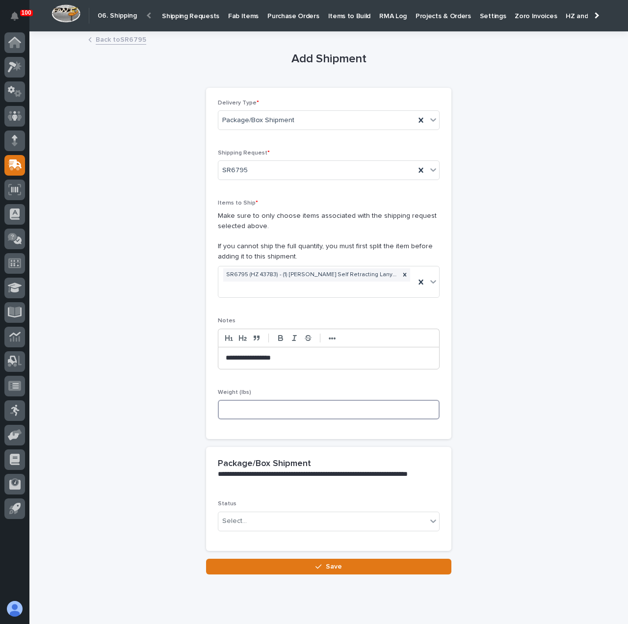
click at [275, 400] on input at bounding box center [329, 410] width 222 height 20
type input "11"
click at [163, 430] on div "**********" at bounding box center [328, 303] width 481 height 542
click at [245, 521] on div "Select..." at bounding box center [322, 521] width 209 height 16
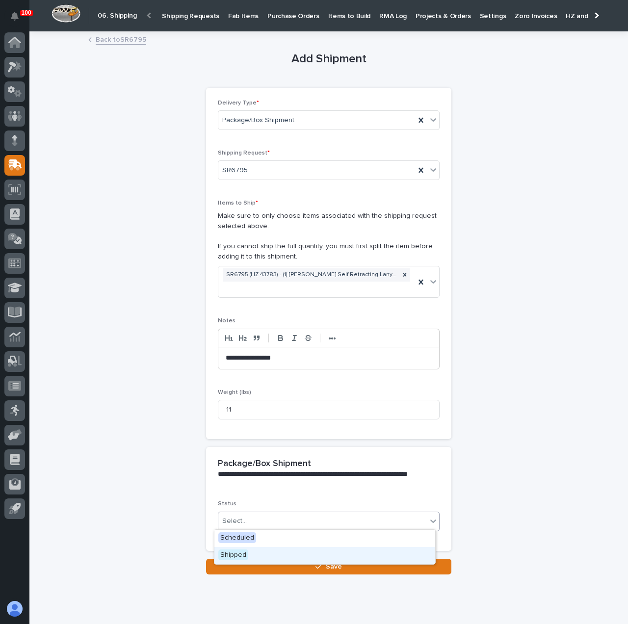
click at [251, 553] on div "Shipped" at bounding box center [325, 555] width 221 height 17
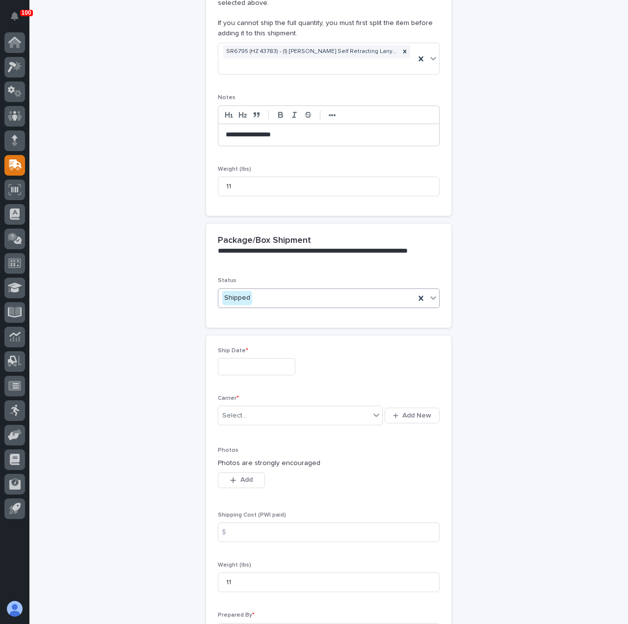
scroll to position [324, 0]
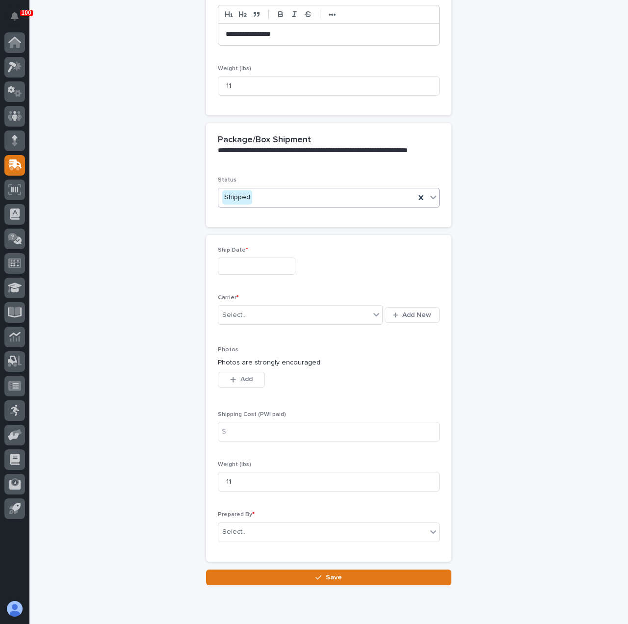
click at [230, 258] on input "text" at bounding box center [257, 266] width 78 height 17
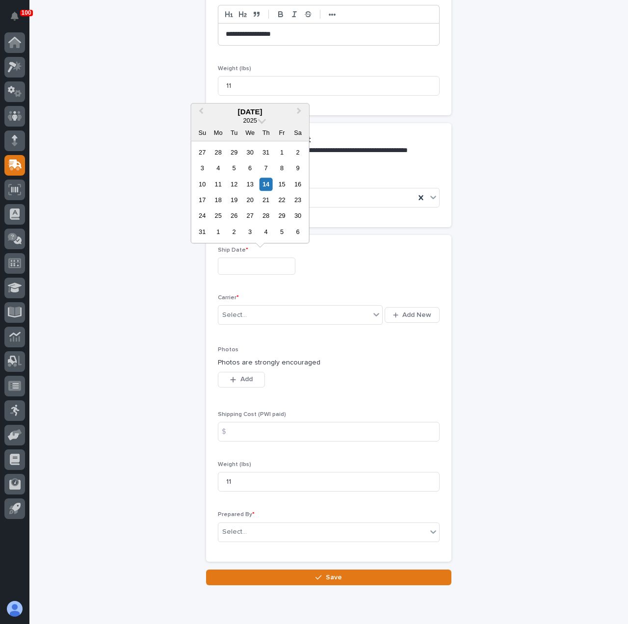
click at [270, 182] on div "14" at bounding box center [266, 184] width 13 height 13
type input "**********"
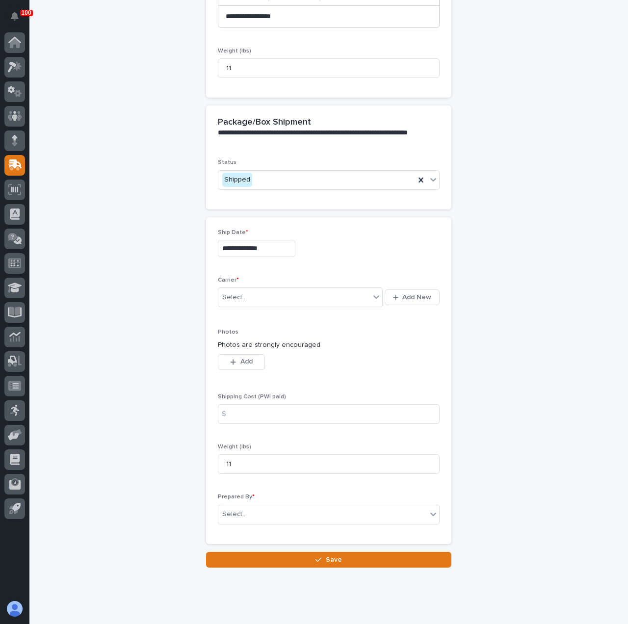
scroll to position [359, 0]
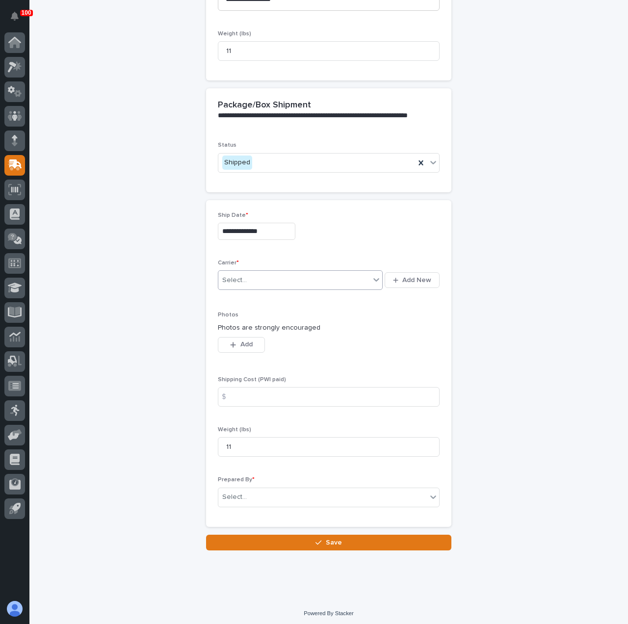
click at [241, 275] on div "Select..." at bounding box center [234, 280] width 25 height 10
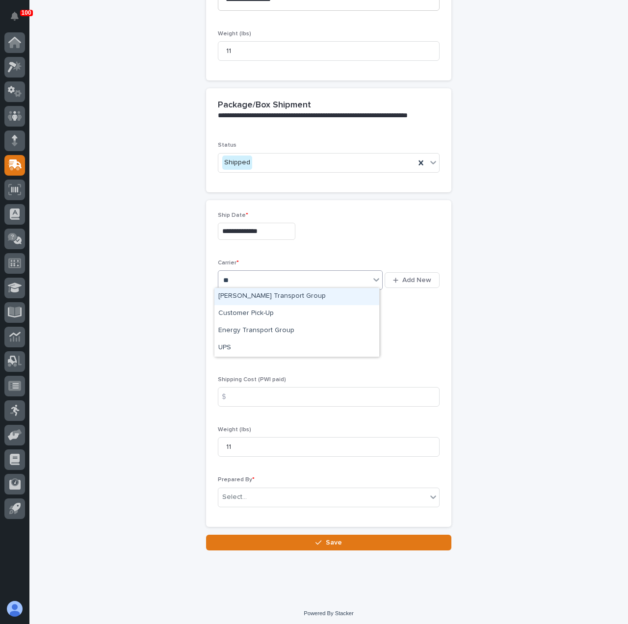
type input "***"
click at [252, 296] on div "UPS" at bounding box center [297, 296] width 165 height 17
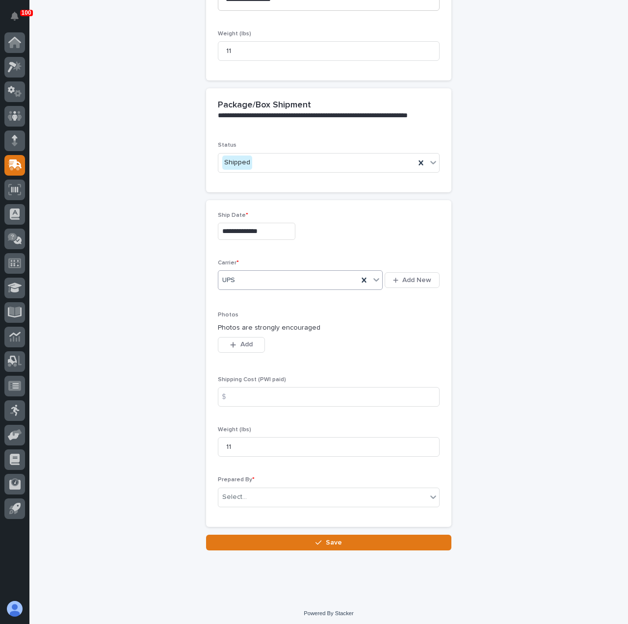
click at [229, 389] on div "$" at bounding box center [228, 397] width 20 height 20
click at [239, 395] on input at bounding box center [329, 397] width 222 height 20
type input "12.32"
click at [178, 405] on div "**********" at bounding box center [328, 112] width 481 height 877
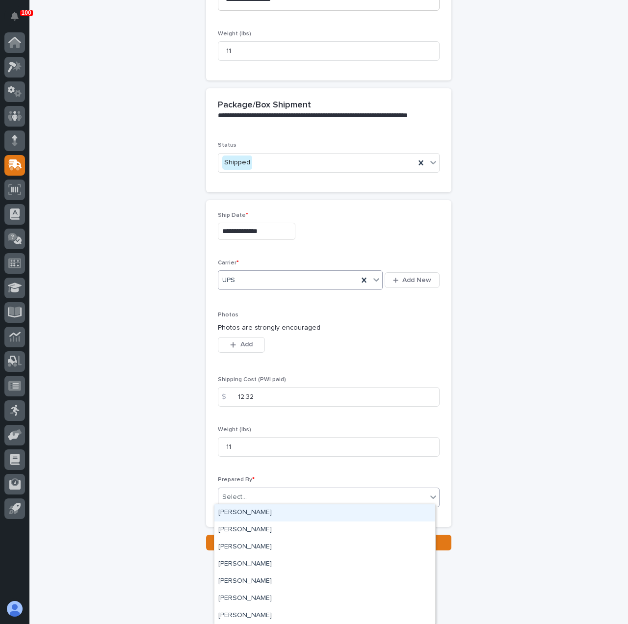
click at [221, 489] on div "Select..." at bounding box center [322, 497] width 209 height 16
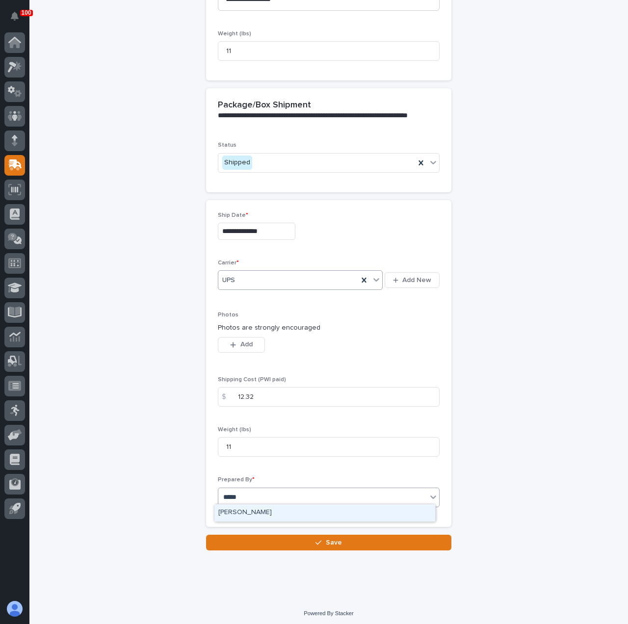
type input "******"
click at [257, 540] on button "Save" at bounding box center [328, 543] width 245 height 16
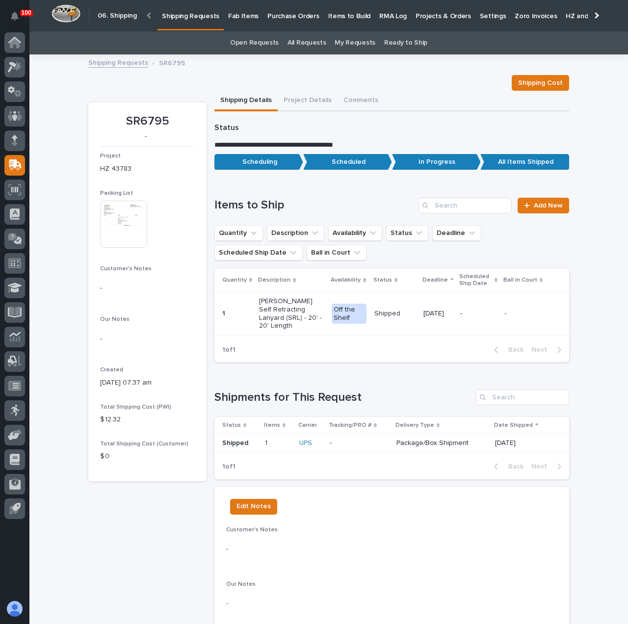
click at [181, 14] on p "Shipping Requests" at bounding box center [190, 10] width 57 height 21
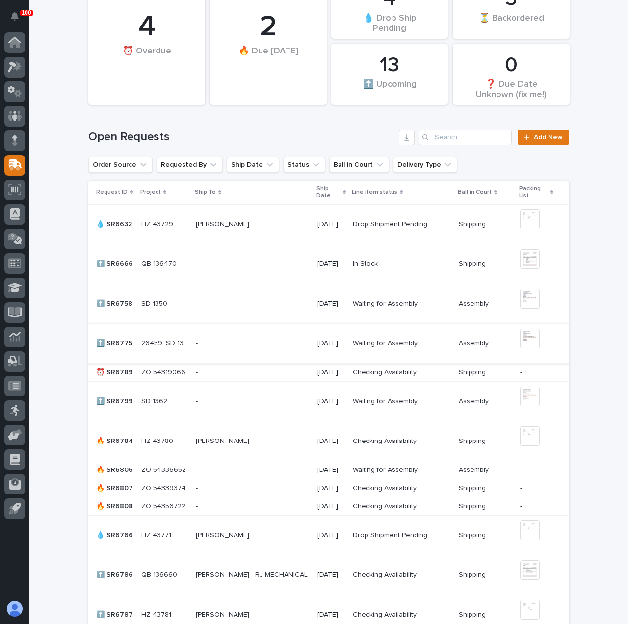
scroll to position [147, 0]
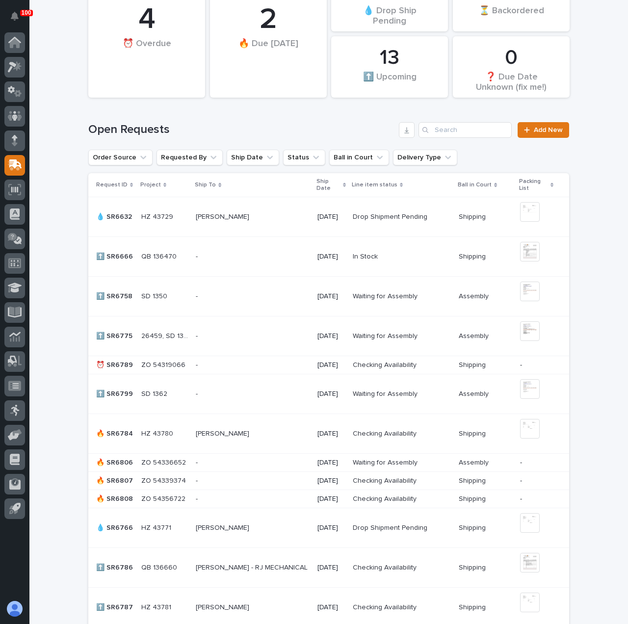
click at [262, 434] on p at bounding box center [252, 434] width 113 height 8
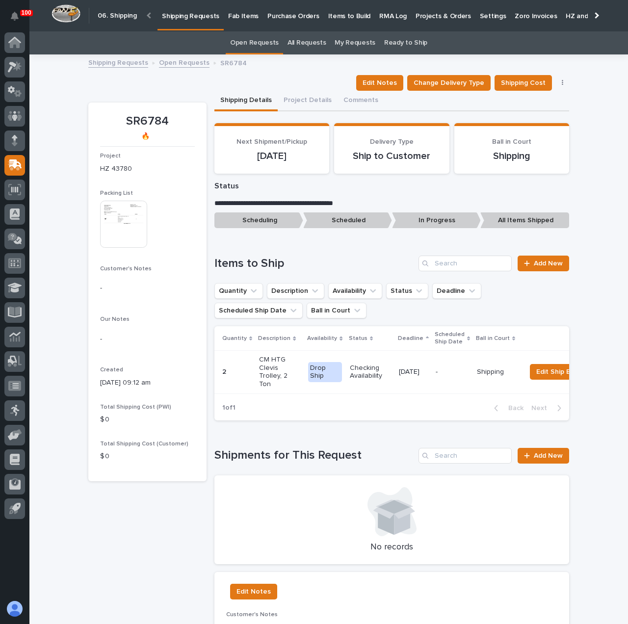
click at [196, 20] on p "Shipping Requests" at bounding box center [190, 10] width 57 height 21
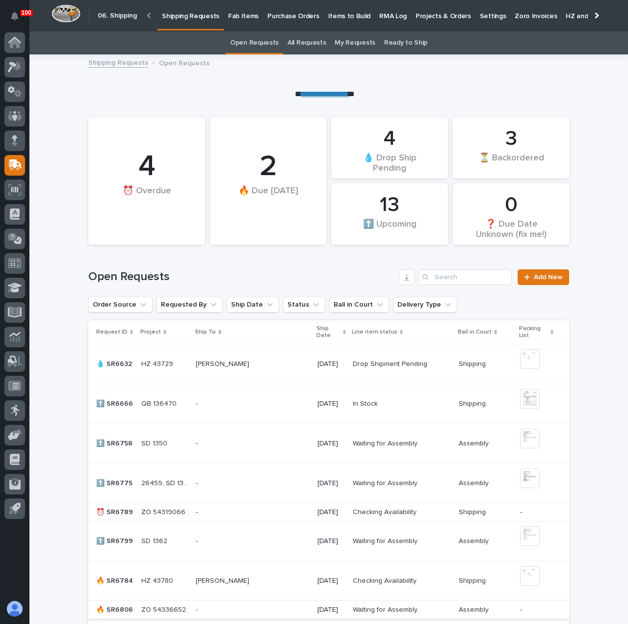
scroll to position [295, 0]
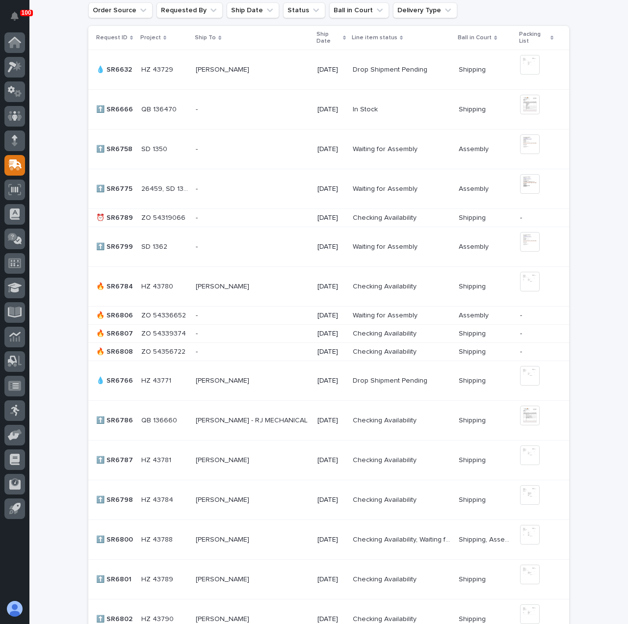
click at [241, 317] on p at bounding box center [252, 316] width 113 height 8
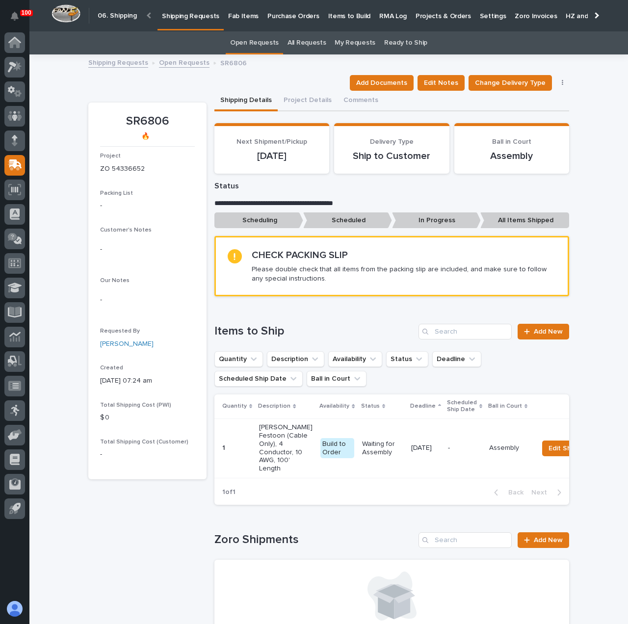
click at [180, 16] on p "Shipping Requests" at bounding box center [190, 10] width 57 height 21
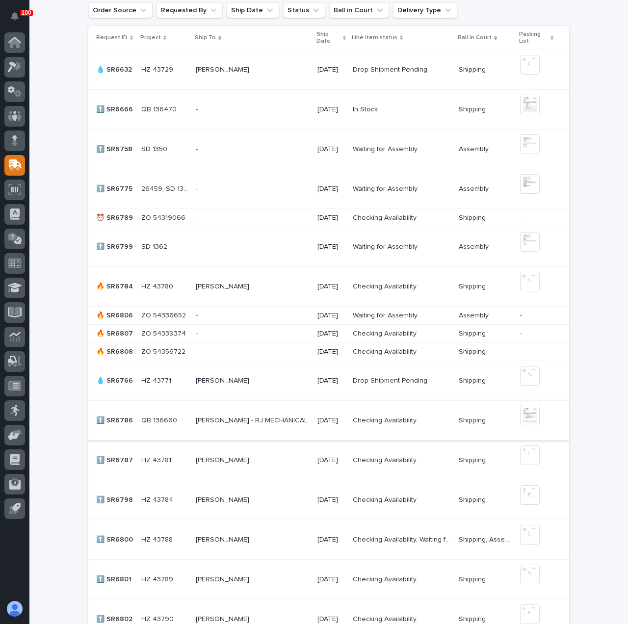
scroll to position [344, 0]
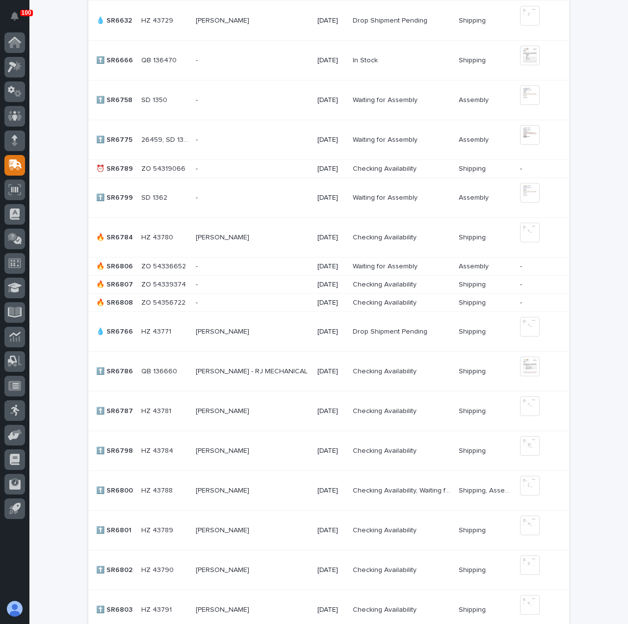
click at [281, 457] on div "[PERSON_NAME] [PERSON_NAME]" at bounding box center [252, 451] width 113 height 16
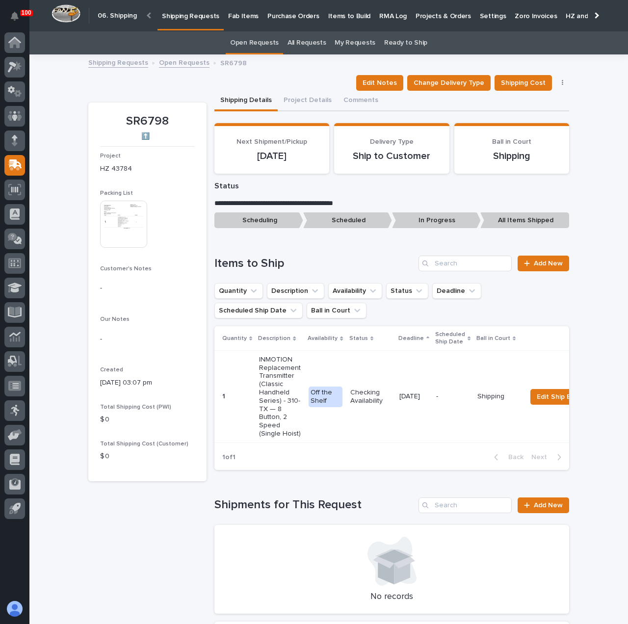
click at [119, 217] on img at bounding box center [123, 224] width 47 height 47
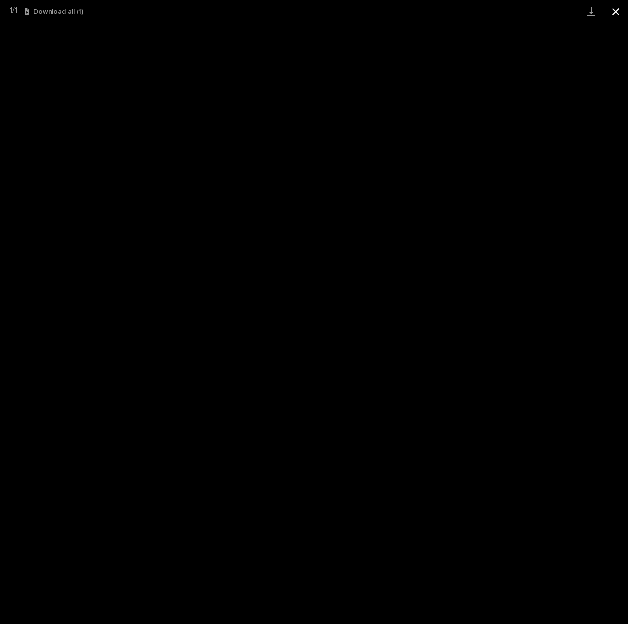
click at [617, 13] on button "Close gallery" at bounding box center [616, 11] width 25 height 23
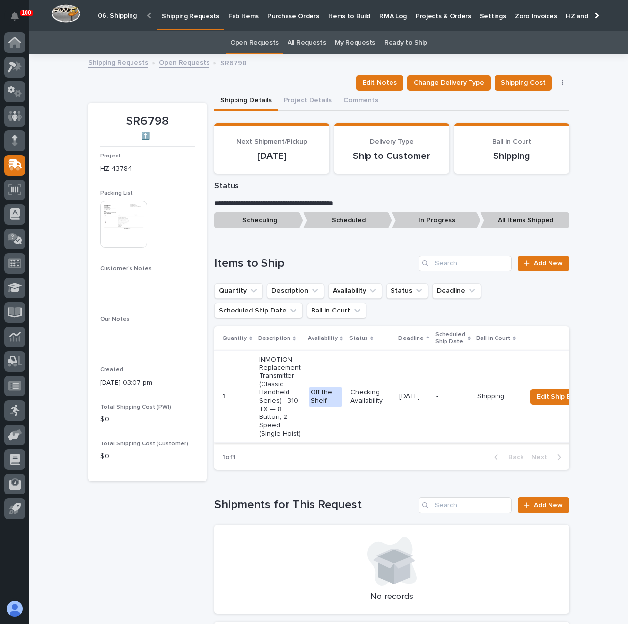
scroll to position [245, 0]
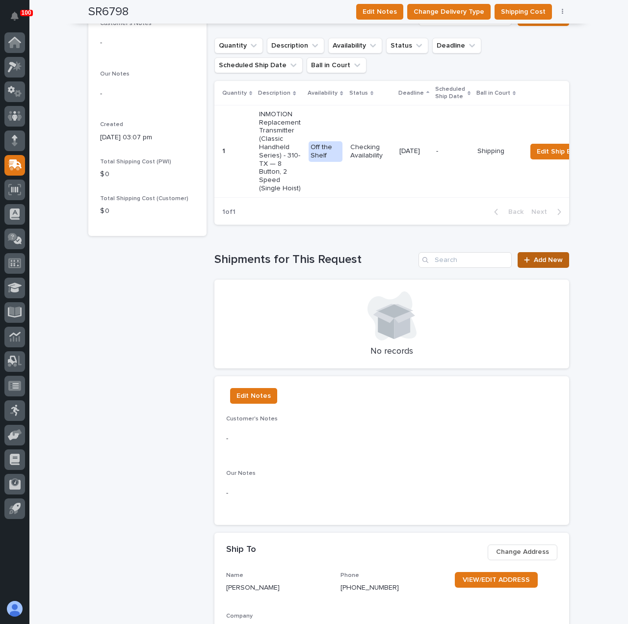
click at [526, 264] on icon at bounding box center [527, 260] width 6 height 7
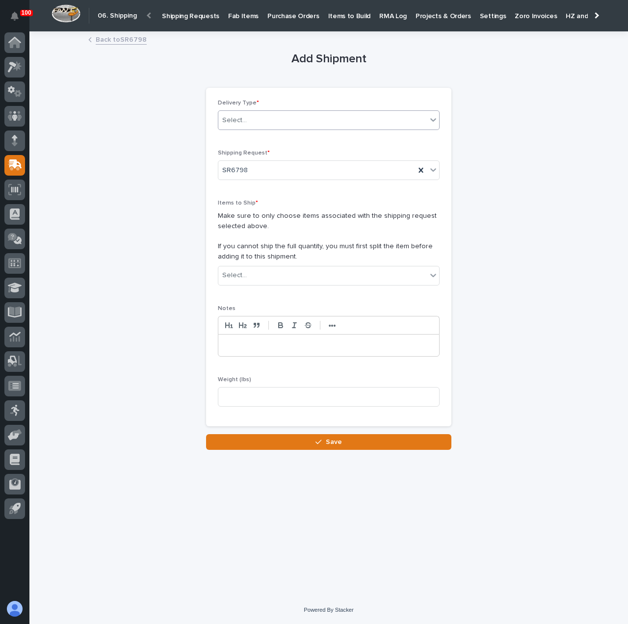
click at [264, 120] on div "Select..." at bounding box center [322, 120] width 209 height 16
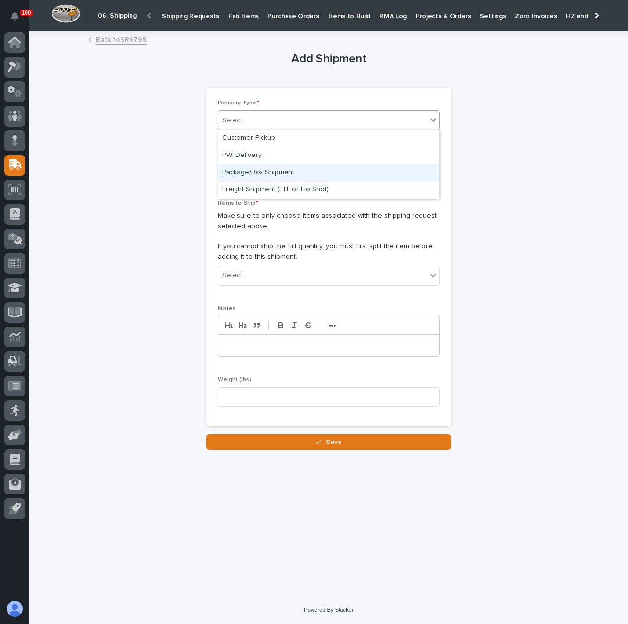
click at [266, 169] on div "Package/Box Shipment" at bounding box center [328, 172] width 221 height 17
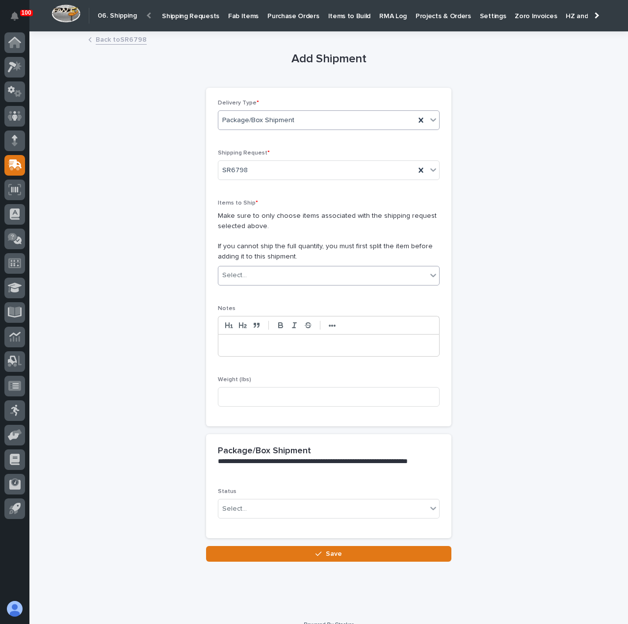
click at [276, 278] on div "Select..." at bounding box center [322, 276] width 209 height 16
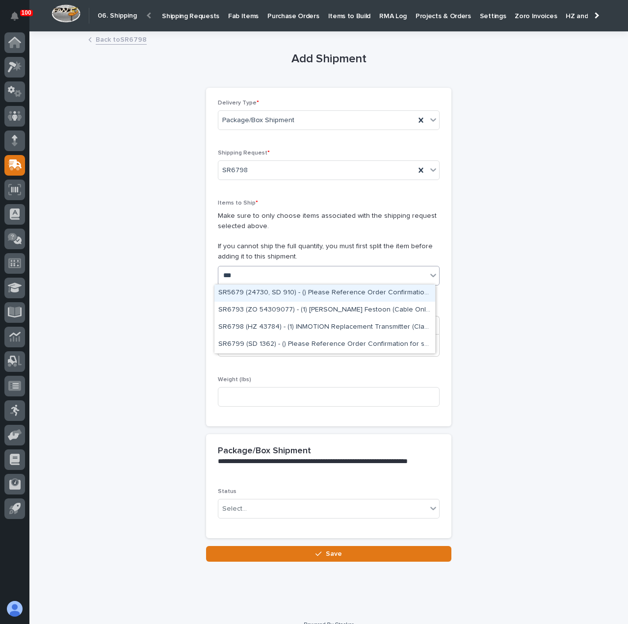
type input "****"
click at [283, 291] on div "SR6798 (HZ 43784) - (1) INMOTION Replacement Transmitter (Classic Handheld Seri…" at bounding box center [325, 293] width 221 height 17
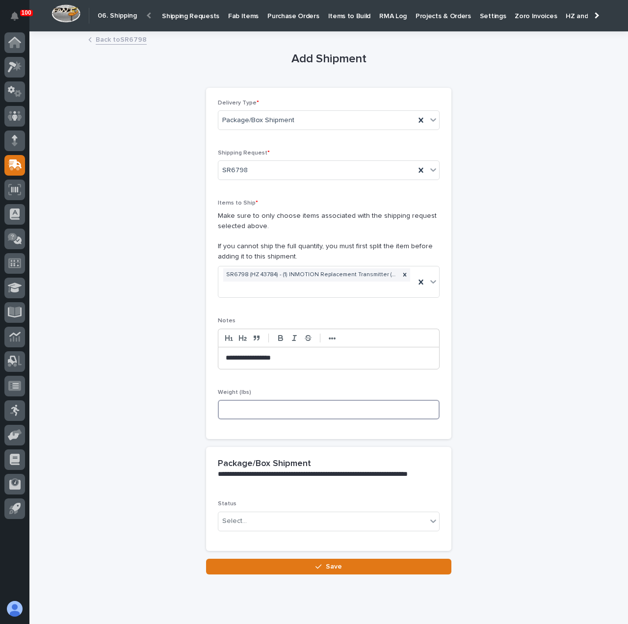
click at [272, 408] on input at bounding box center [329, 410] width 222 height 20
type input "2"
click at [257, 525] on div "Select..." at bounding box center [322, 521] width 209 height 16
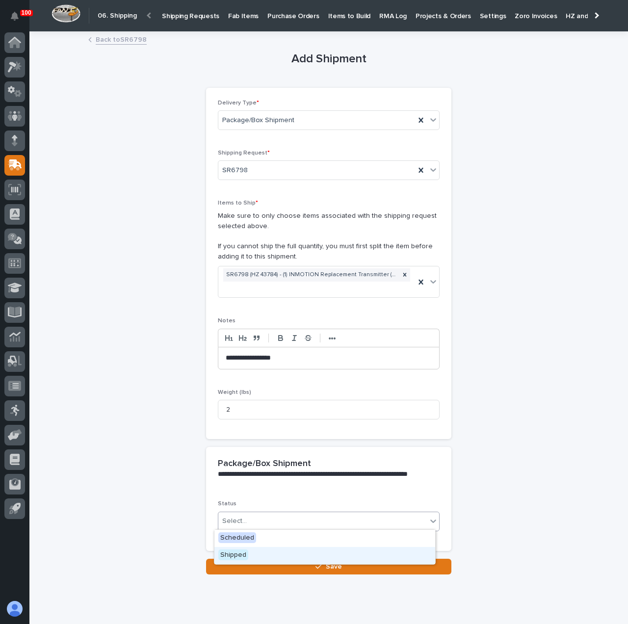
click at [264, 549] on div "Shipped" at bounding box center [325, 555] width 221 height 17
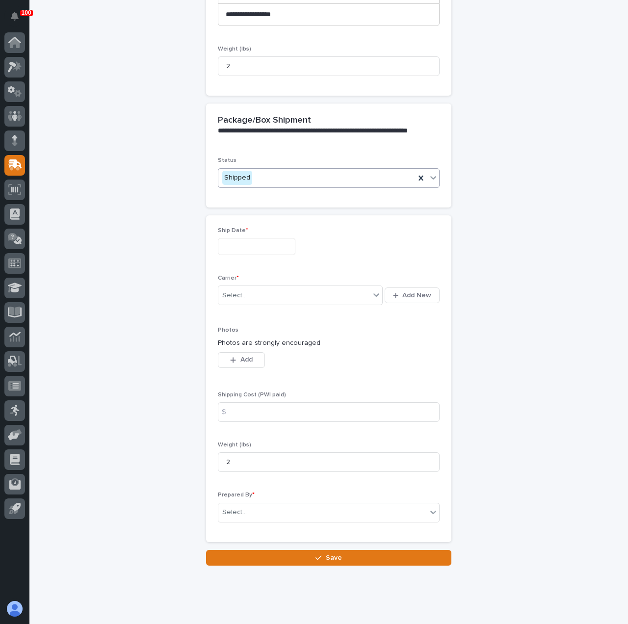
scroll to position [345, 0]
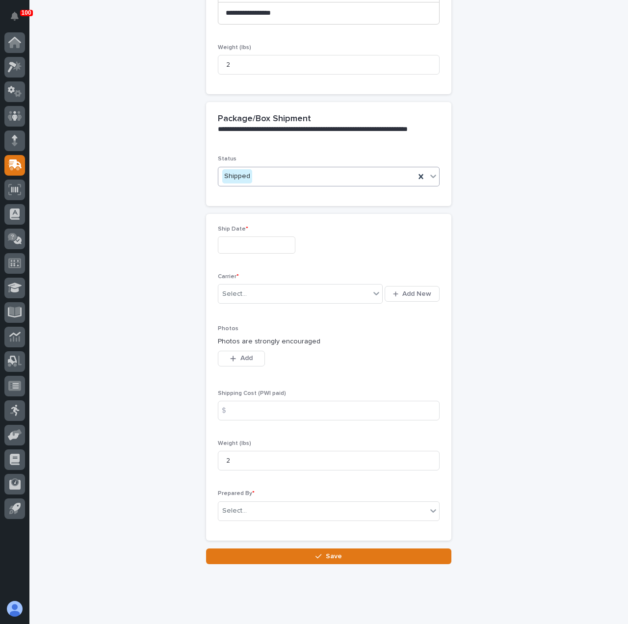
click at [251, 239] on input "text" at bounding box center [257, 245] width 78 height 17
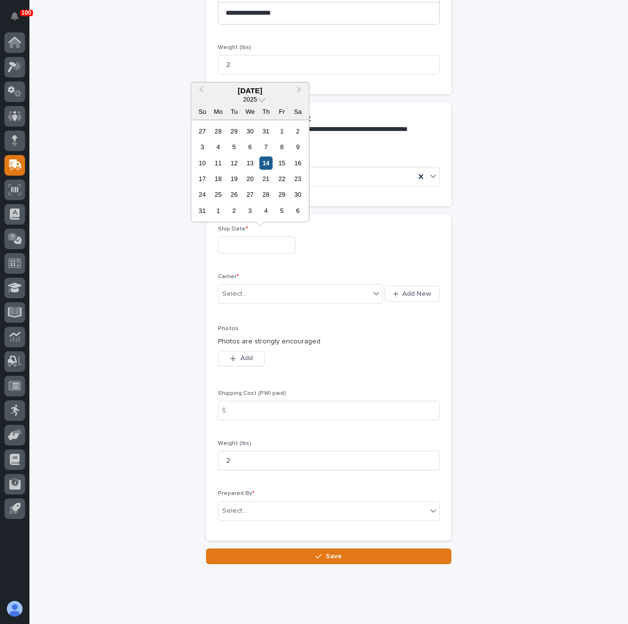
click at [269, 162] on div "14" at bounding box center [266, 163] width 13 height 13
type input "**********"
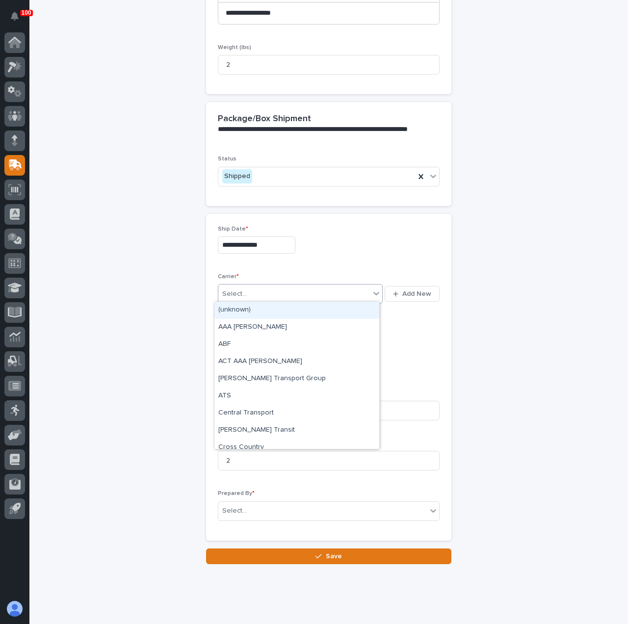
click at [262, 286] on div "Select..." at bounding box center [294, 294] width 152 height 16
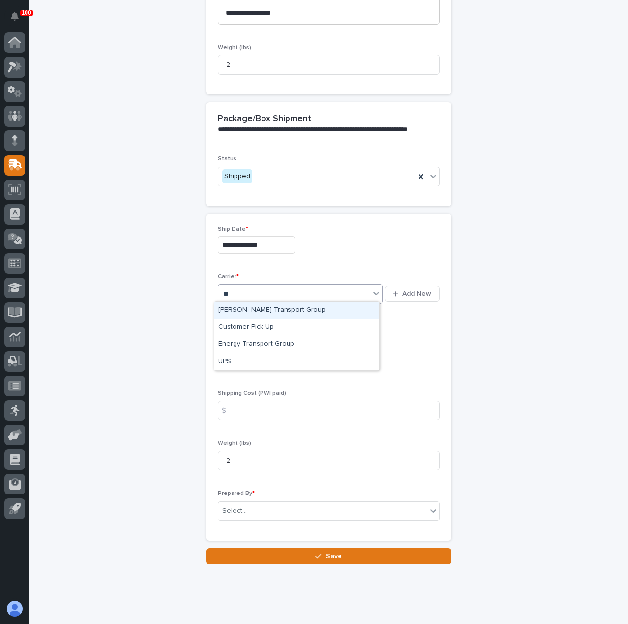
type input "***"
drag, startPoint x: 274, startPoint y: 304, endPoint x: 266, endPoint y: 321, distance: 18.7
click at [274, 307] on div "UPS" at bounding box center [297, 310] width 165 height 17
click at [246, 405] on input at bounding box center [329, 411] width 222 height 20
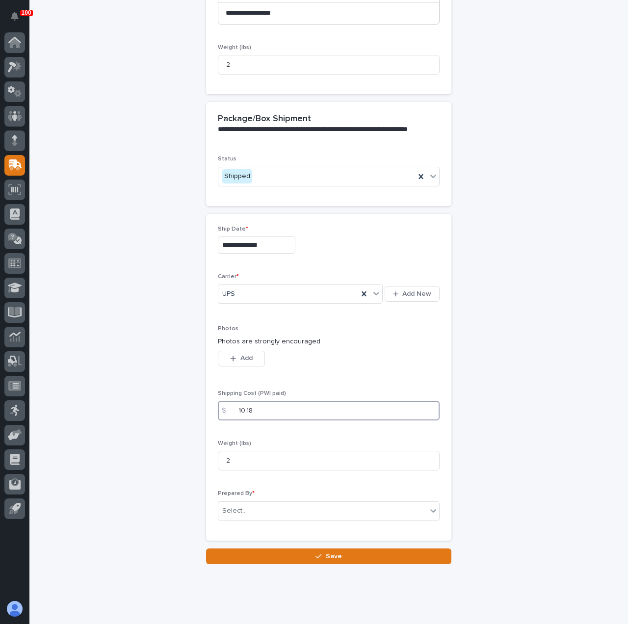
type input "10.18"
click at [186, 435] on div "**********" at bounding box center [328, 125] width 481 height 877
click at [247, 504] on div "Select..." at bounding box center [322, 511] width 209 height 16
type input "******"
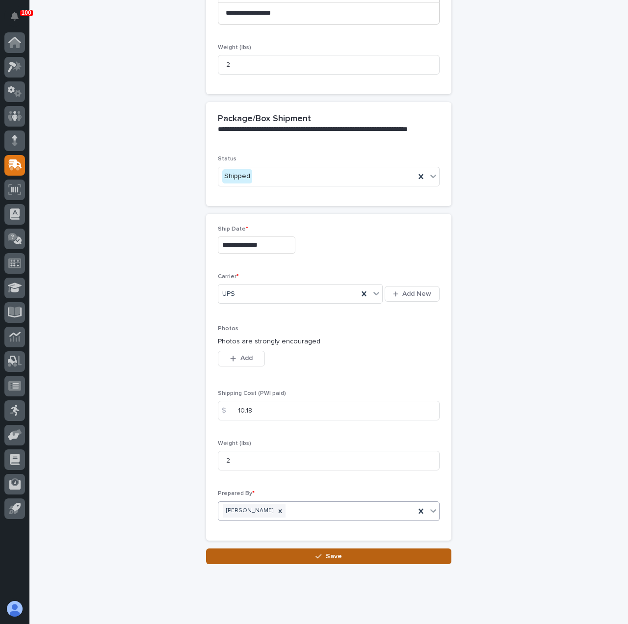
click at [288, 553] on button "Save" at bounding box center [328, 557] width 245 height 16
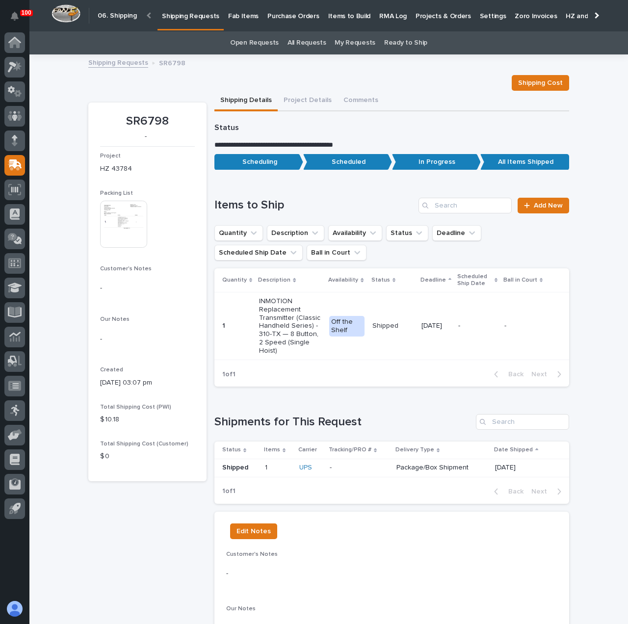
click at [189, 12] on p "Shipping Requests" at bounding box center [190, 10] width 57 height 21
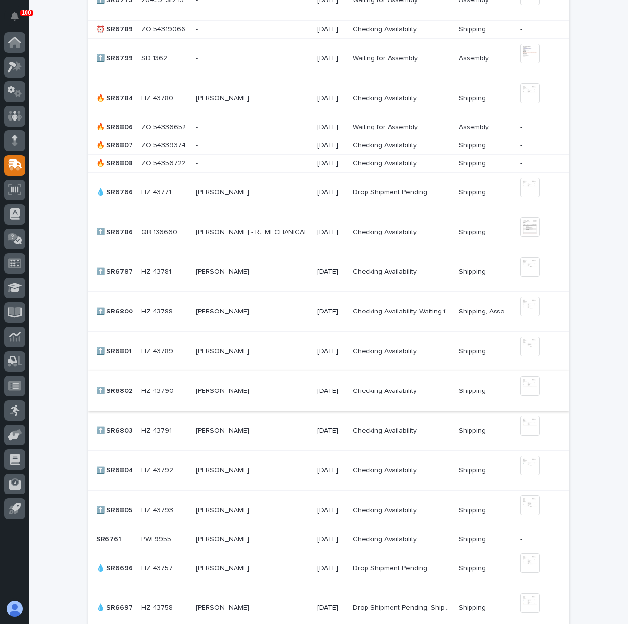
scroll to position [491, 0]
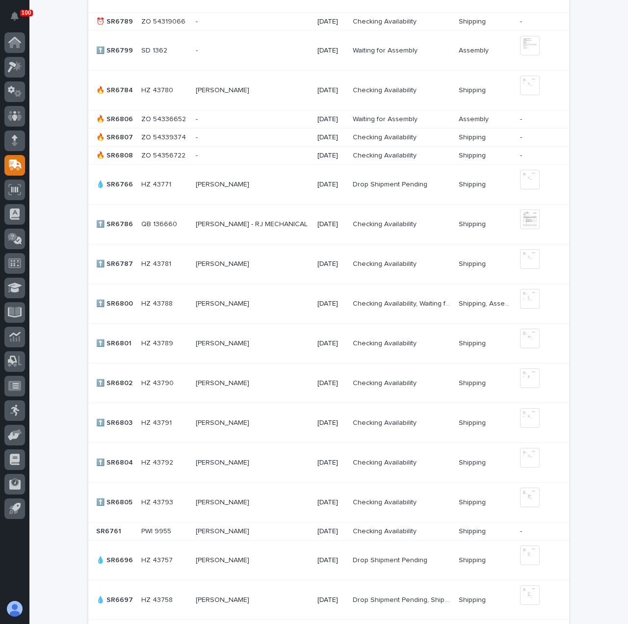
click at [266, 503] on p at bounding box center [252, 503] width 113 height 8
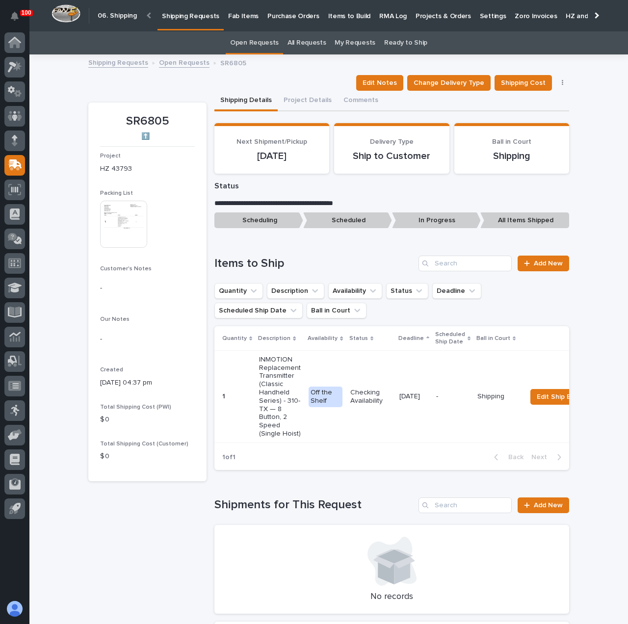
click at [122, 230] on img at bounding box center [123, 224] width 47 height 47
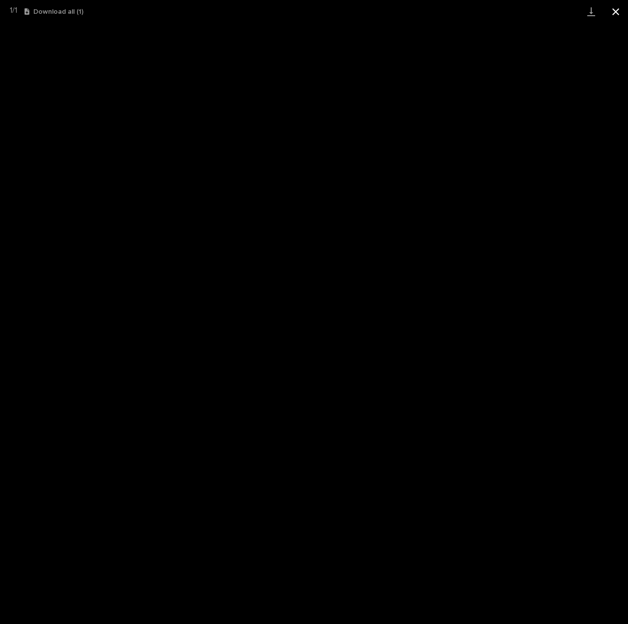
click at [614, 14] on button "Close gallery" at bounding box center [616, 11] width 25 height 23
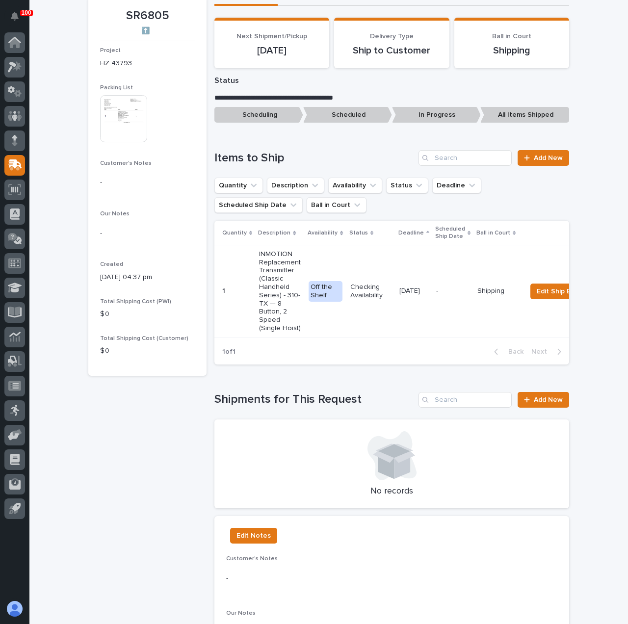
scroll to position [245, 0]
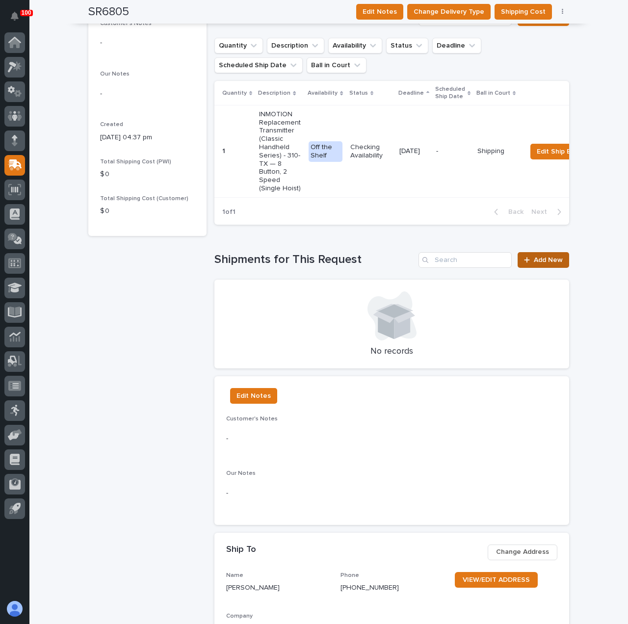
click at [522, 262] on link "Add New" at bounding box center [544, 260] width 52 height 16
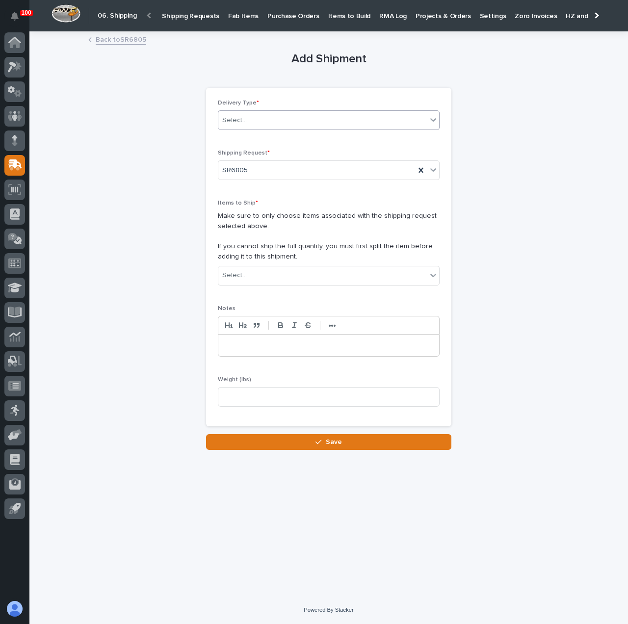
click at [293, 111] on div "Select..." at bounding box center [329, 120] width 222 height 20
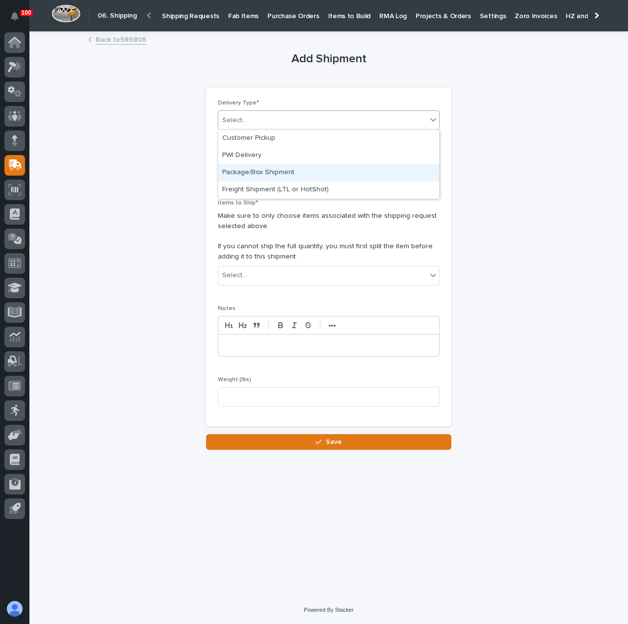
click at [294, 168] on div "Package/Box Shipment" at bounding box center [328, 172] width 221 height 17
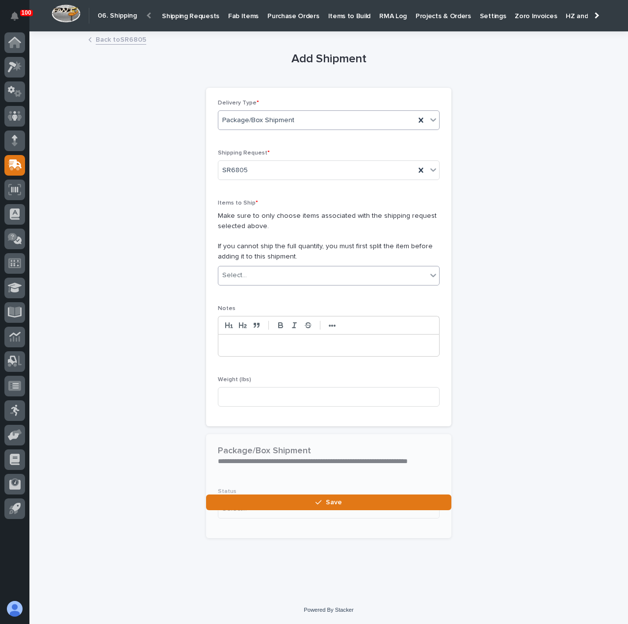
click at [301, 269] on div "Select..." at bounding box center [322, 276] width 209 height 16
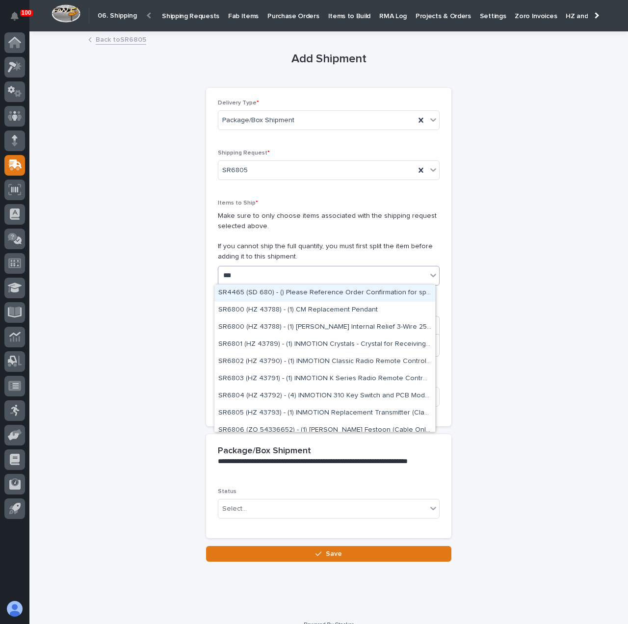
type input "****"
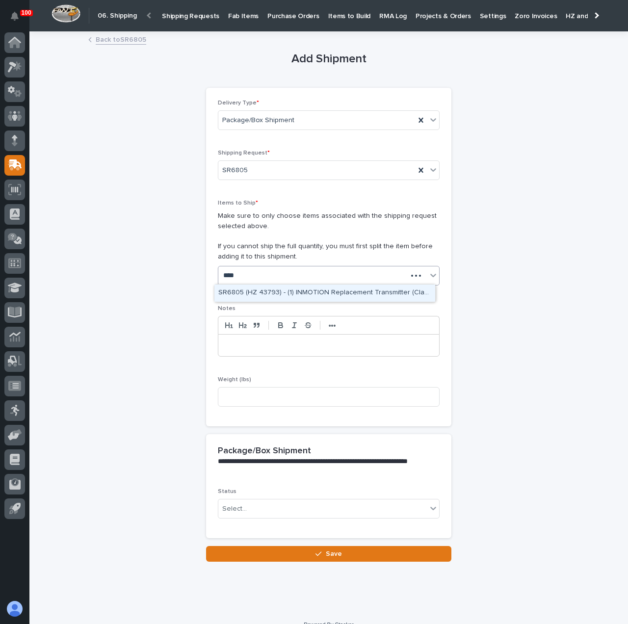
click at [322, 290] on div "SR6805 (HZ 43793) - (1) INMOTION Replacement Transmitter (Classic Handheld Seri…" at bounding box center [325, 293] width 221 height 17
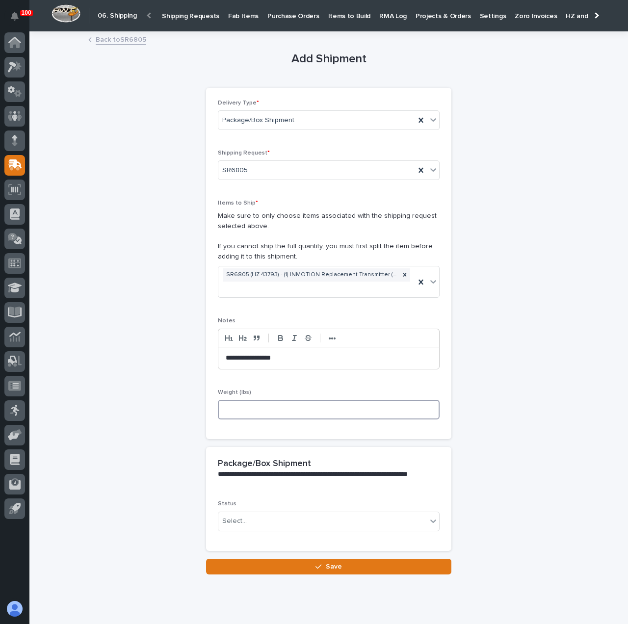
click at [266, 407] on input at bounding box center [329, 410] width 222 height 20
type input "2"
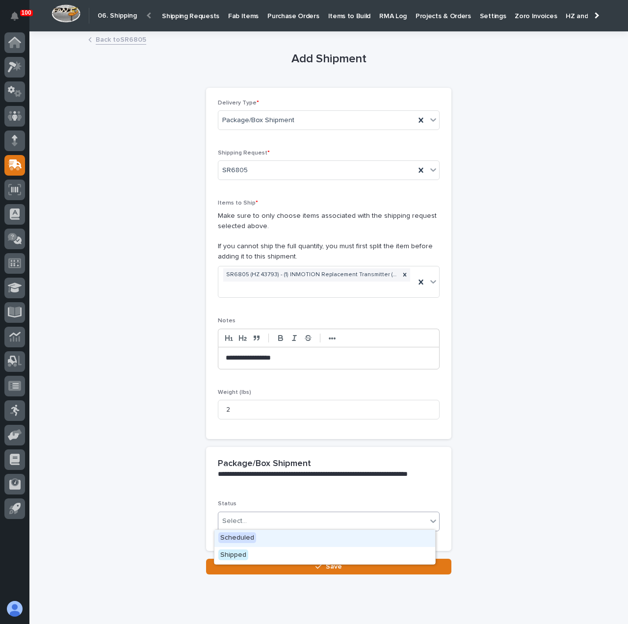
click at [277, 521] on div "Select..." at bounding box center [322, 521] width 209 height 16
click at [288, 562] on div "Shipped" at bounding box center [325, 555] width 221 height 17
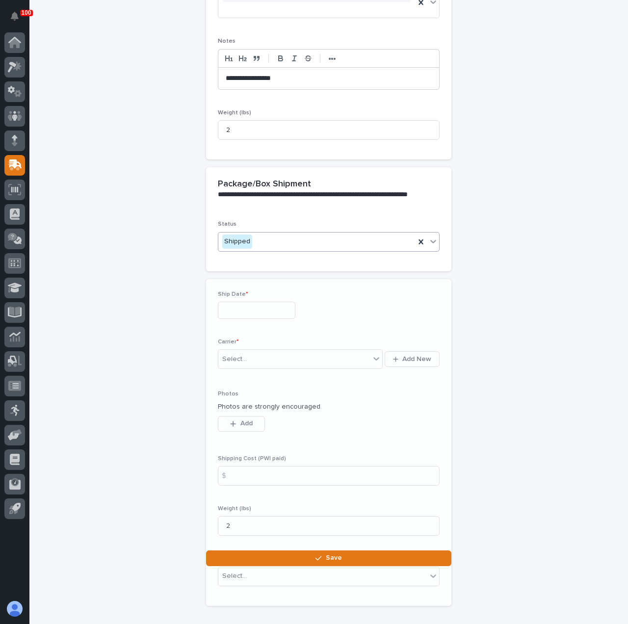
scroll to position [328, 0]
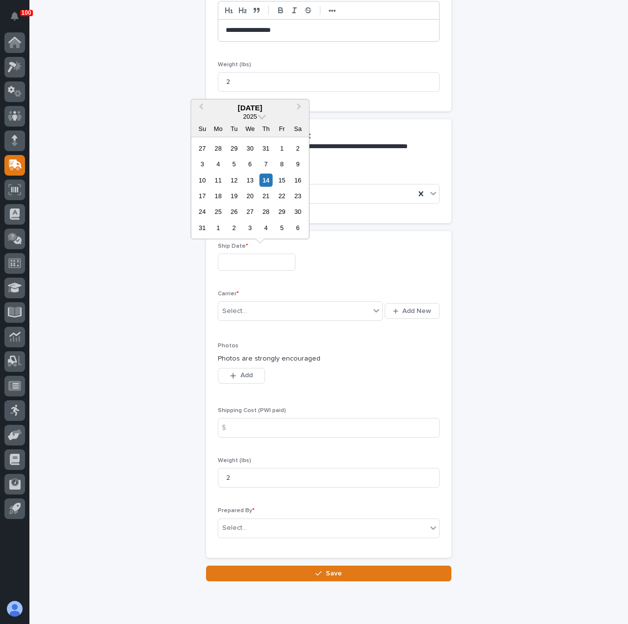
click at [259, 254] on input "text" at bounding box center [257, 262] width 78 height 17
click at [268, 180] on div "14" at bounding box center [266, 179] width 13 height 13
type input "**********"
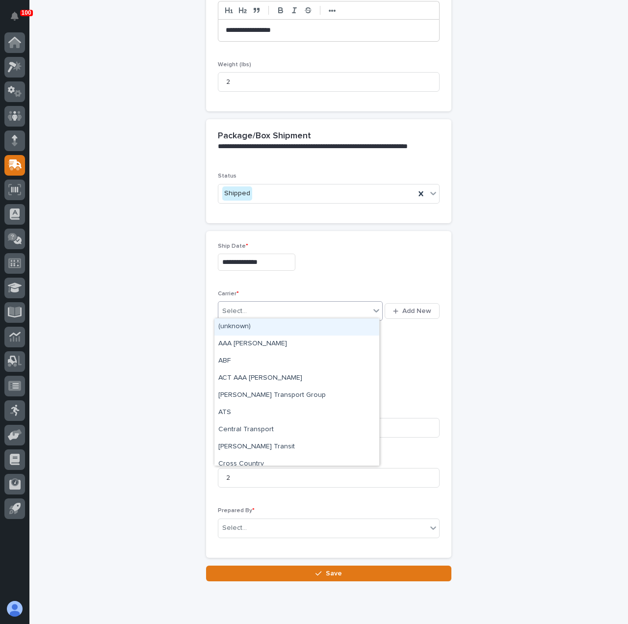
click at [284, 306] on div "Select..." at bounding box center [294, 311] width 152 height 16
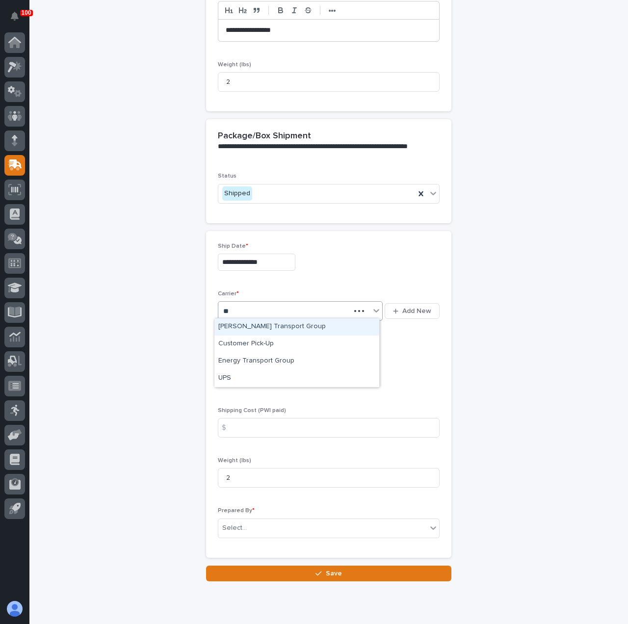
type input "***"
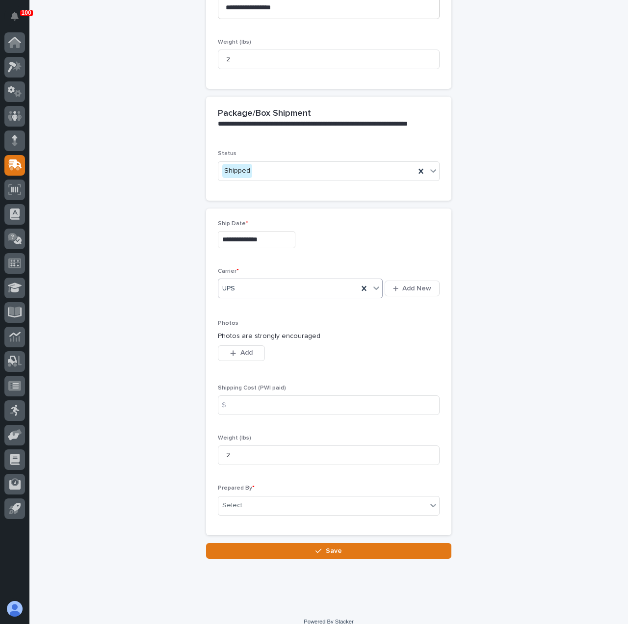
scroll to position [359, 0]
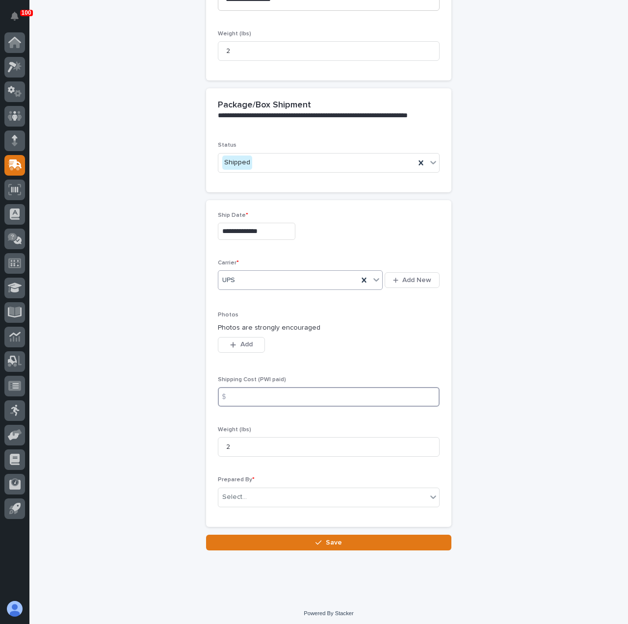
click at [270, 398] on input at bounding box center [329, 397] width 222 height 20
type input "10.20"
click at [140, 444] on div "**********" at bounding box center [328, 112] width 481 height 877
click at [246, 491] on div "Select..." at bounding box center [322, 497] width 209 height 16
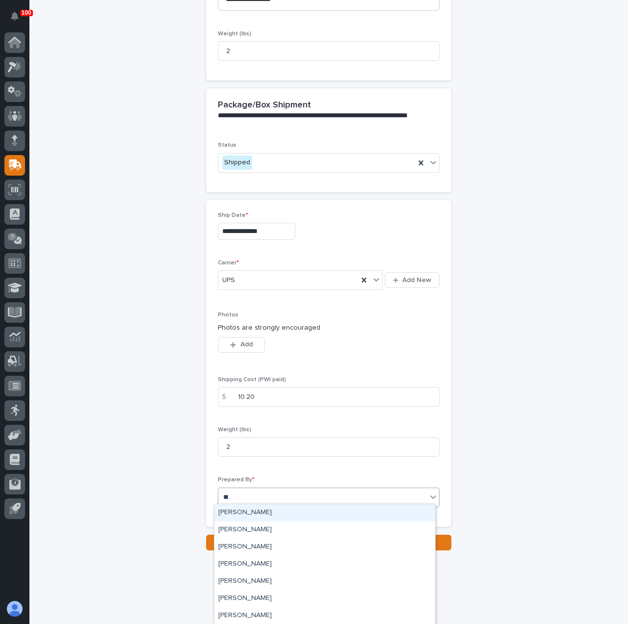
type input "***"
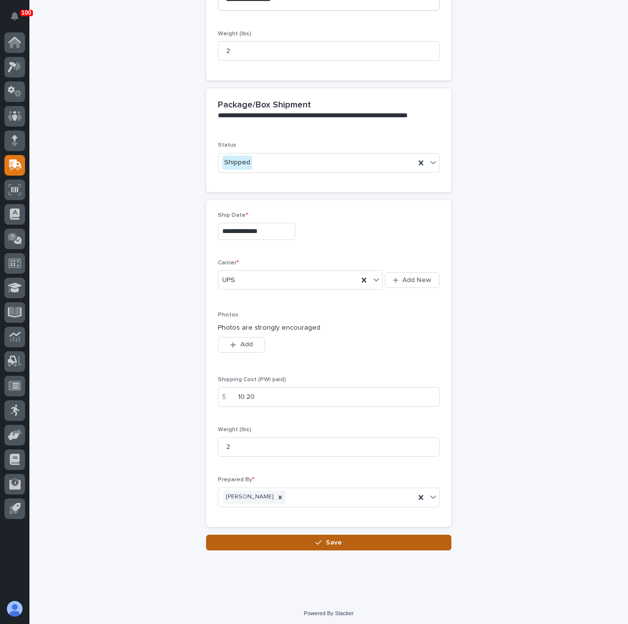
click at [270, 543] on button "Save" at bounding box center [328, 543] width 245 height 16
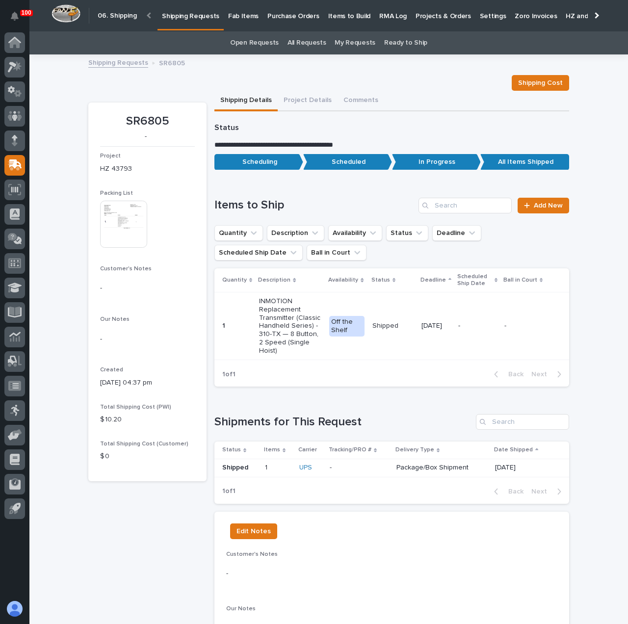
click at [174, 16] on p "Shipping Requests" at bounding box center [190, 10] width 57 height 21
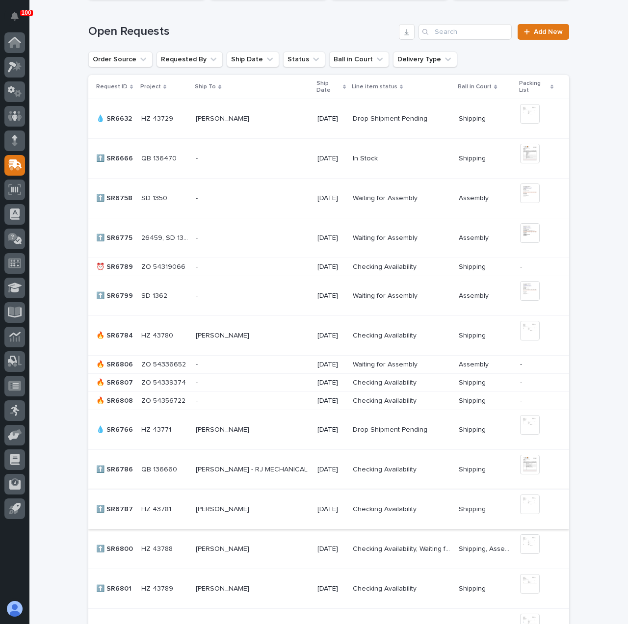
scroll to position [393, 0]
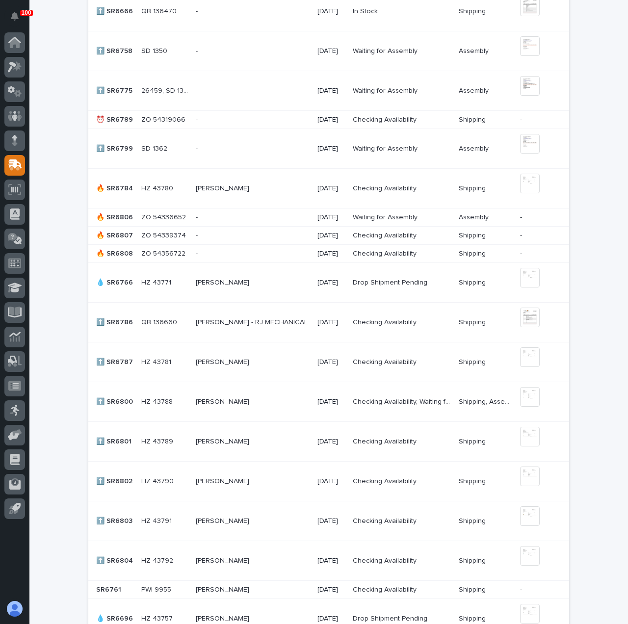
click at [284, 354] on div "[PERSON_NAME] [PERSON_NAME]" at bounding box center [252, 362] width 113 height 16
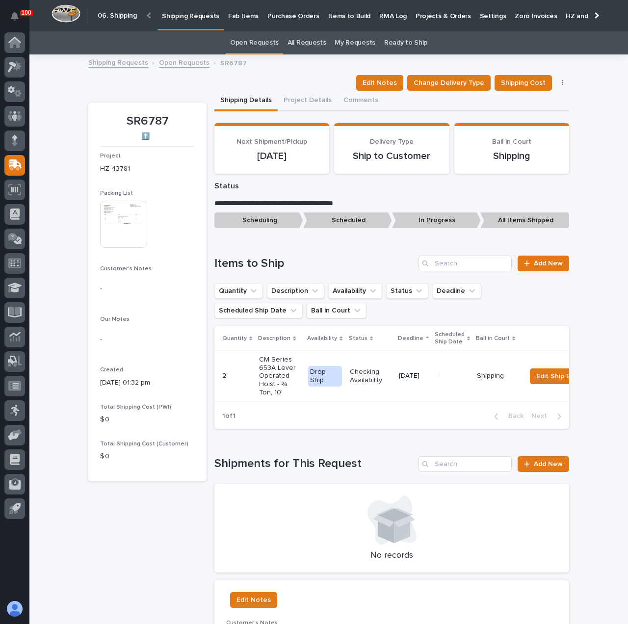
click at [126, 208] on img at bounding box center [123, 224] width 47 height 47
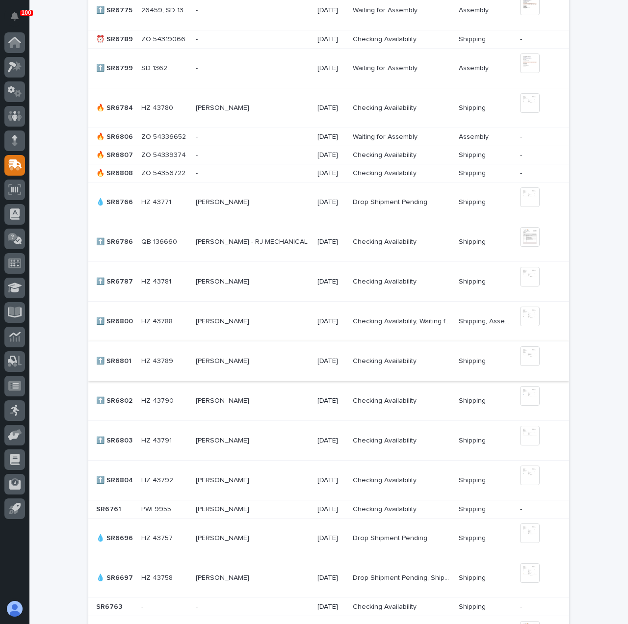
scroll to position [522, 0]
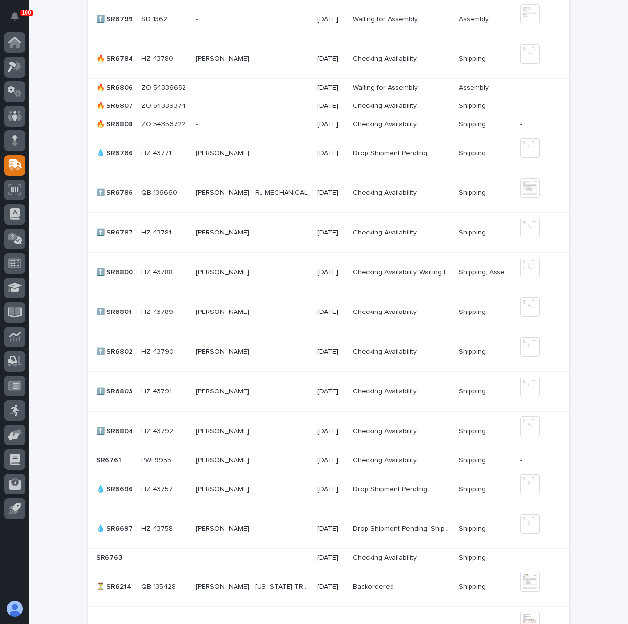
click at [284, 431] on p at bounding box center [252, 432] width 113 height 8
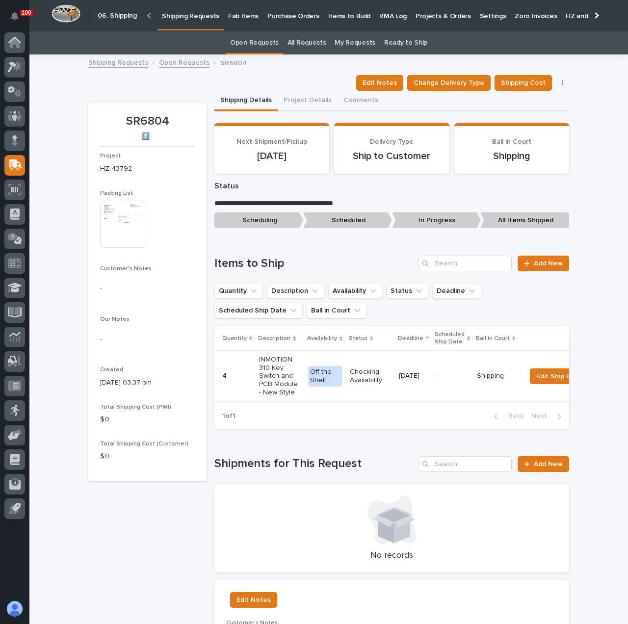
click at [133, 227] on img at bounding box center [123, 224] width 47 height 47
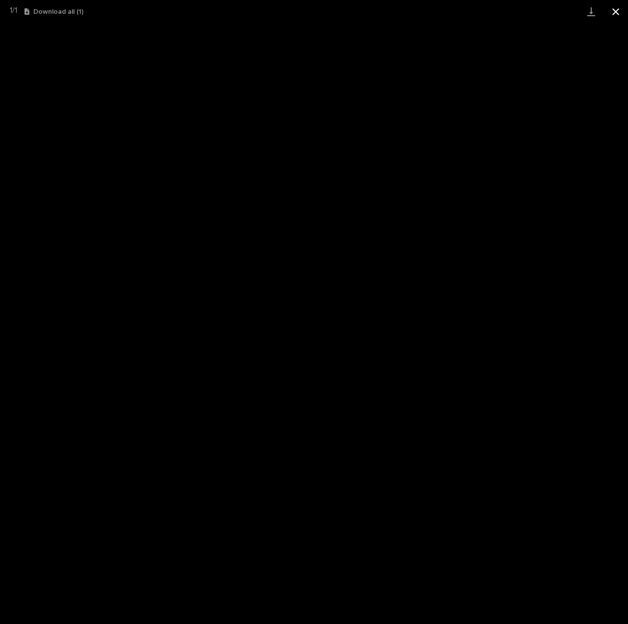
click at [617, 15] on button "Close gallery" at bounding box center [616, 11] width 25 height 23
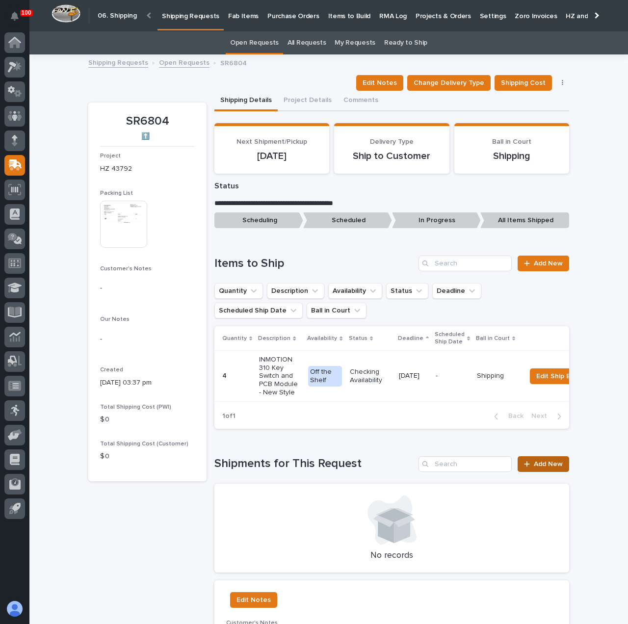
click at [541, 468] on span "Add New" at bounding box center [548, 464] width 29 height 7
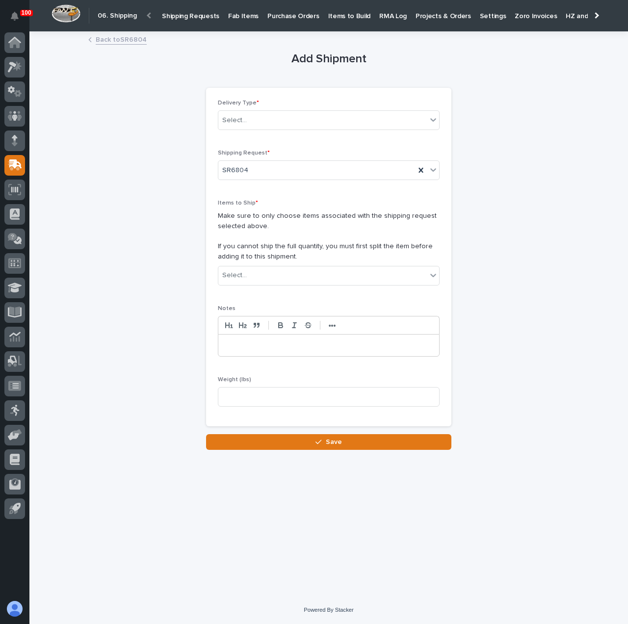
click at [278, 348] on p at bounding box center [329, 346] width 206 height 10
click at [282, 400] on input at bounding box center [329, 397] width 222 height 20
type input "1"
drag, startPoint x: 302, startPoint y: 274, endPoint x: 294, endPoint y: 276, distance: 8.7
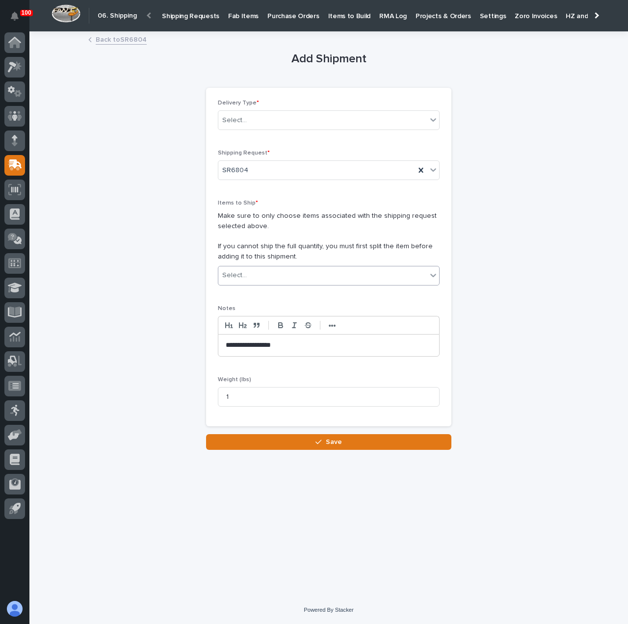
click at [299, 274] on div "Select..." at bounding box center [322, 276] width 209 height 16
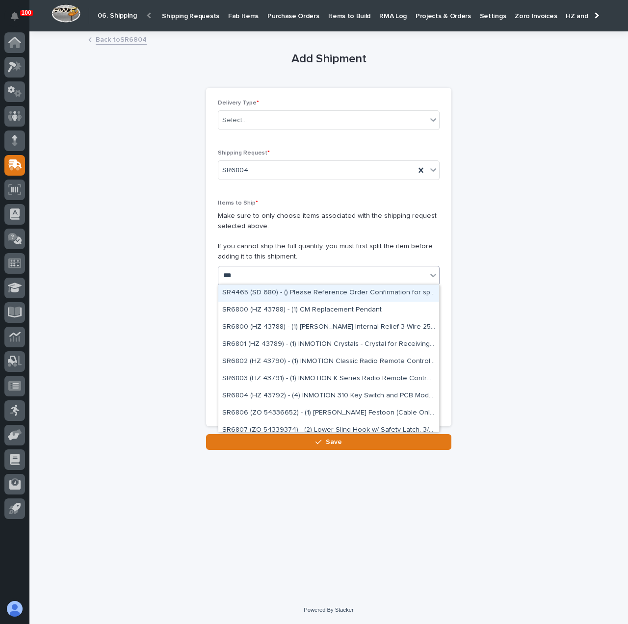
type input "****"
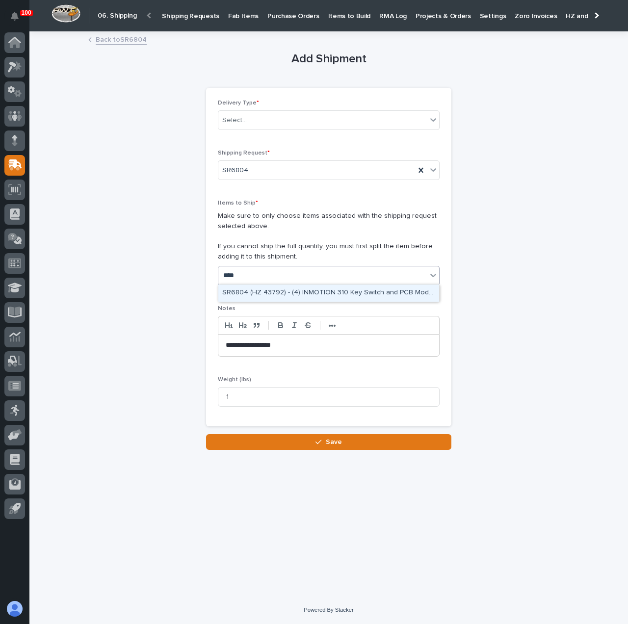
click at [310, 295] on div "SR6804 (HZ 43792) - (4) INMOTION 310 Key Switch and PCB Module - New Style" at bounding box center [328, 293] width 221 height 17
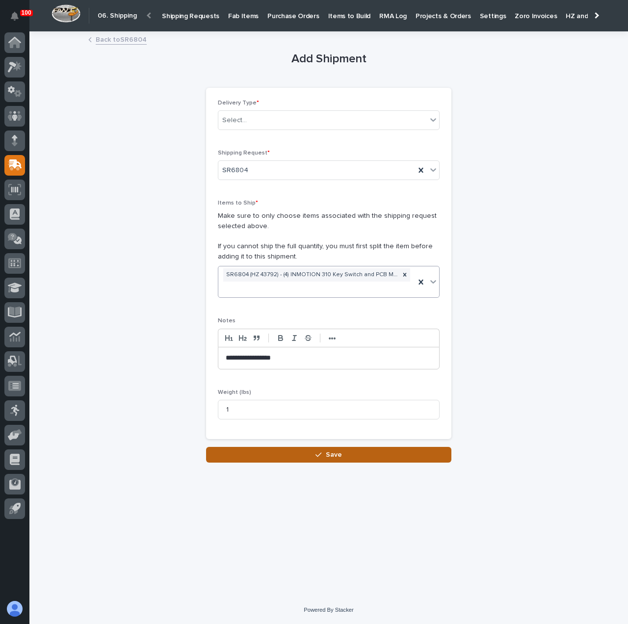
click at [281, 451] on button "Save" at bounding box center [328, 455] width 245 height 16
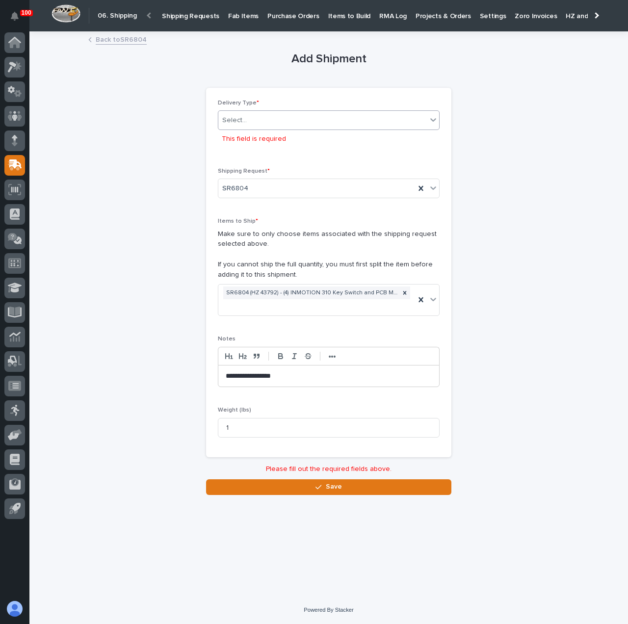
click at [316, 113] on div "Select..." at bounding box center [322, 120] width 209 height 16
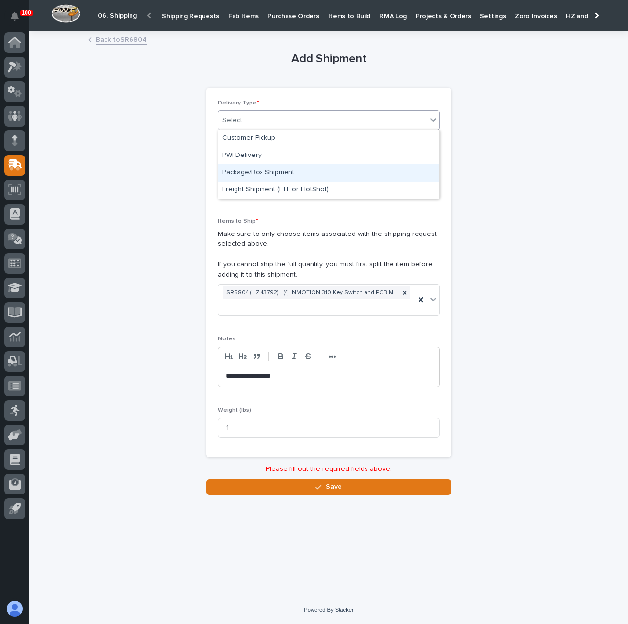
click at [309, 175] on div "Package/Box Shipment" at bounding box center [328, 172] width 221 height 17
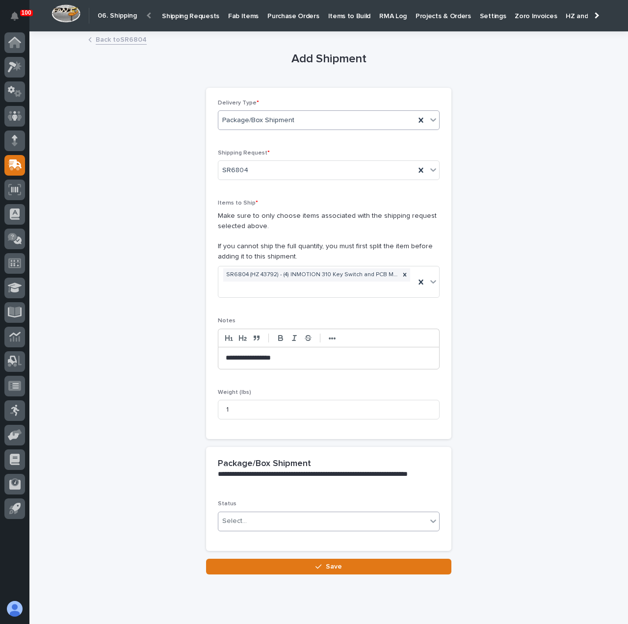
click at [238, 521] on div "Select..." at bounding box center [234, 521] width 25 height 10
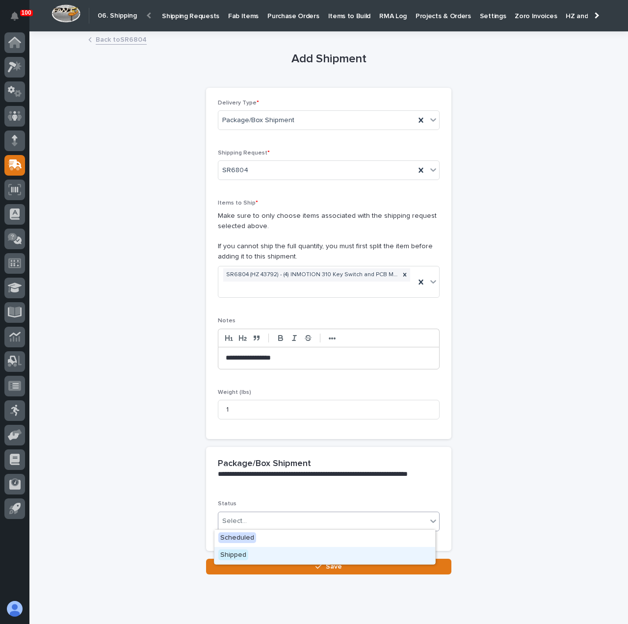
click at [244, 553] on span "Shipped" at bounding box center [233, 555] width 30 height 11
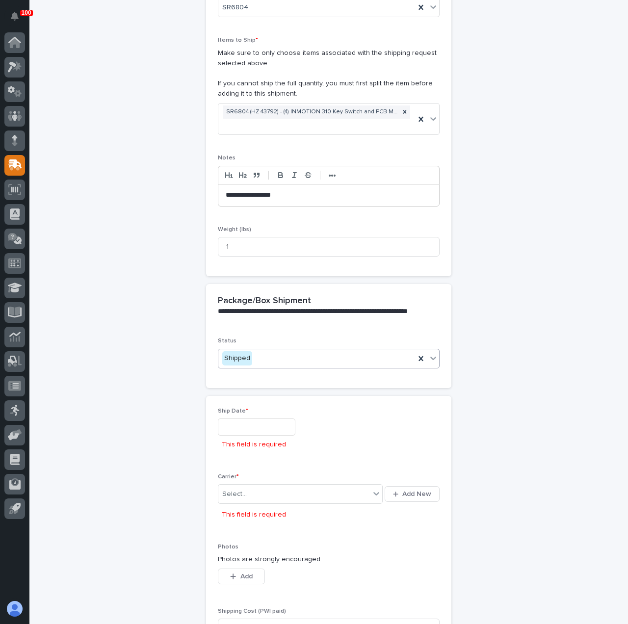
scroll to position [308, 0]
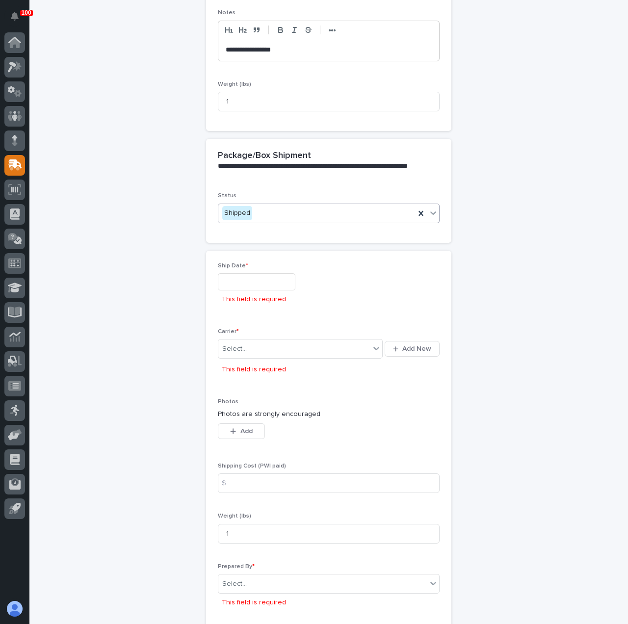
click at [259, 281] on input "text" at bounding box center [257, 281] width 78 height 17
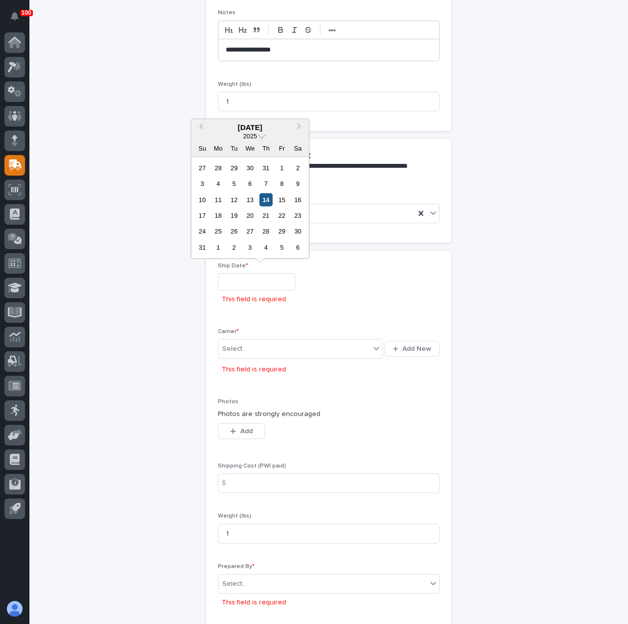
click at [264, 196] on div "14" at bounding box center [266, 199] width 13 height 13
type input "**********"
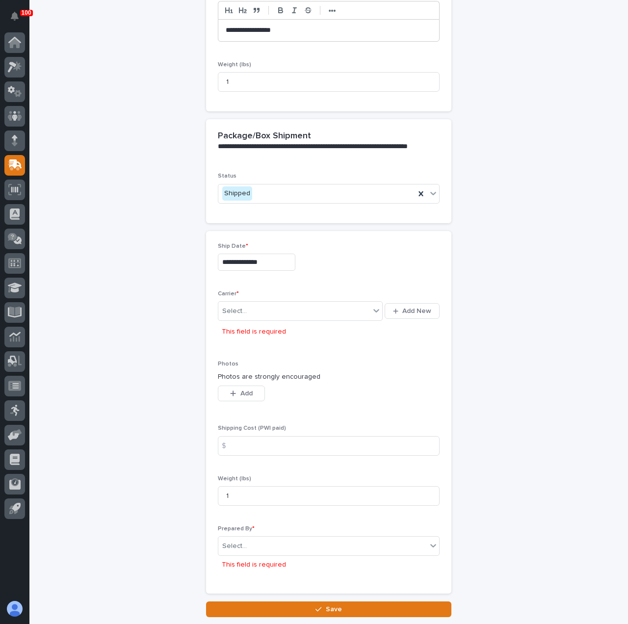
scroll to position [395, 0]
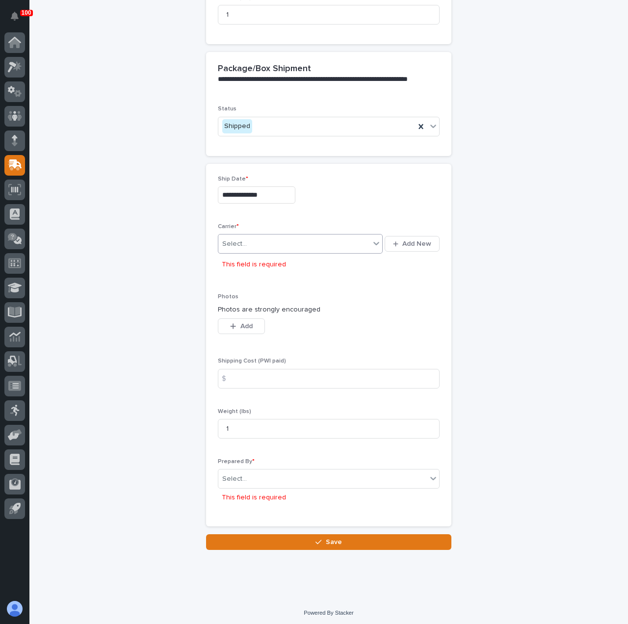
click at [223, 243] on div "Select..." at bounding box center [234, 244] width 25 height 10
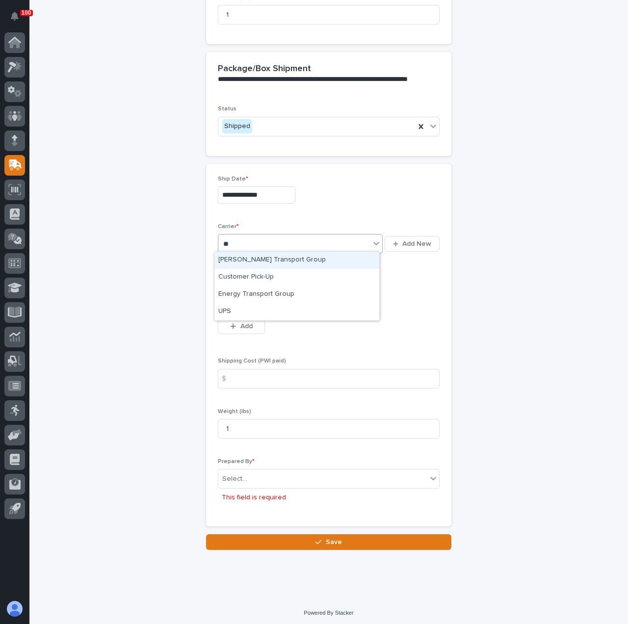
type input "***"
click at [246, 260] on div "UPS" at bounding box center [297, 260] width 165 height 17
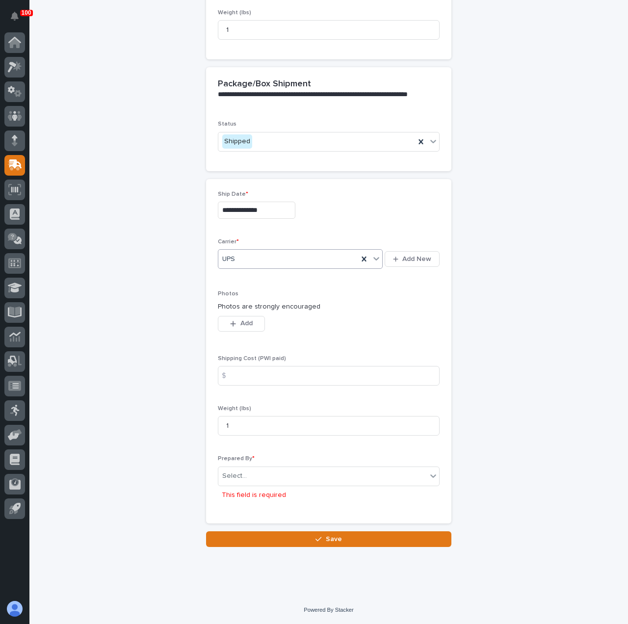
scroll to position [377, 0]
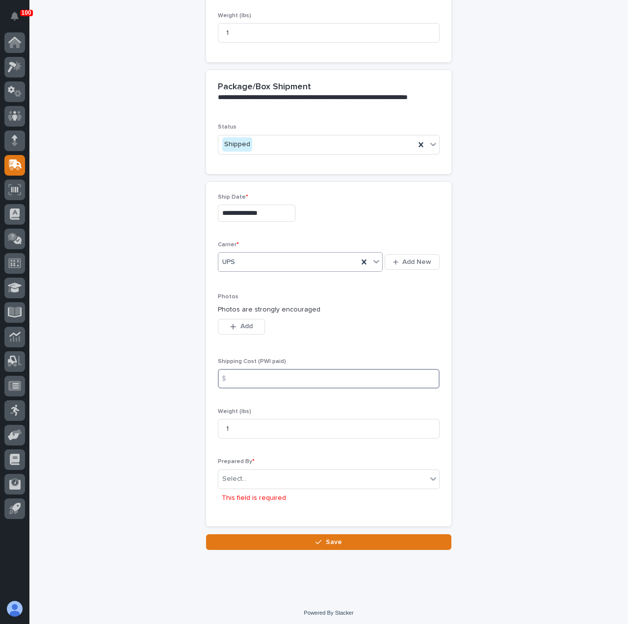
click at [276, 379] on input at bounding box center [329, 379] width 222 height 20
type input "10.02"
click at [253, 474] on div "Select..." at bounding box center [322, 479] width 209 height 16
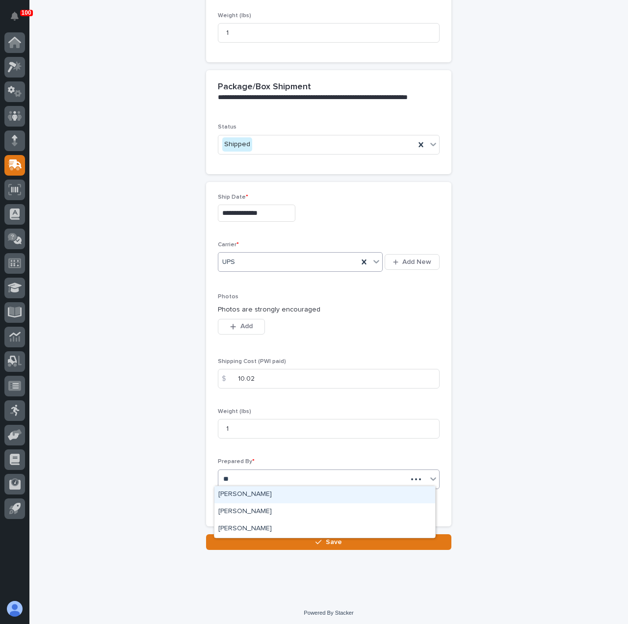
type input "***"
click at [269, 492] on div "[PERSON_NAME]" at bounding box center [325, 494] width 221 height 17
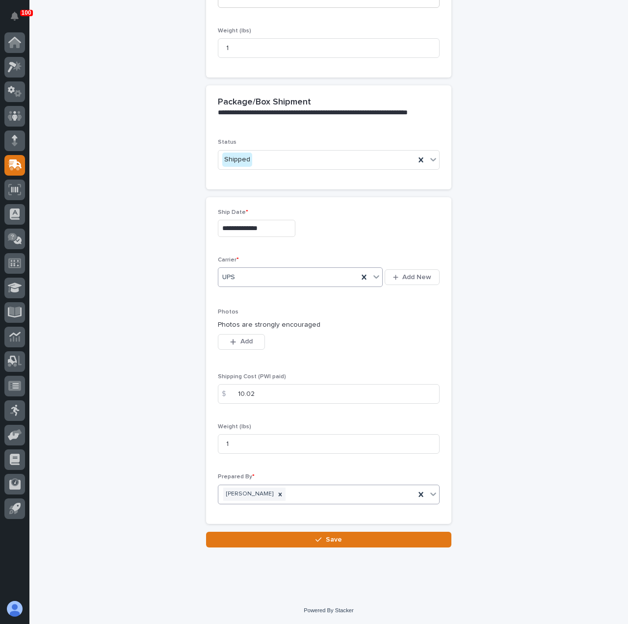
scroll to position [359, 0]
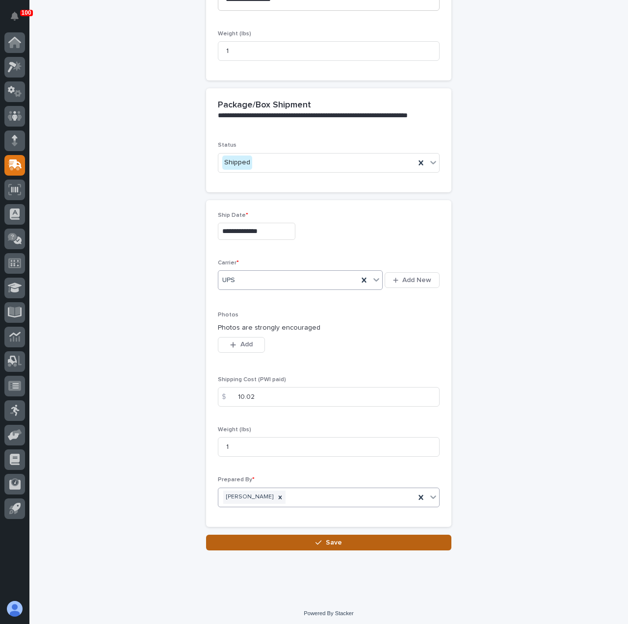
click at [287, 544] on button "Save" at bounding box center [328, 543] width 245 height 16
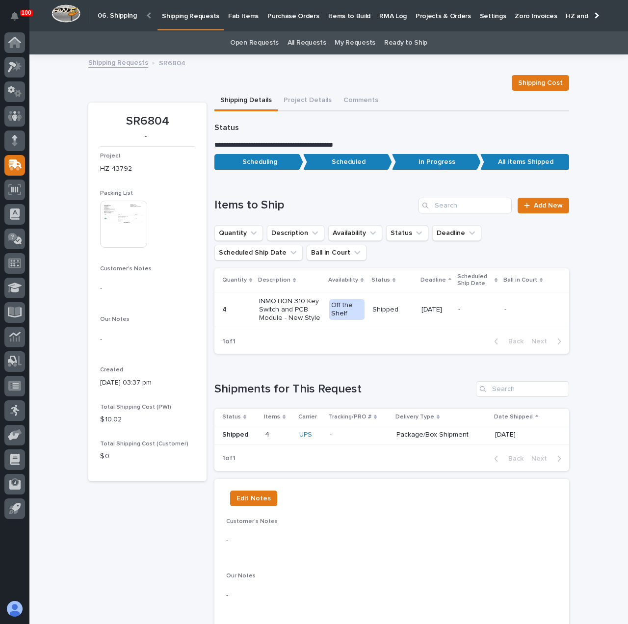
click at [173, 14] on p "Shipping Requests" at bounding box center [190, 10] width 57 height 21
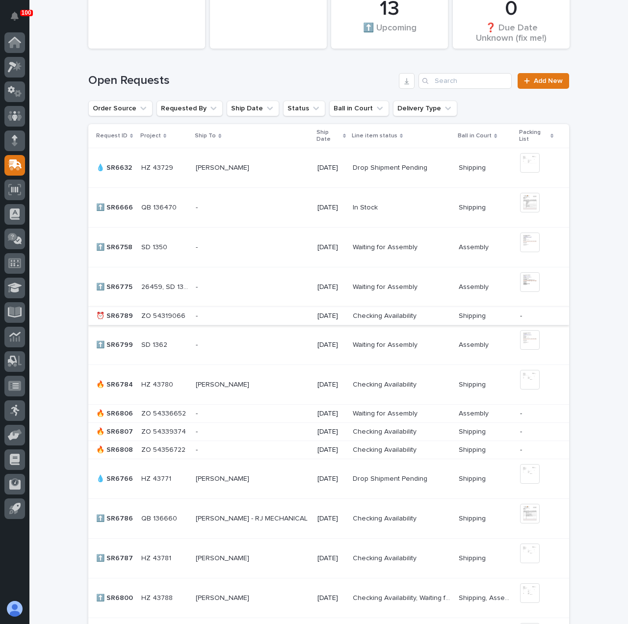
scroll to position [393, 0]
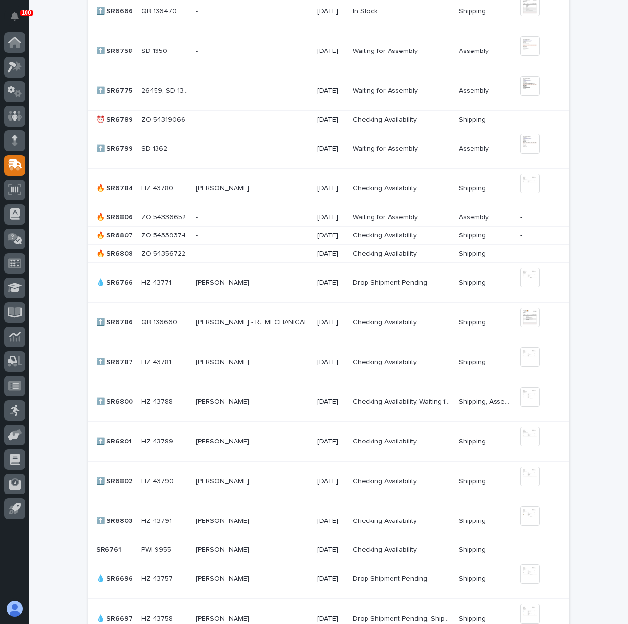
click at [291, 517] on p at bounding box center [252, 521] width 113 height 8
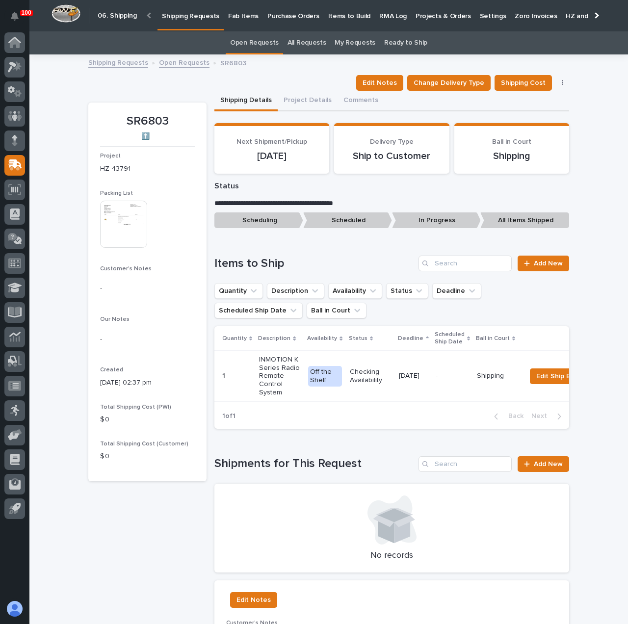
click at [127, 227] on img at bounding box center [123, 224] width 47 height 47
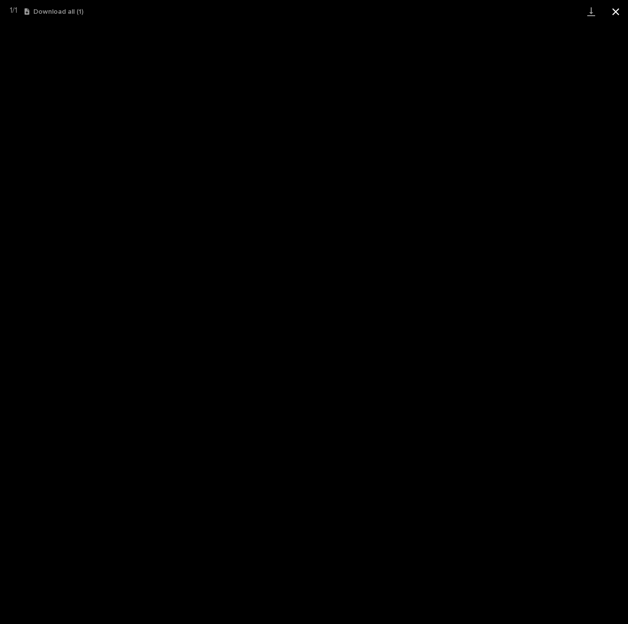
click at [613, 14] on button "Close gallery" at bounding box center [616, 11] width 25 height 23
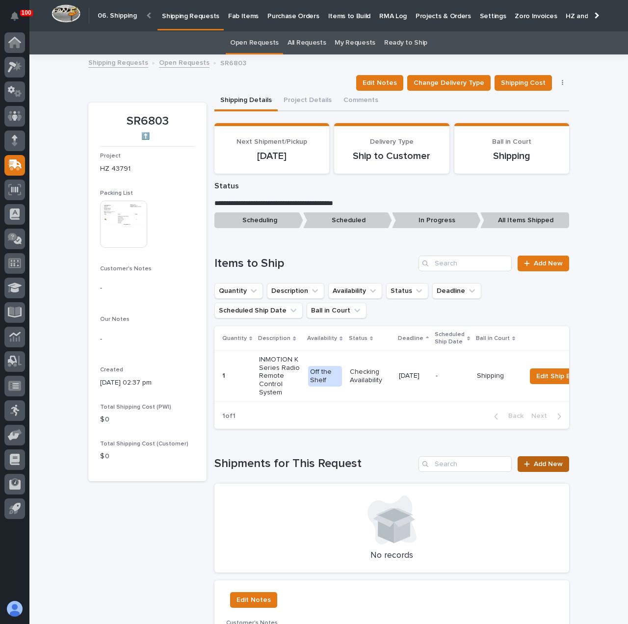
click at [547, 468] on span "Add New" at bounding box center [548, 464] width 29 height 7
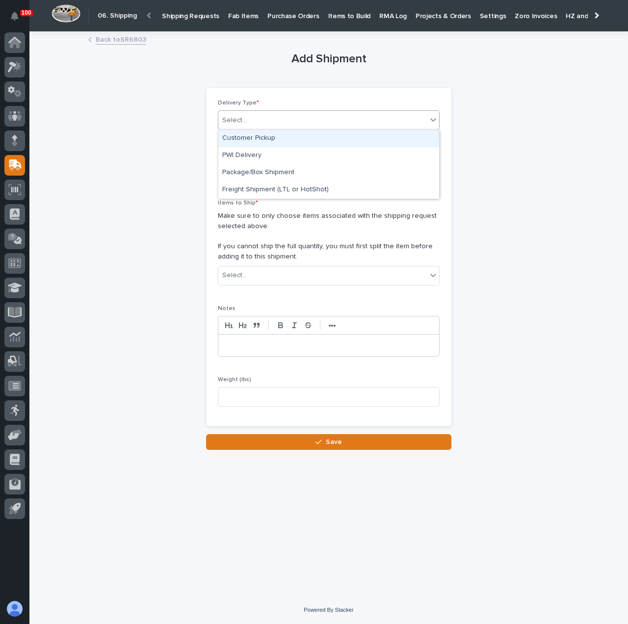
click at [301, 124] on div "Select..." at bounding box center [322, 120] width 209 height 16
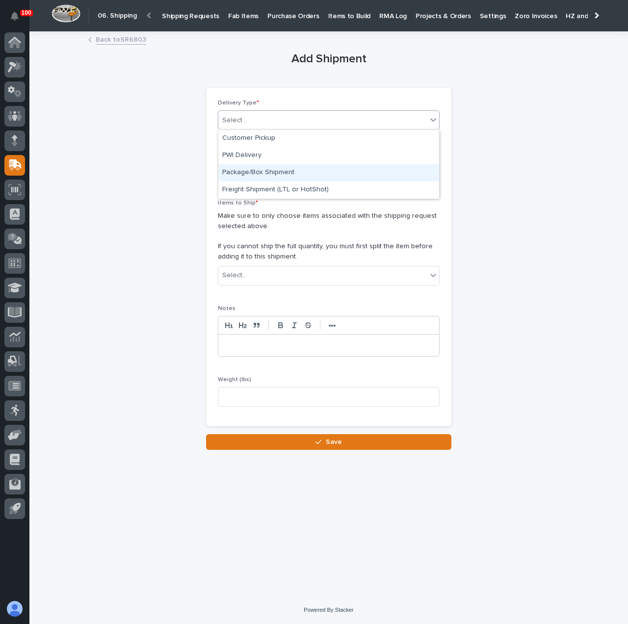
click at [307, 172] on div "Package/Box Shipment" at bounding box center [328, 172] width 221 height 17
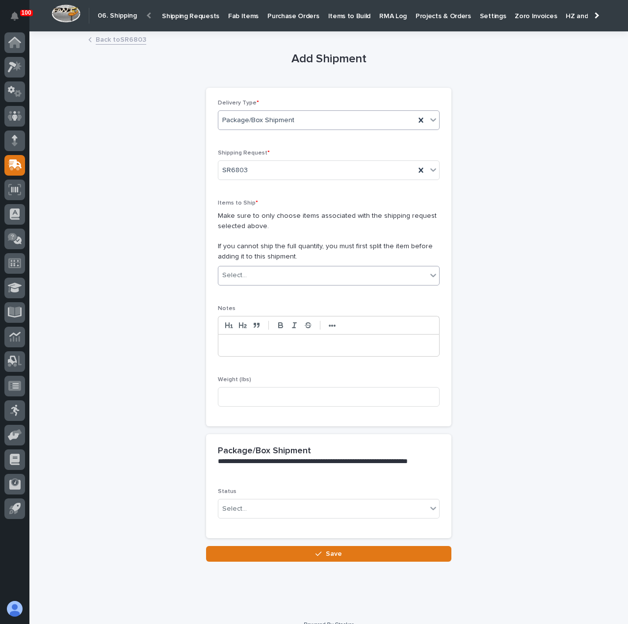
click at [313, 276] on div "Select..." at bounding box center [322, 276] width 209 height 16
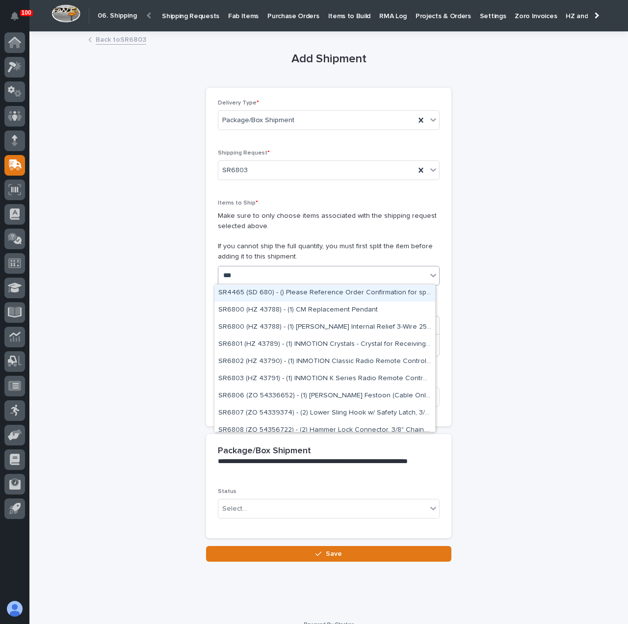
type input "****"
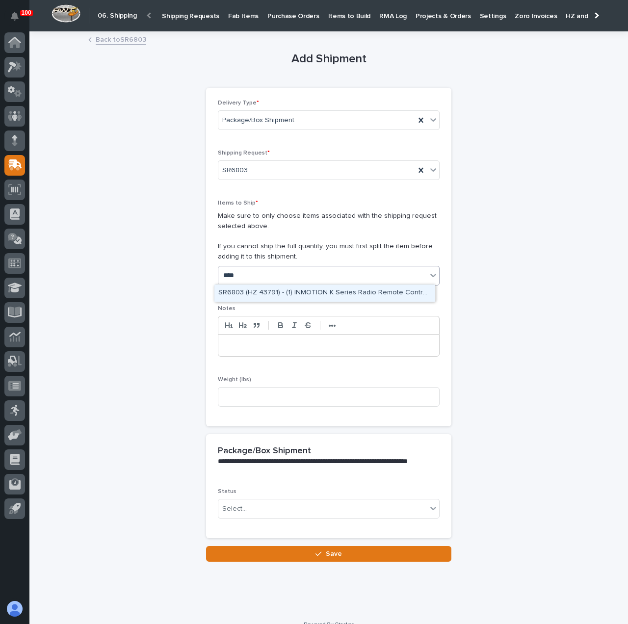
click at [309, 294] on div "SR6803 (HZ 43791) - (1) INMOTION K Series Radio Remote Control System" at bounding box center [325, 293] width 221 height 17
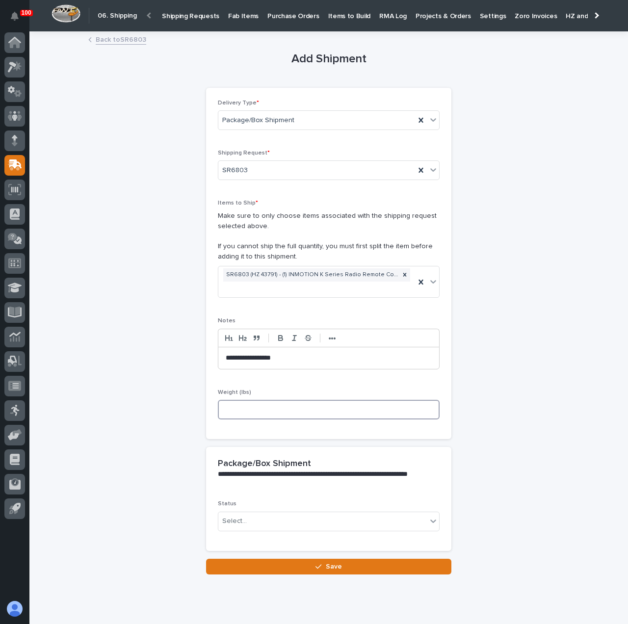
click at [278, 407] on input at bounding box center [329, 410] width 222 height 20
type input "7"
click at [102, 411] on div "**********" at bounding box center [328, 303] width 481 height 542
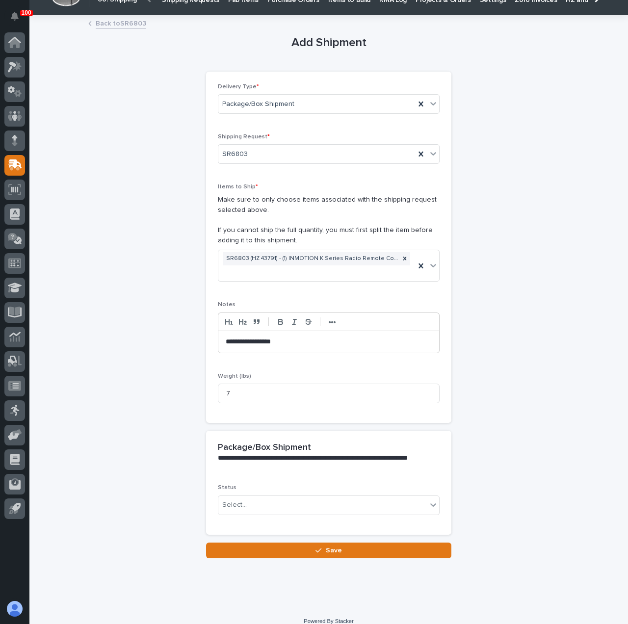
scroll to position [25, 0]
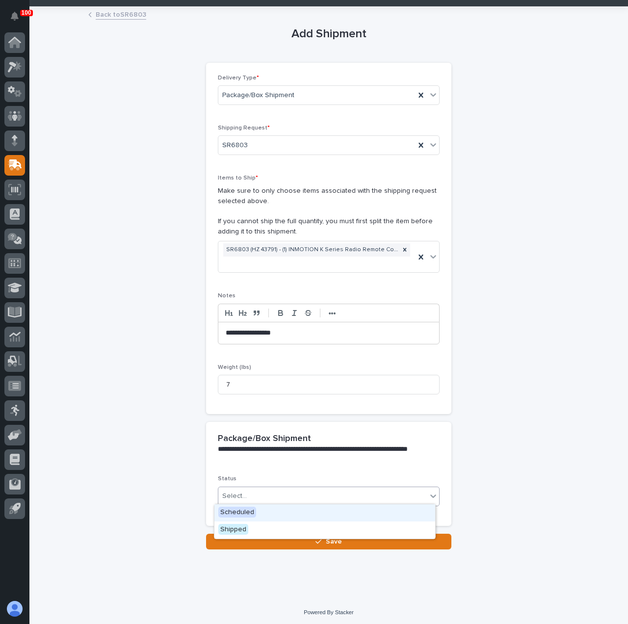
click at [271, 490] on div "Select..." at bounding box center [322, 496] width 209 height 16
click at [284, 534] on div "Shipped" at bounding box center [325, 530] width 221 height 17
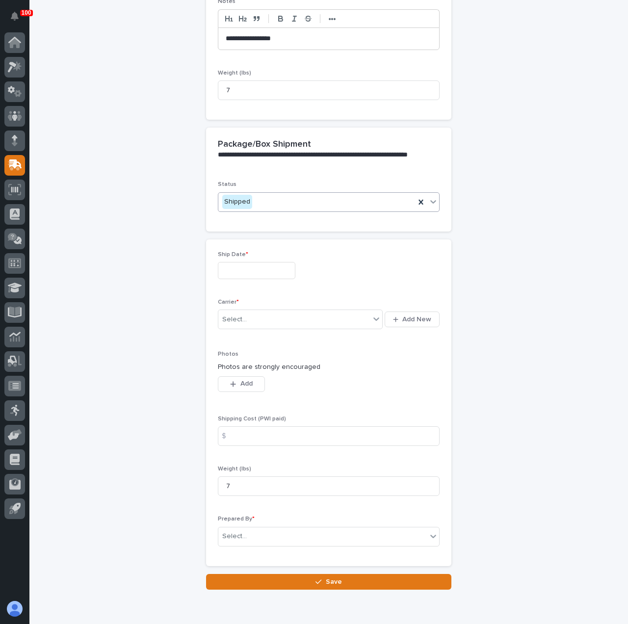
scroll to position [359, 0]
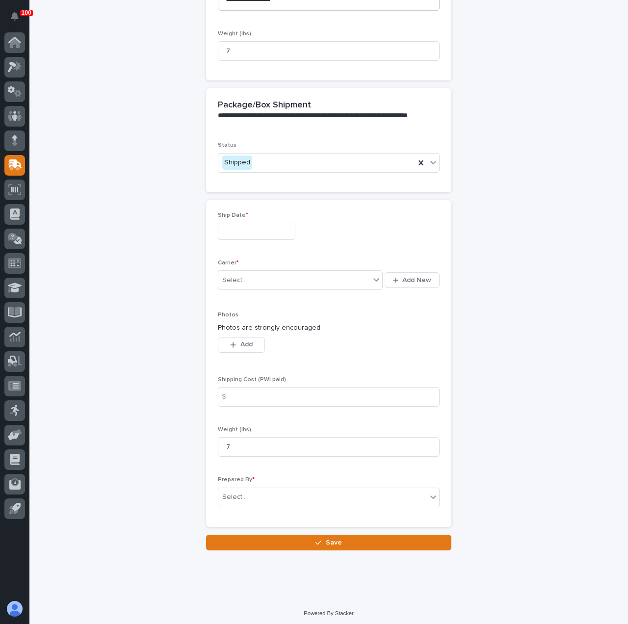
click at [247, 220] on div "Ship Date *" at bounding box center [329, 230] width 222 height 36
click at [247, 231] on input "text" at bounding box center [257, 231] width 78 height 17
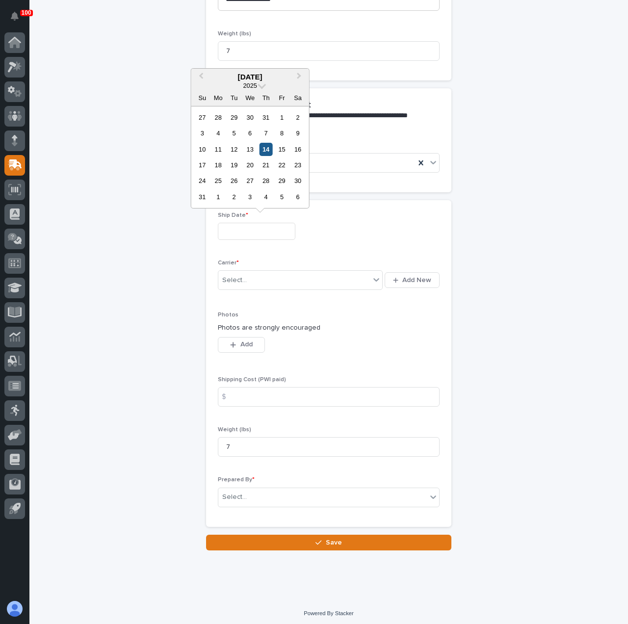
click at [266, 149] on div "14" at bounding box center [266, 149] width 13 height 13
type input "**********"
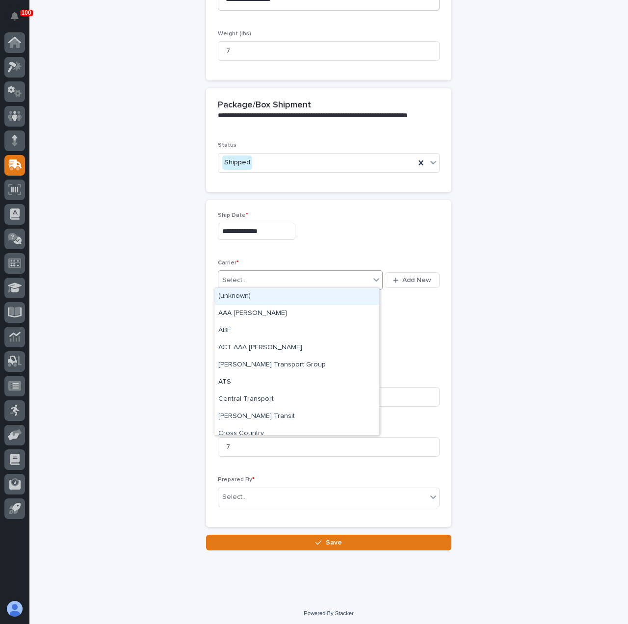
click at [248, 284] on div "Select..." at bounding box center [294, 280] width 152 height 16
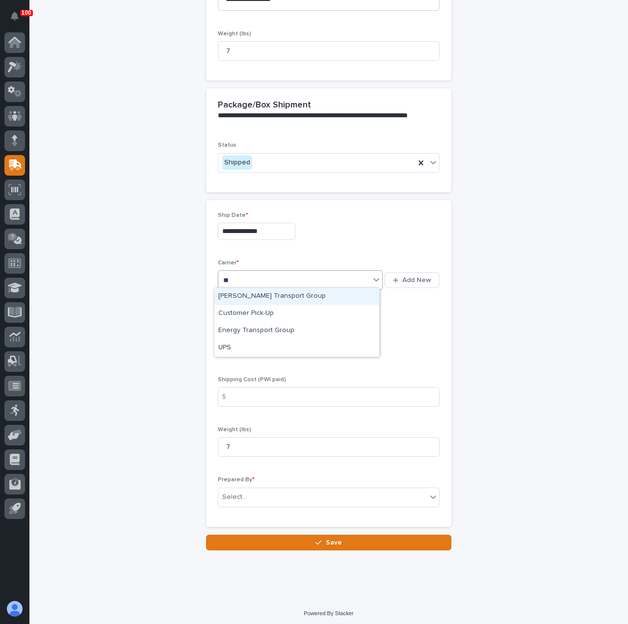
type input "***"
click at [260, 298] on div "UPS" at bounding box center [297, 296] width 165 height 17
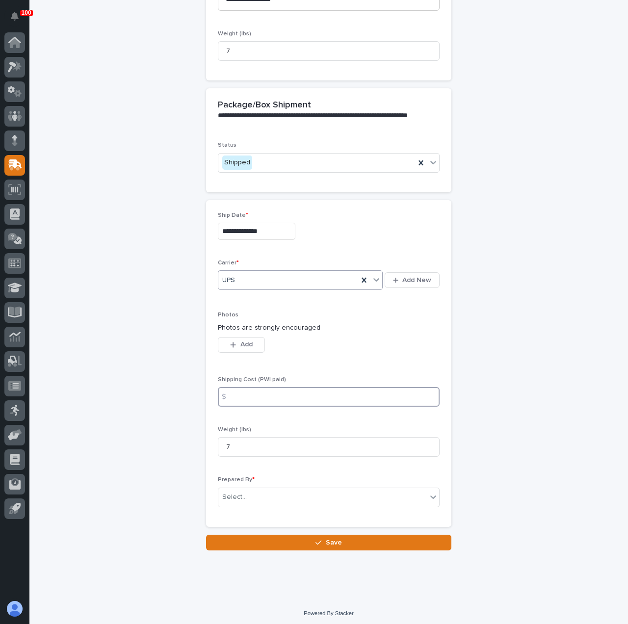
click at [270, 394] on input at bounding box center [329, 397] width 222 height 20
type input "10.57"
click at [175, 429] on div "**********" at bounding box center [328, 112] width 481 height 877
click at [244, 492] on div "Select..." at bounding box center [322, 497] width 209 height 16
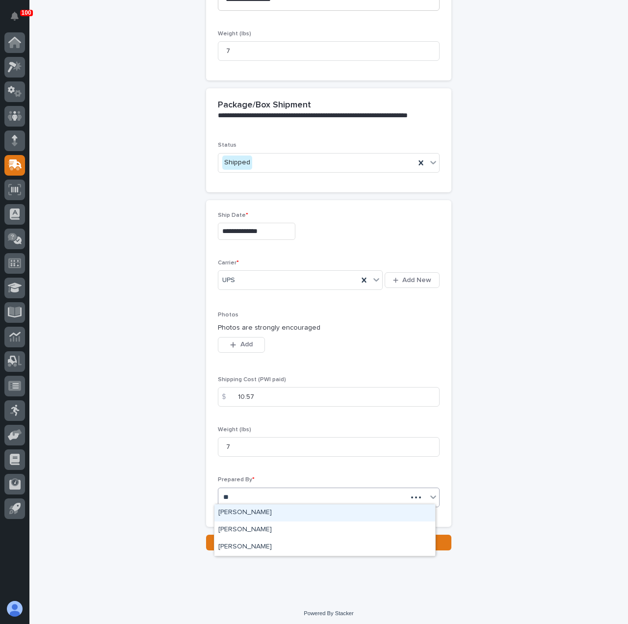
type input "***"
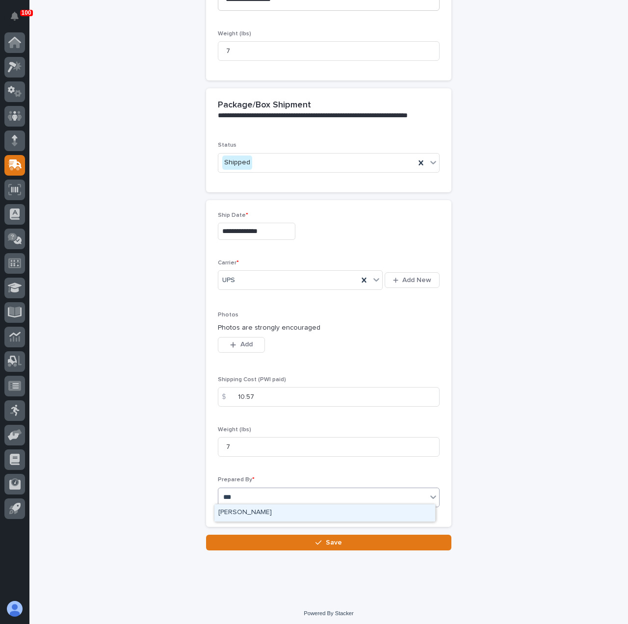
click at [261, 519] on div "[PERSON_NAME]" at bounding box center [325, 513] width 221 height 17
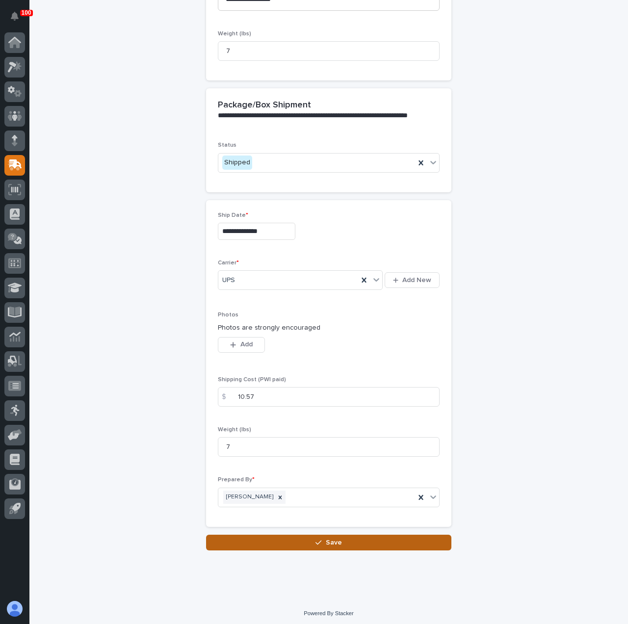
click at [265, 537] on button "Save" at bounding box center [328, 543] width 245 height 16
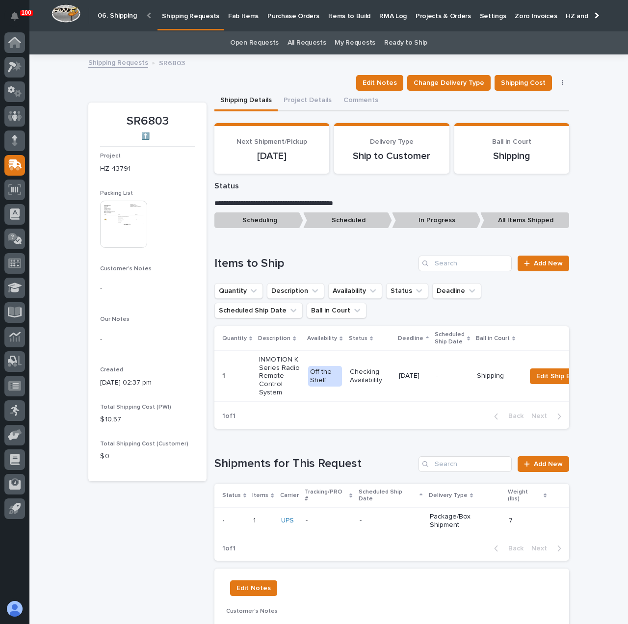
click at [124, 218] on img at bounding box center [123, 224] width 47 height 47
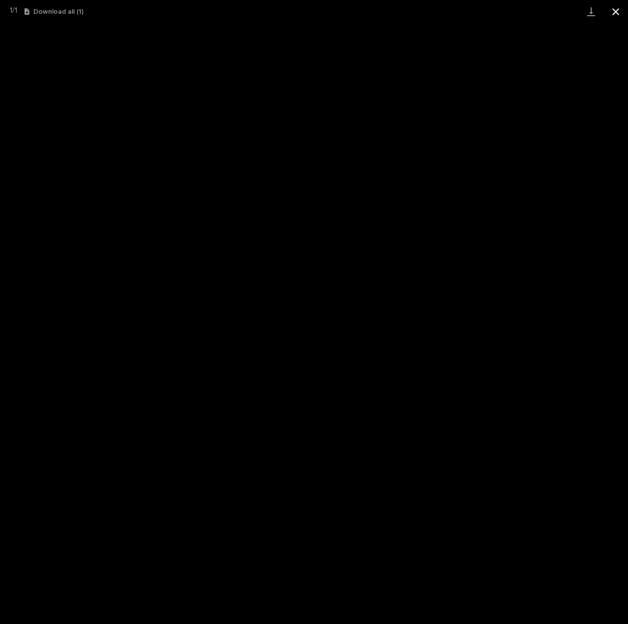
click at [613, 15] on button "Close gallery" at bounding box center [616, 11] width 25 height 23
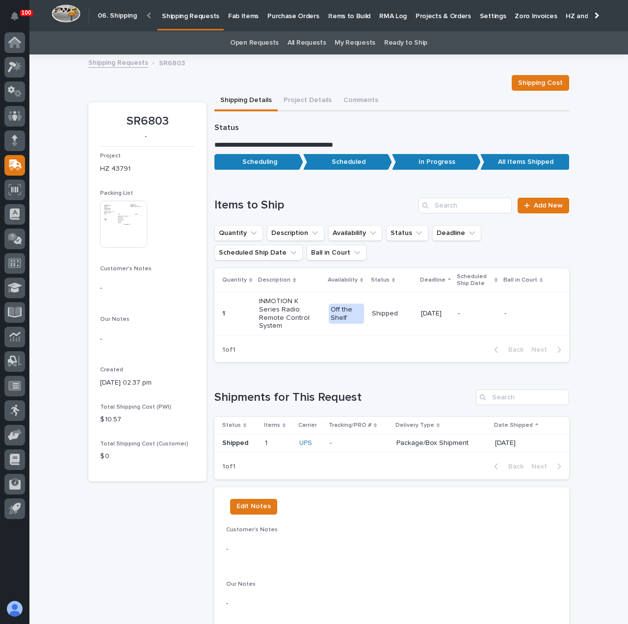
click at [188, 23] on link "Shipping Requests" at bounding box center [191, 14] width 66 height 29
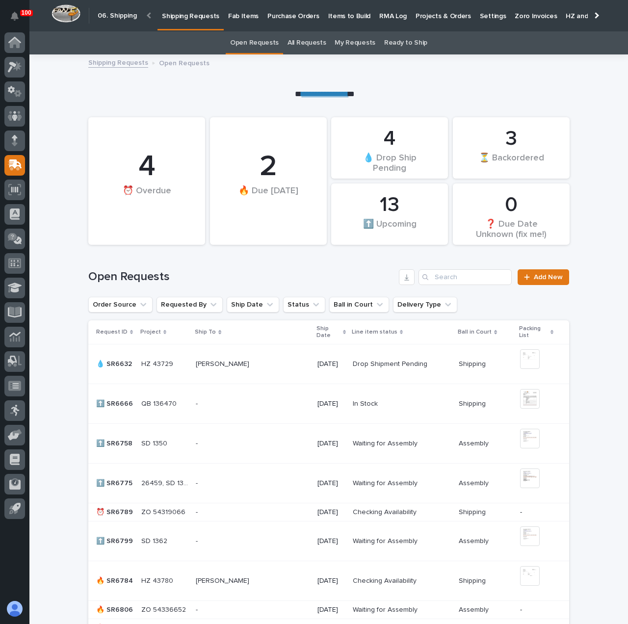
click at [287, 20] on p "Purchase Orders" at bounding box center [294, 10] width 52 height 21
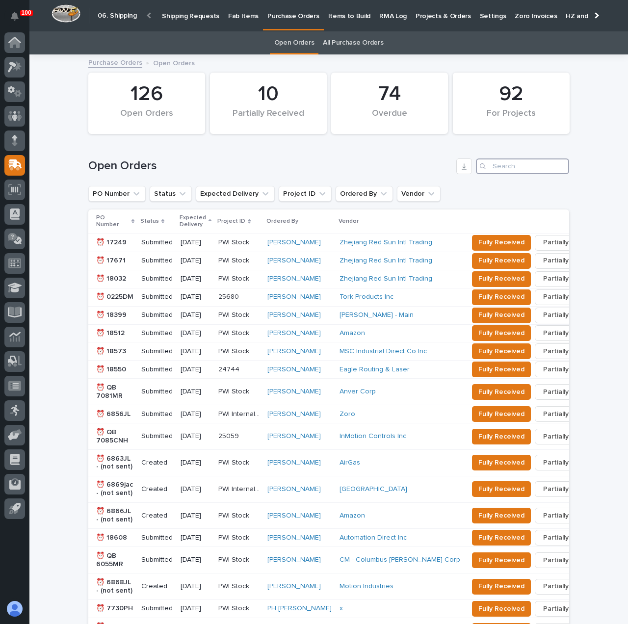
drag, startPoint x: 488, startPoint y: 169, endPoint x: 501, endPoint y: 173, distance: 13.0
click at [489, 169] on input "Search" at bounding box center [522, 167] width 93 height 16
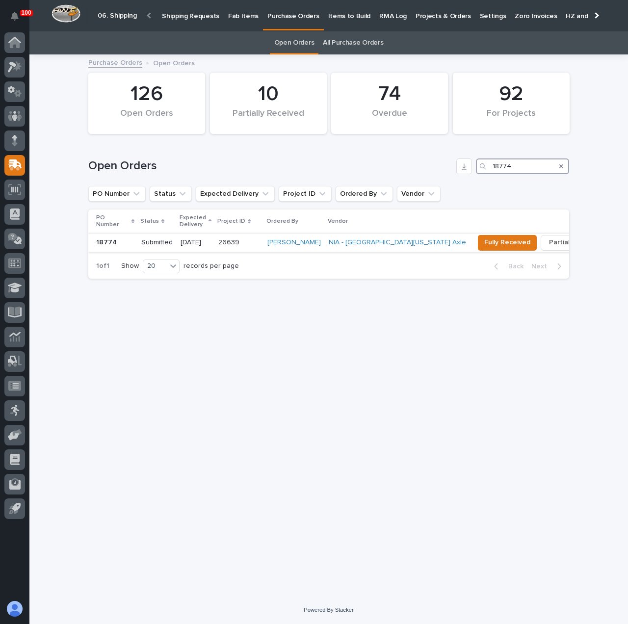
type input "18774"
click at [191, 244] on p "[DATE]" at bounding box center [196, 243] width 30 height 8
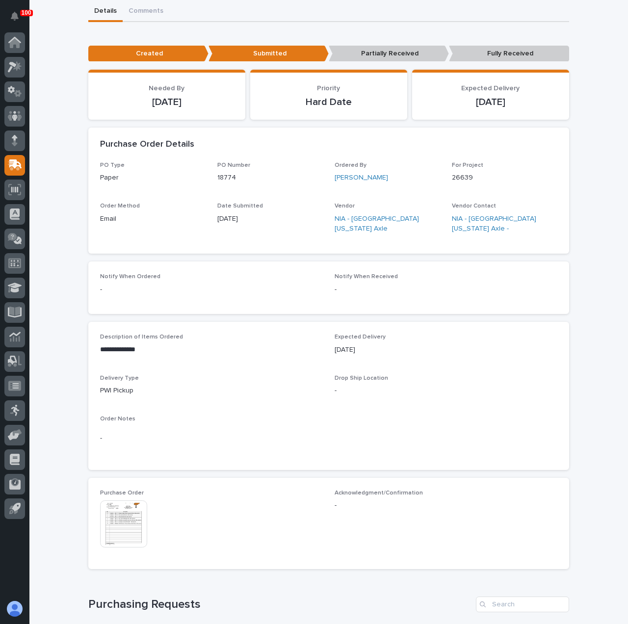
scroll to position [277, 0]
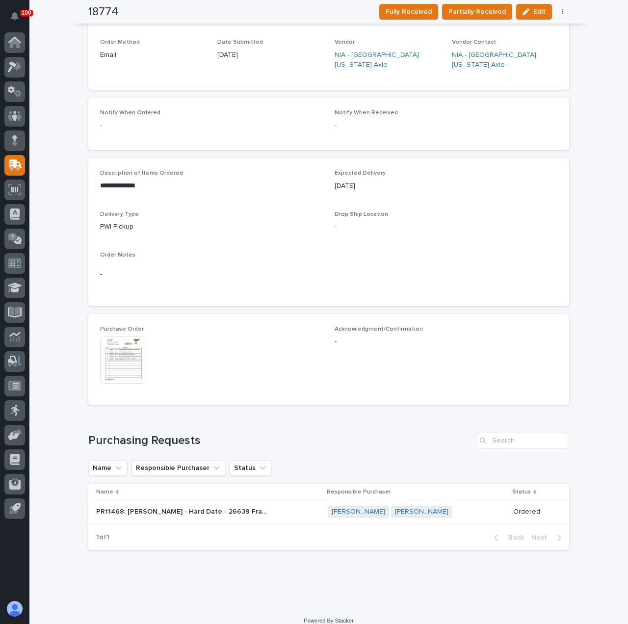
click at [121, 345] on img at bounding box center [123, 360] width 47 height 47
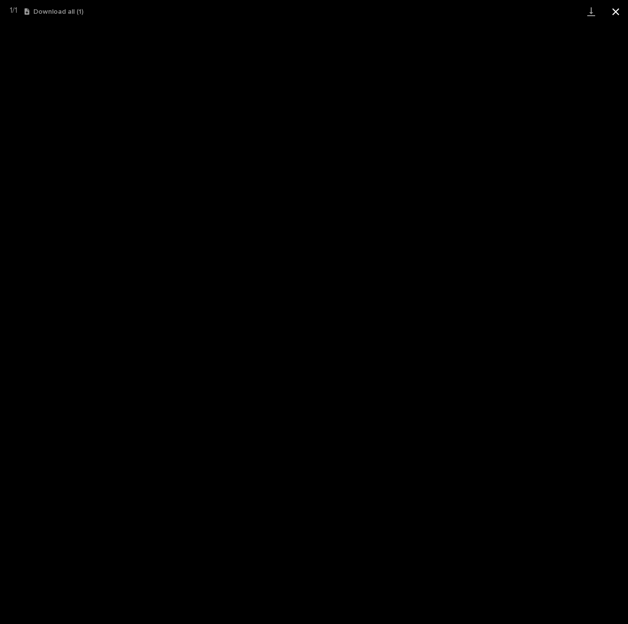
scroll to position [352, 0]
click at [620, 10] on button "Close gallery" at bounding box center [616, 11] width 25 height 23
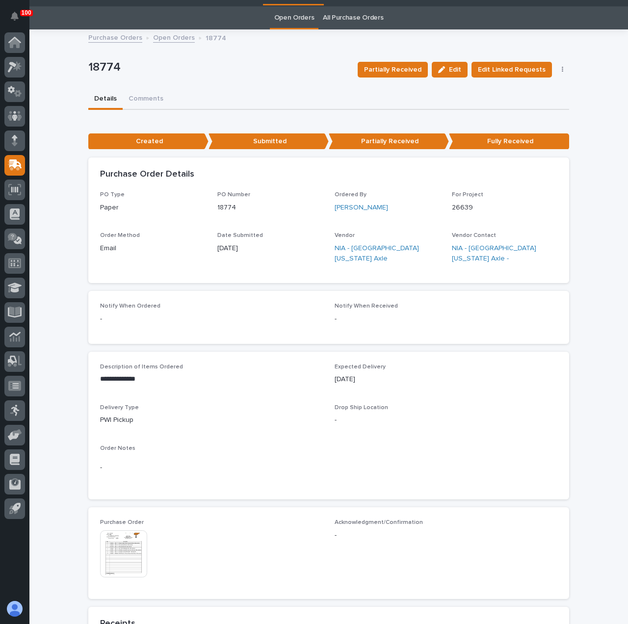
scroll to position [0, 0]
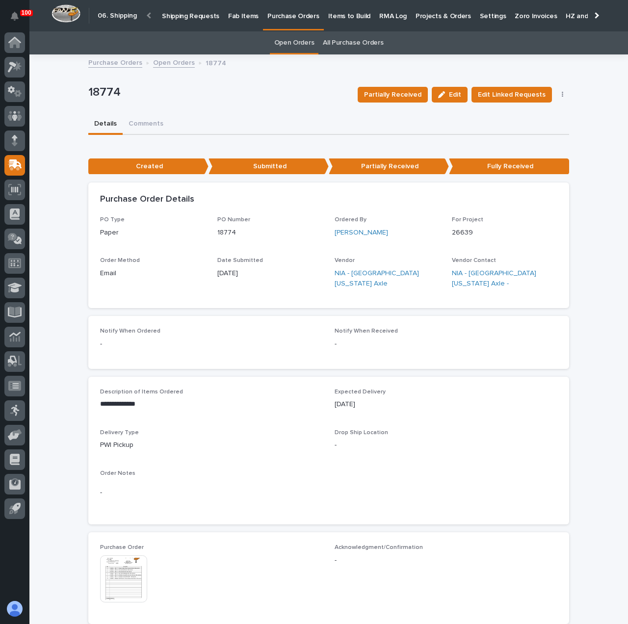
click at [171, 17] on p "Shipping Requests" at bounding box center [190, 10] width 57 height 21
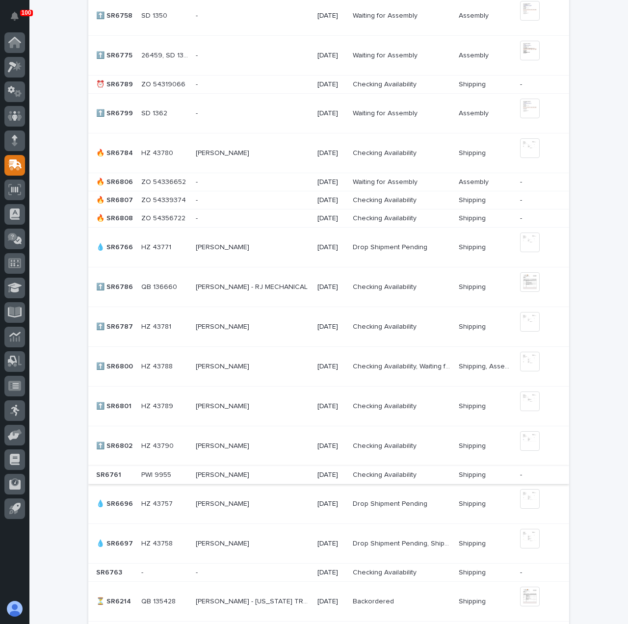
scroll to position [442, 0]
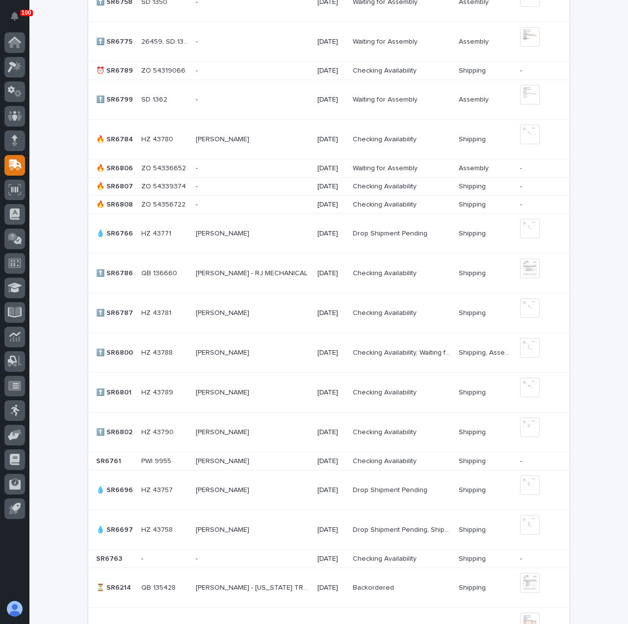
click at [268, 431] on p at bounding box center [252, 433] width 113 height 8
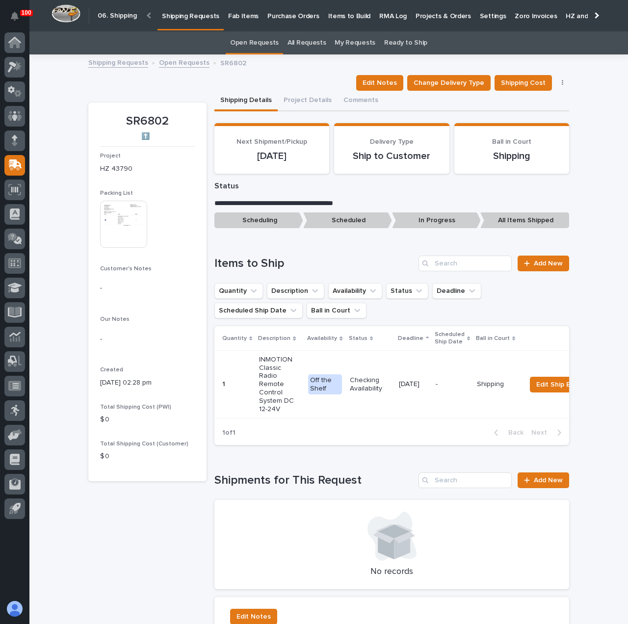
click at [128, 209] on img at bounding box center [123, 224] width 47 height 47
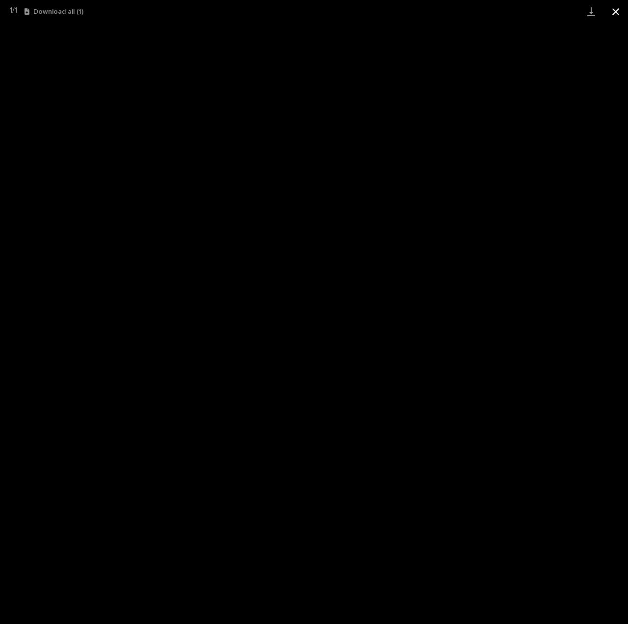
click at [613, 10] on button "Close gallery" at bounding box center [616, 11] width 25 height 23
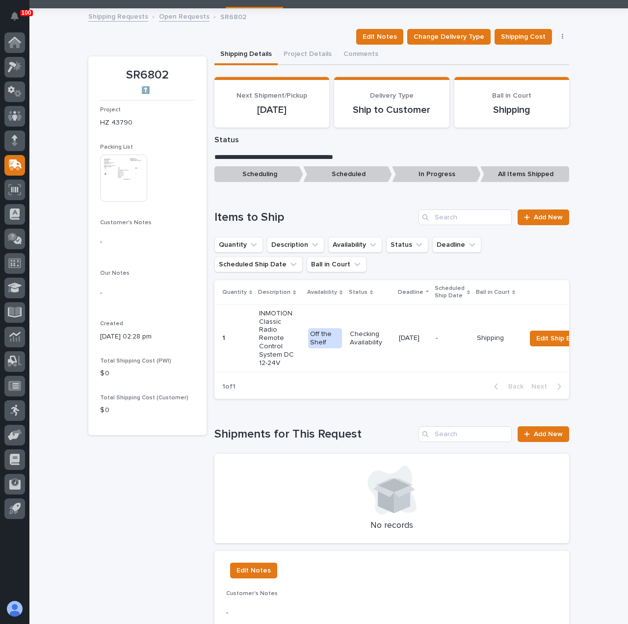
scroll to position [98, 0]
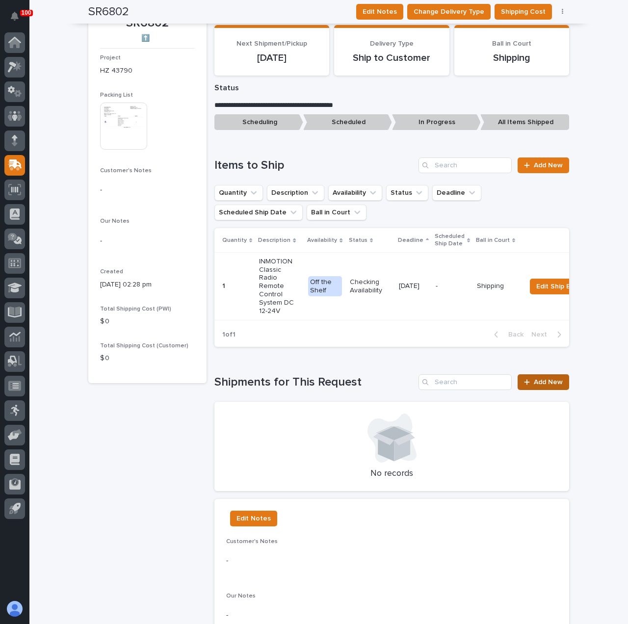
click at [534, 384] on span "Add New" at bounding box center [548, 382] width 29 height 7
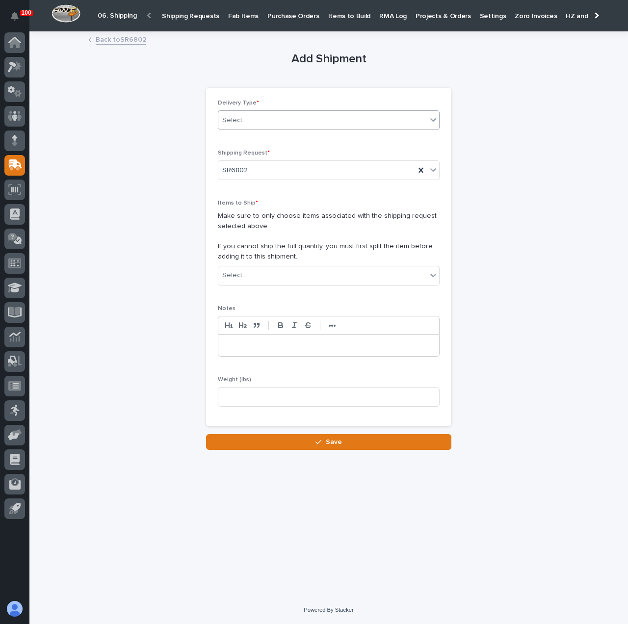
click at [269, 113] on div "Select..." at bounding box center [322, 120] width 209 height 16
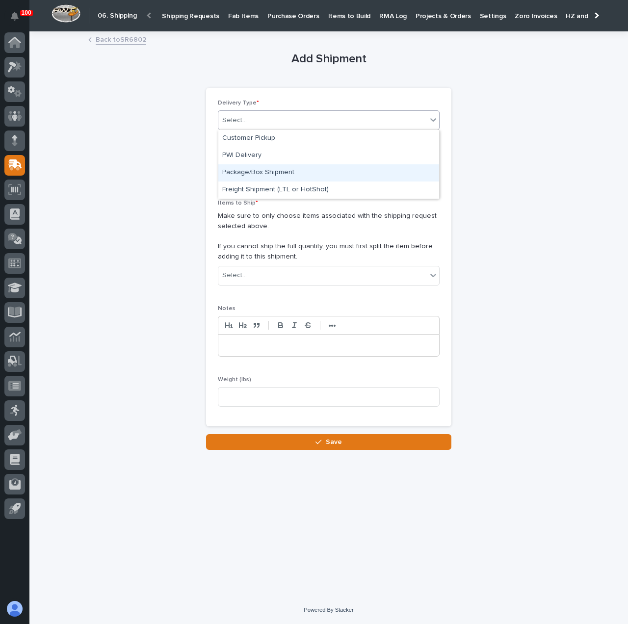
click at [282, 167] on div "Package/Box Shipment" at bounding box center [328, 172] width 221 height 17
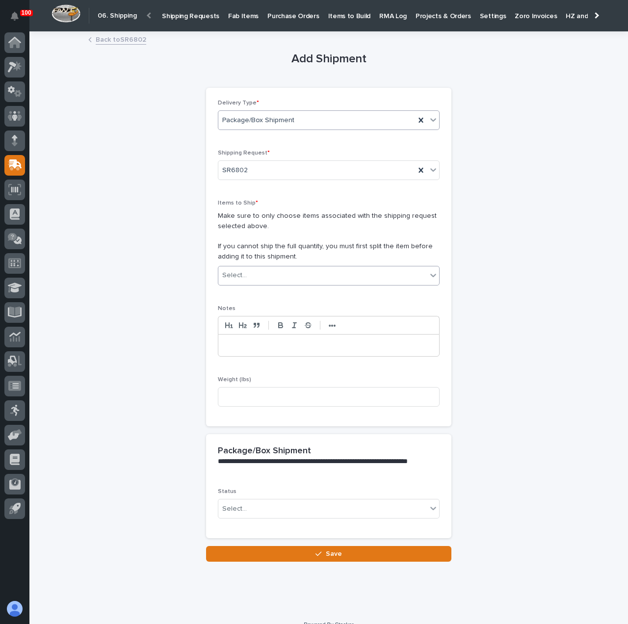
click at [300, 273] on div "Select..." at bounding box center [322, 276] width 209 height 16
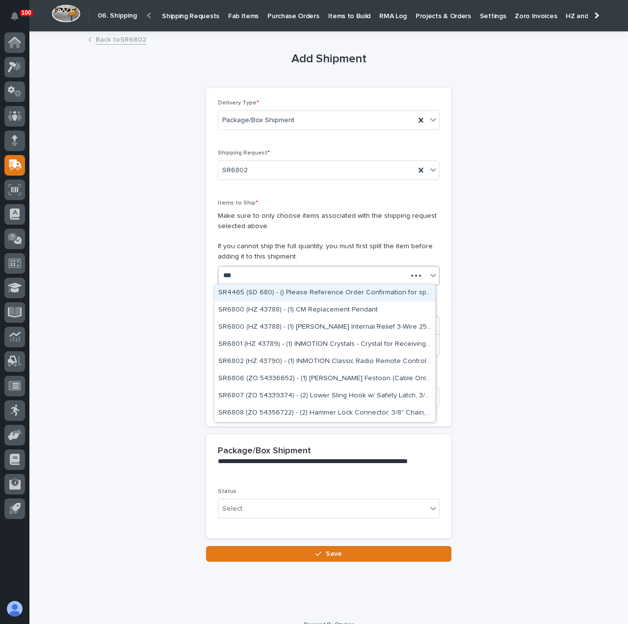
type input "****"
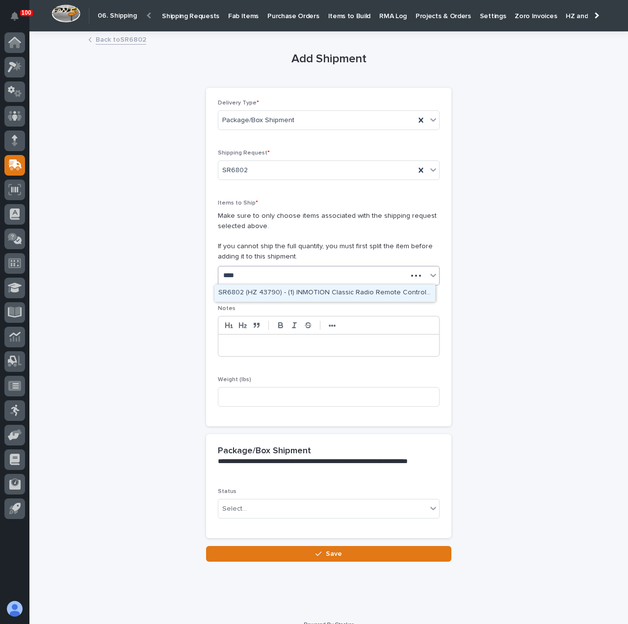
click at [298, 293] on div "SR6802 (HZ 43790) - (1) INMOTION Classic Radio Remote Control System DC 12-24V" at bounding box center [325, 293] width 221 height 17
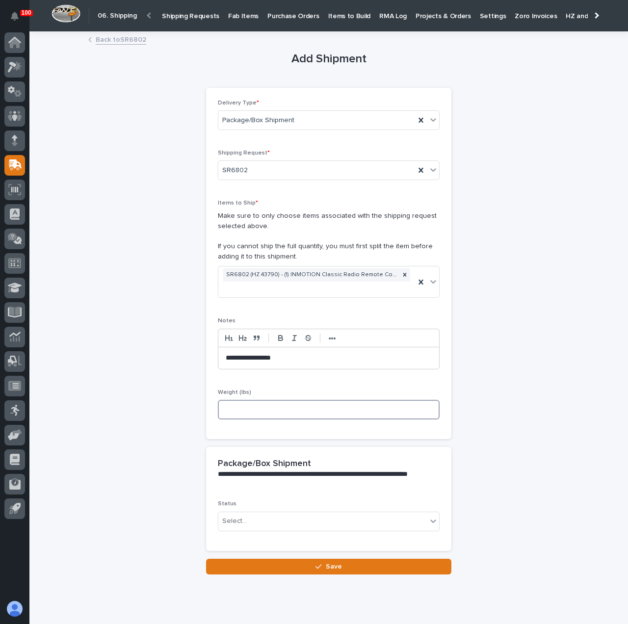
click at [285, 412] on input at bounding box center [329, 410] width 222 height 20
type input "5"
click at [160, 468] on div "**********" at bounding box center [328, 303] width 481 height 542
click at [254, 515] on div "Select..." at bounding box center [322, 521] width 209 height 16
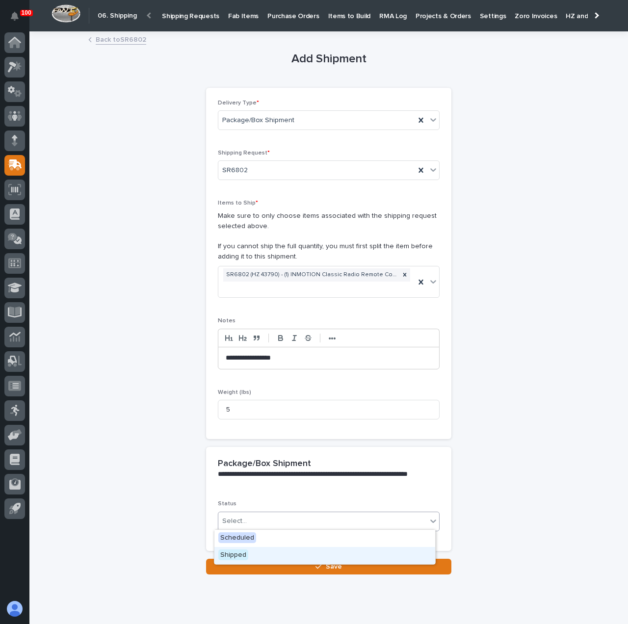
click at [267, 554] on div "Shipped" at bounding box center [325, 555] width 221 height 17
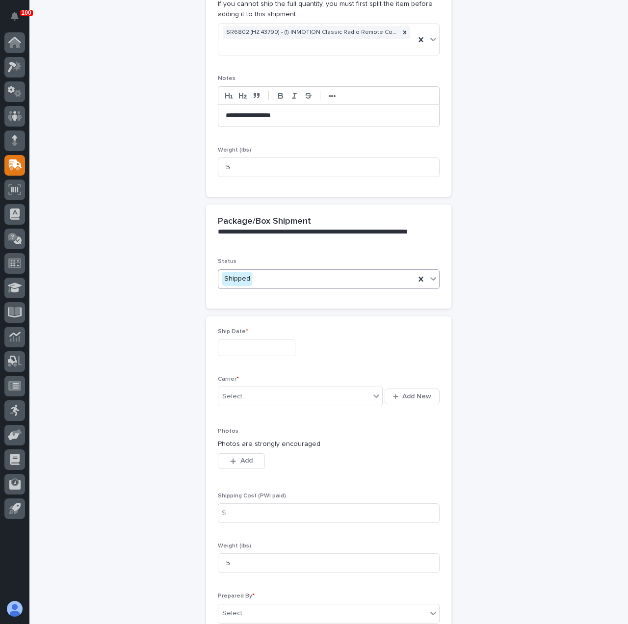
scroll to position [359, 0]
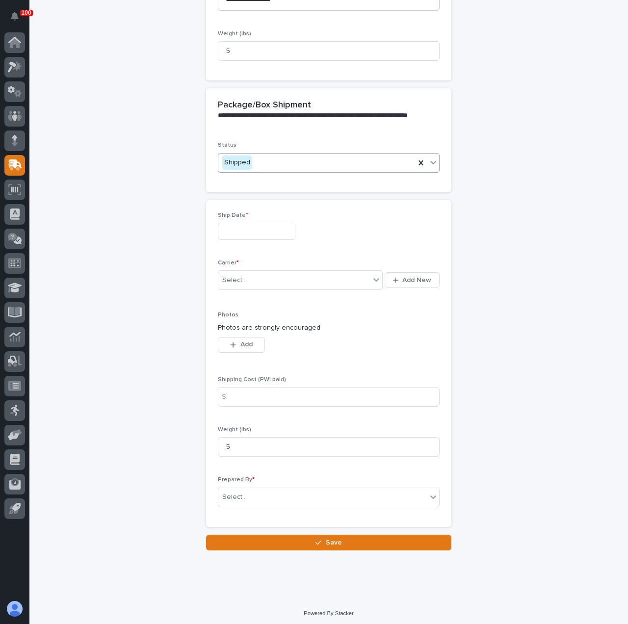
drag, startPoint x: 255, startPoint y: 231, endPoint x: 250, endPoint y: 237, distance: 8.0
click at [254, 233] on input "text" at bounding box center [257, 231] width 78 height 17
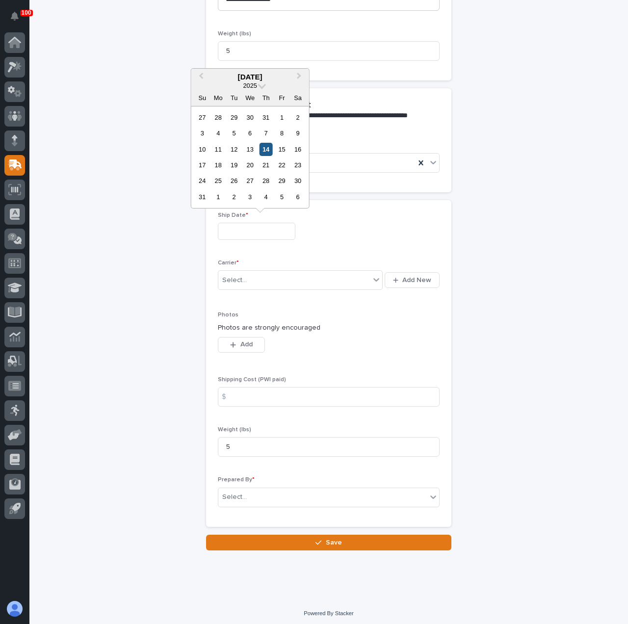
click at [267, 149] on div "14" at bounding box center [266, 149] width 13 height 13
type input "**********"
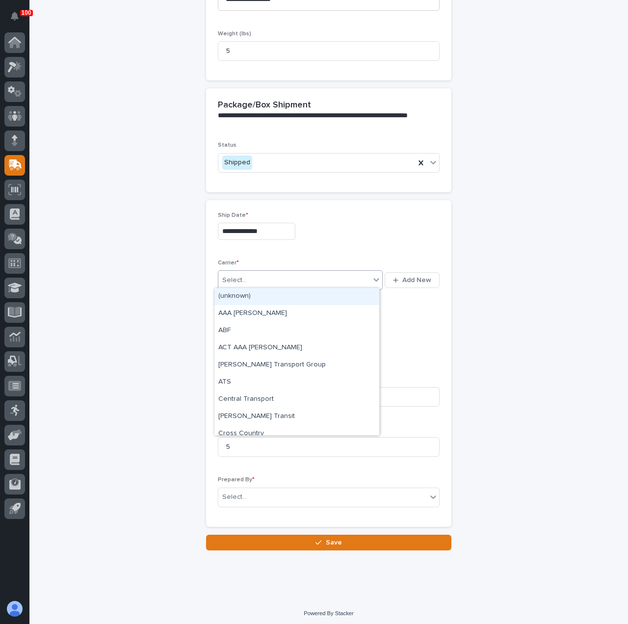
click at [273, 283] on div "Select..." at bounding box center [294, 280] width 152 height 16
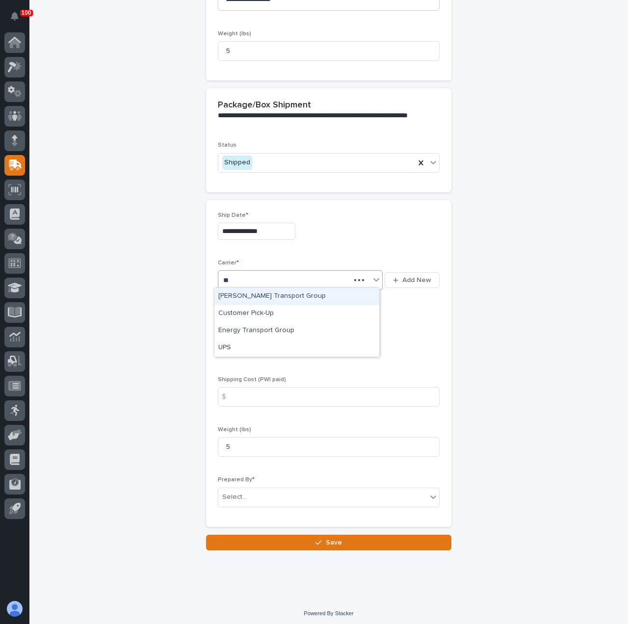
type input "***"
click at [272, 291] on div "UPS" at bounding box center [297, 296] width 165 height 17
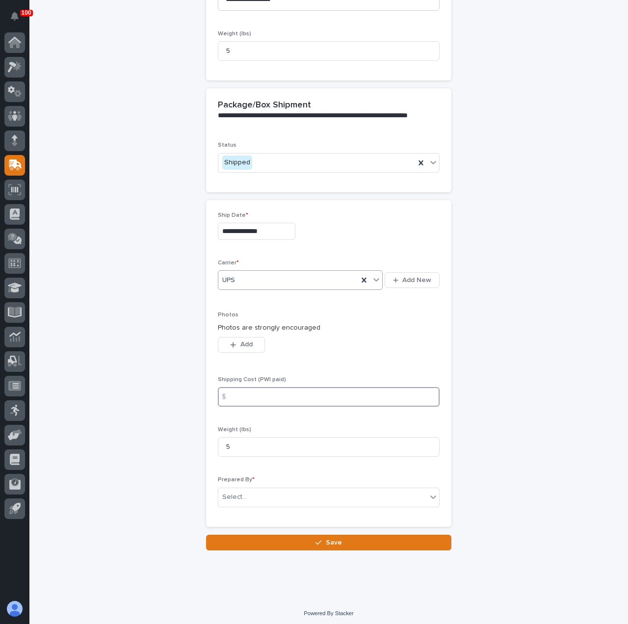
click at [267, 392] on input at bounding box center [329, 397] width 222 height 20
type input "24.74"
click at [165, 413] on div "**********" at bounding box center [328, 112] width 481 height 877
click at [237, 488] on div "Select..." at bounding box center [329, 498] width 222 height 20
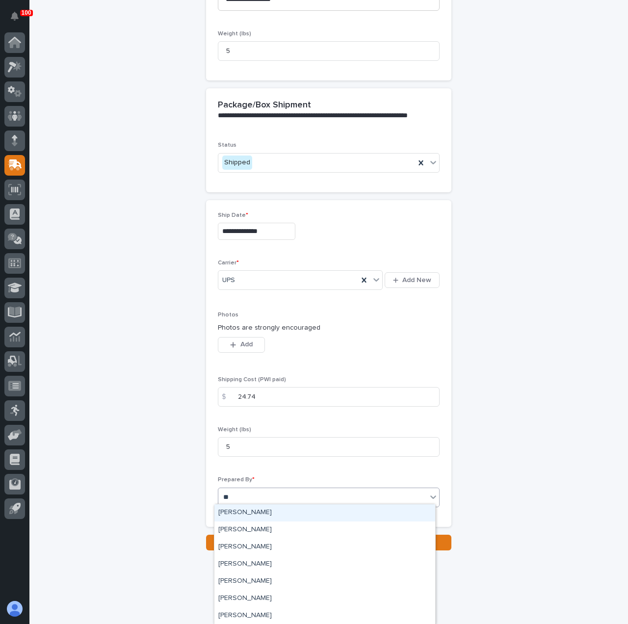
type input "***"
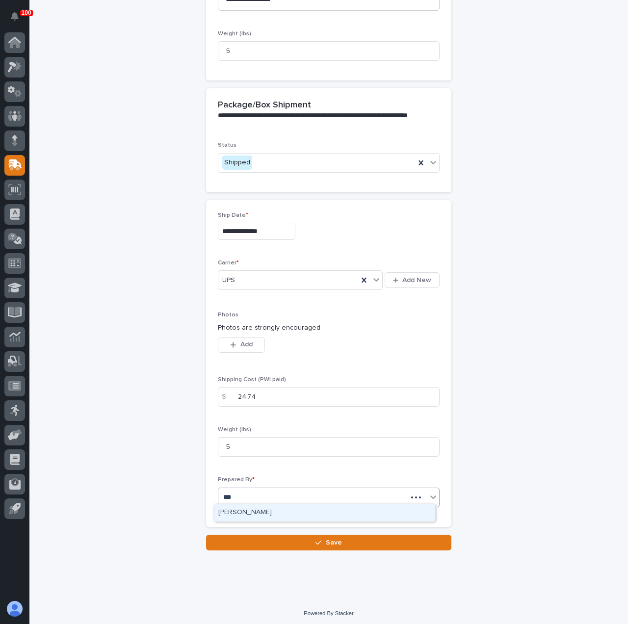
click at [260, 512] on div "[PERSON_NAME]" at bounding box center [325, 513] width 221 height 17
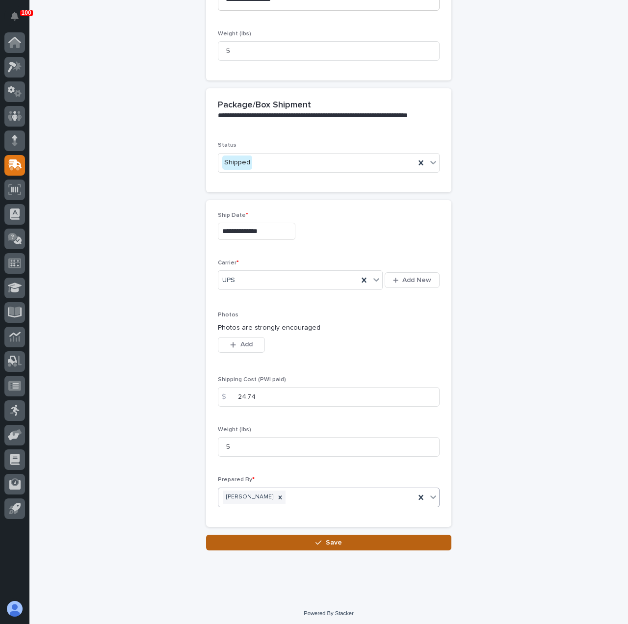
click at [268, 542] on button "Save" at bounding box center [328, 543] width 245 height 16
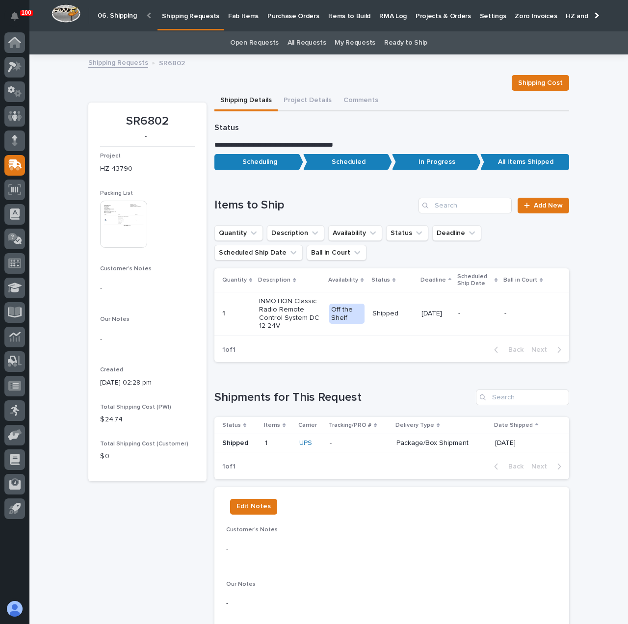
click at [205, 15] on p "Shipping Requests" at bounding box center [190, 10] width 57 height 21
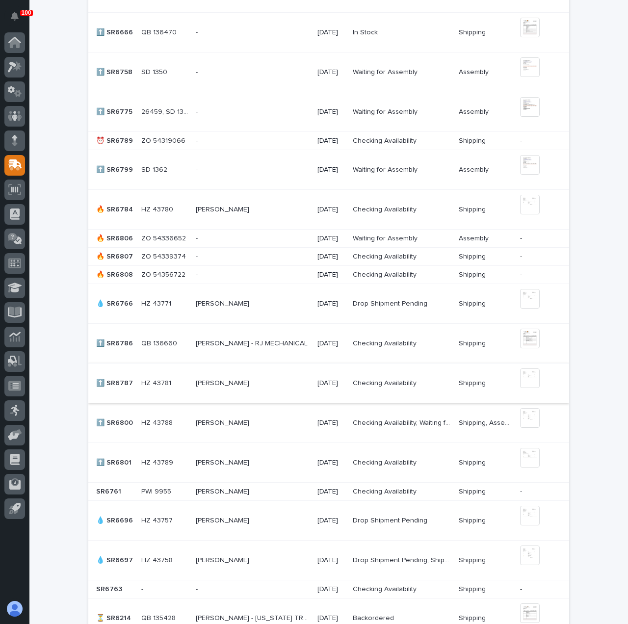
scroll to position [371, 0]
click at [269, 302] on p at bounding box center [252, 304] width 113 height 8
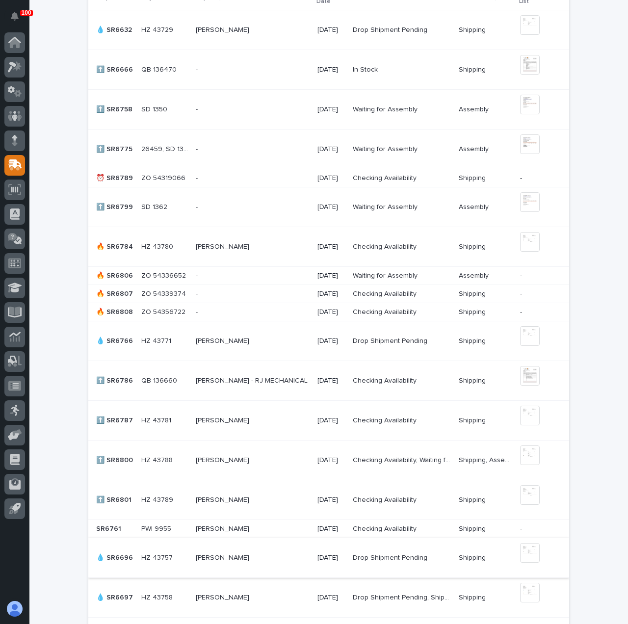
scroll to position [442, 0]
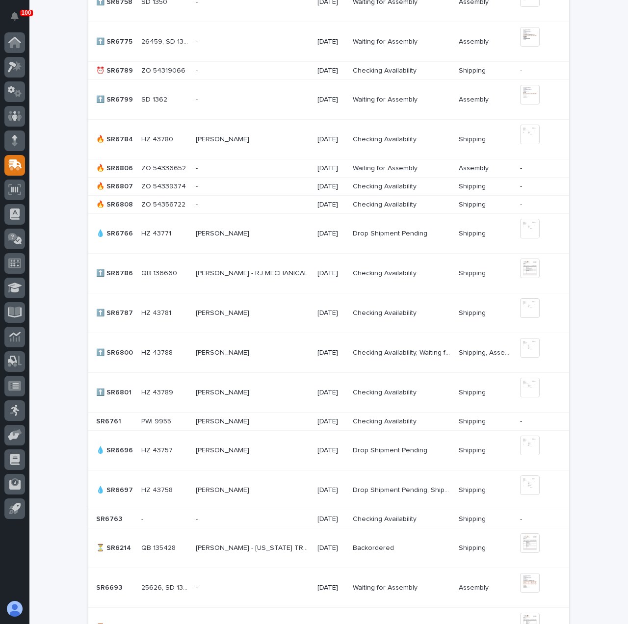
click at [297, 315] on td "[PERSON_NAME] [PERSON_NAME]" at bounding box center [252, 314] width 121 height 40
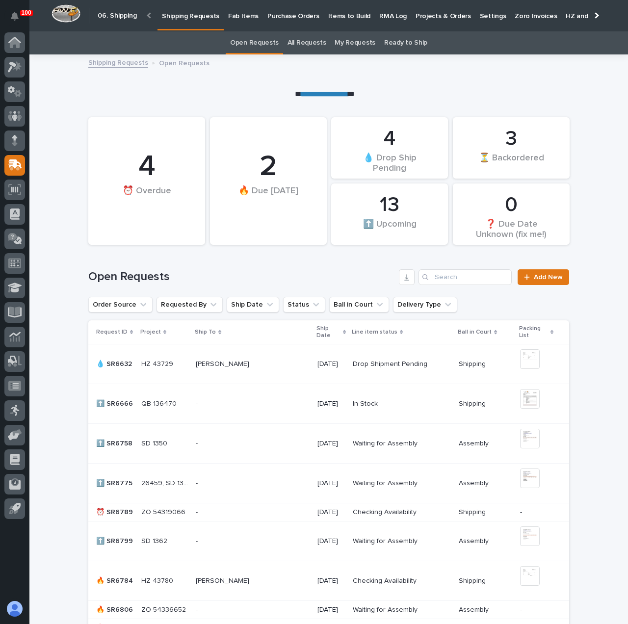
scroll to position [473, 0]
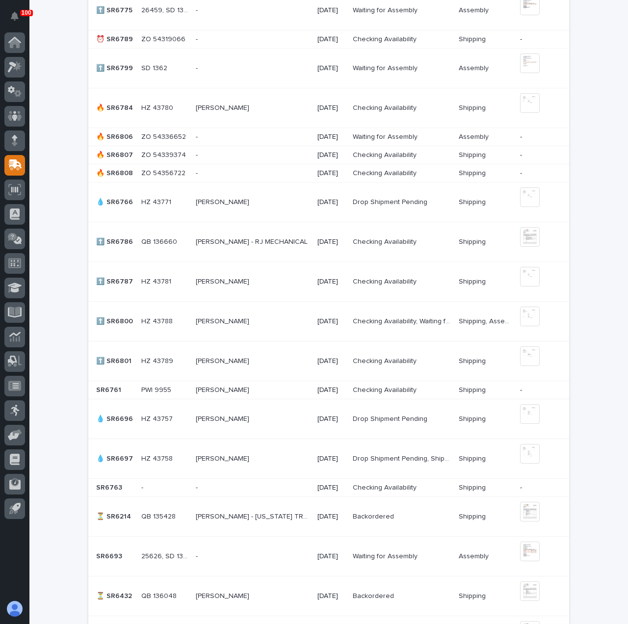
click at [264, 326] on div "[PERSON_NAME] [PERSON_NAME]" at bounding box center [252, 322] width 113 height 16
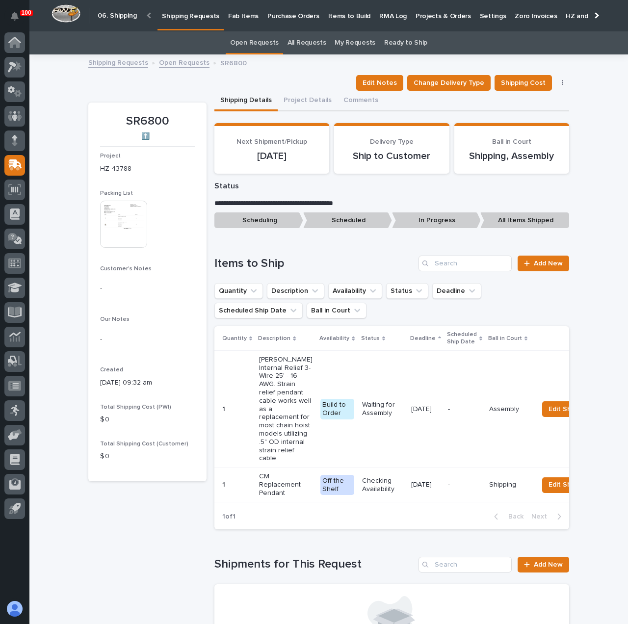
click at [120, 214] on img at bounding box center [123, 224] width 47 height 47
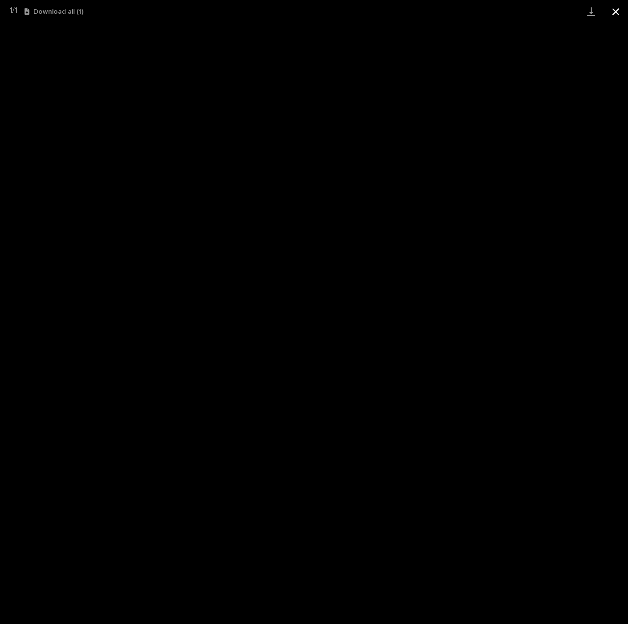
click at [614, 9] on button "Close gallery" at bounding box center [616, 11] width 25 height 23
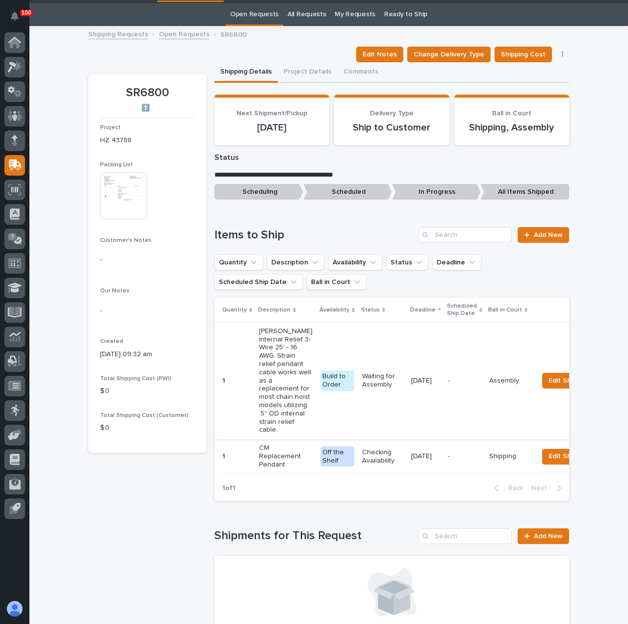
scroll to position [49, 0]
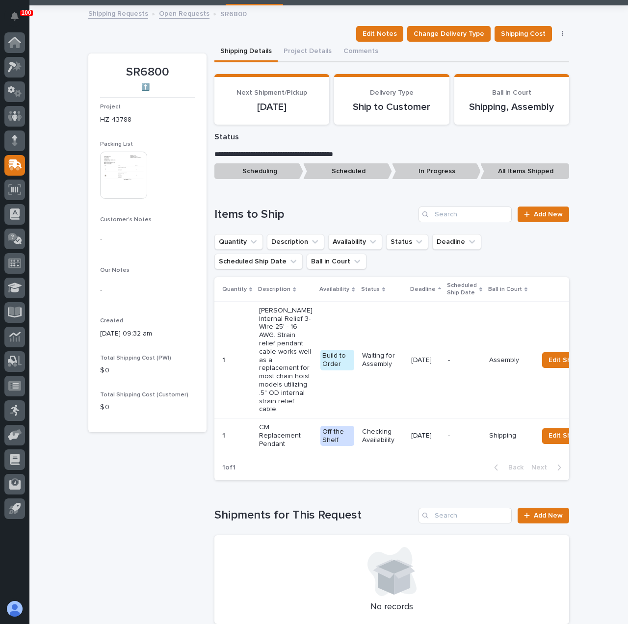
click at [125, 182] on img at bounding box center [123, 175] width 47 height 47
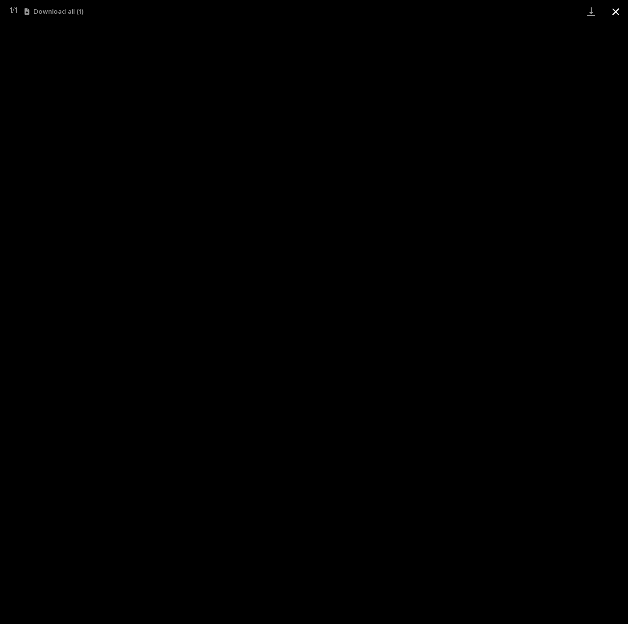
click at [617, 11] on button "Close gallery" at bounding box center [616, 11] width 25 height 23
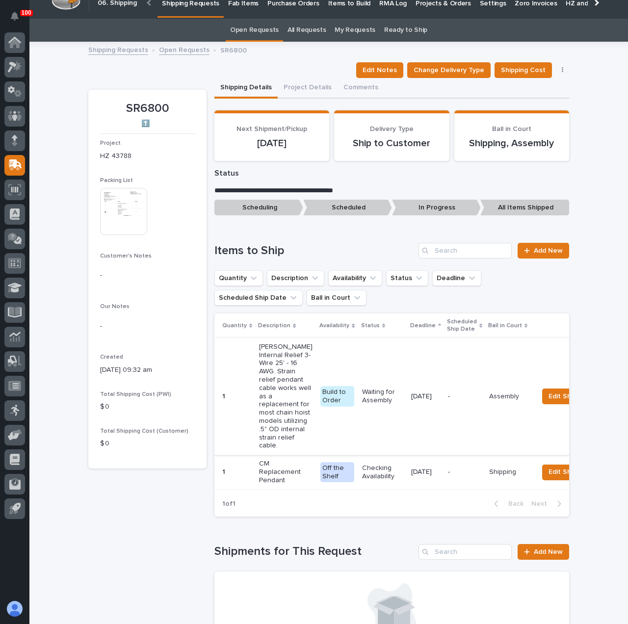
scroll to position [0, 0]
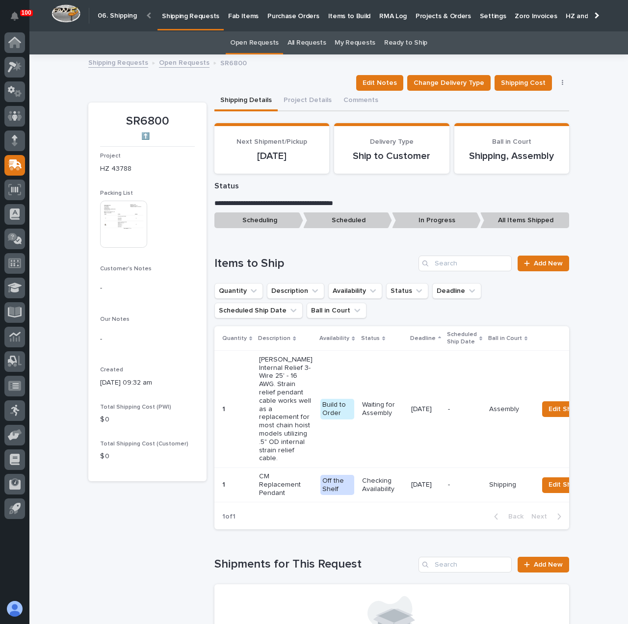
click at [202, 14] on p "Shipping Requests" at bounding box center [190, 10] width 57 height 21
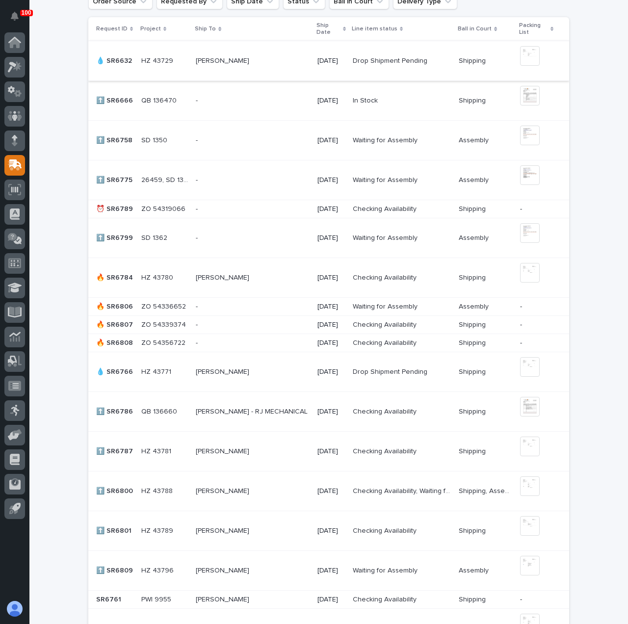
scroll to position [314, 0]
